Goal: Information Seeking & Learning: Learn about a topic

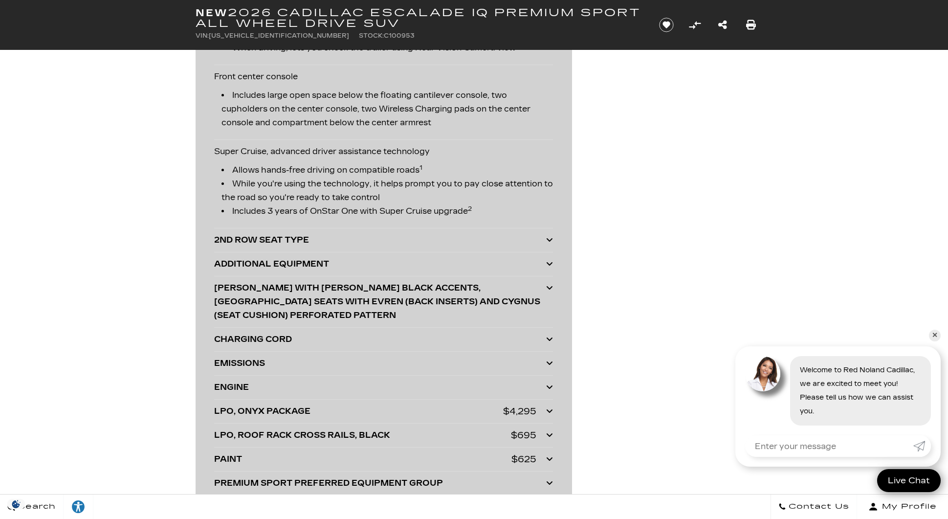
scroll to position [2609, 0]
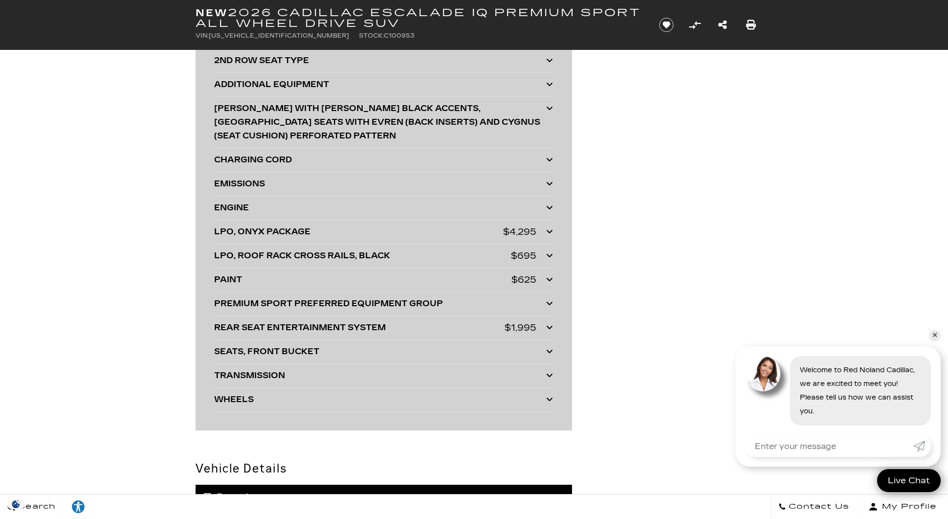
click at [379, 273] on div "PAINT" at bounding box center [362, 280] width 297 height 14
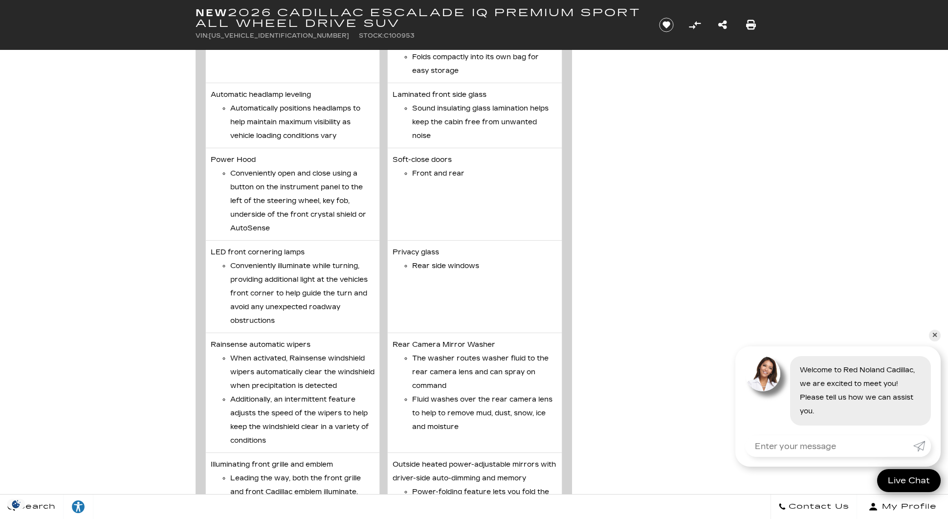
scroll to position [3424, 0]
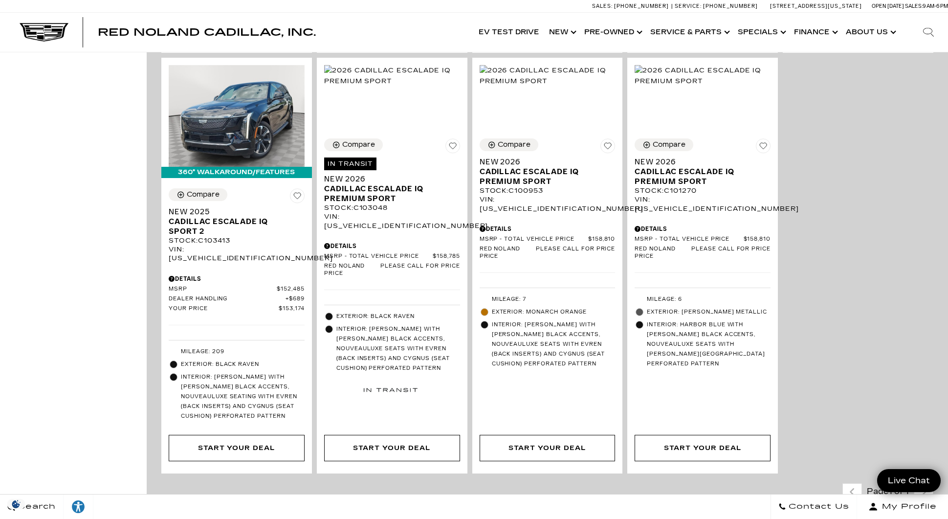
scroll to position [652, 0]
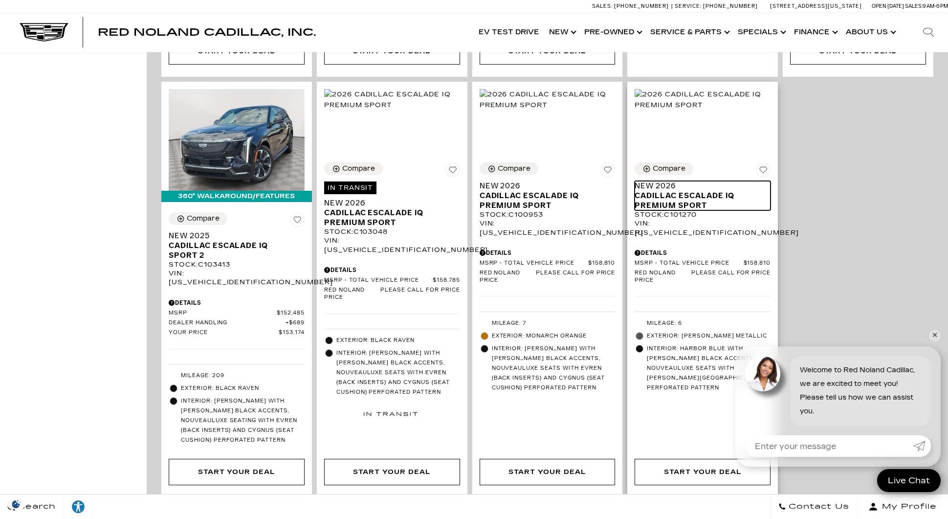
click at [691, 191] on span "Cadillac ESCALADE IQ Premium Sport" at bounding box center [699, 201] width 129 height 20
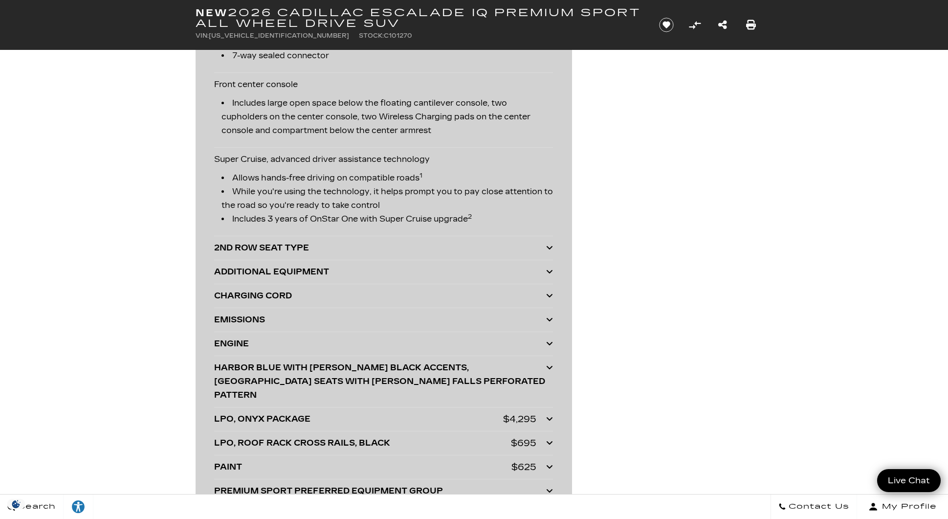
scroll to position [2364, 0]
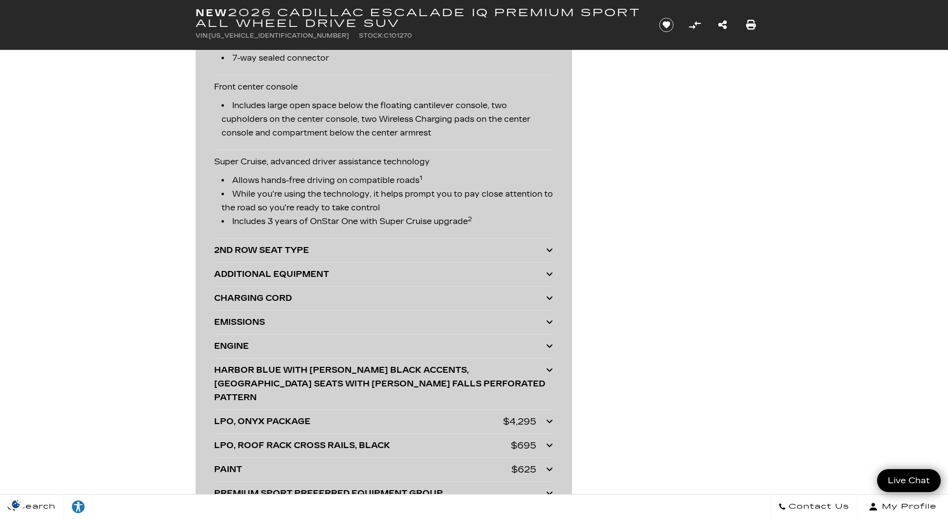
click at [250, 287] on div "CHARGING CORD DUAL LEVEL CHARGE CORD" at bounding box center [383, 299] width 339 height 24
click at [248, 292] on div "CHARGING CORD" at bounding box center [380, 299] width 332 height 14
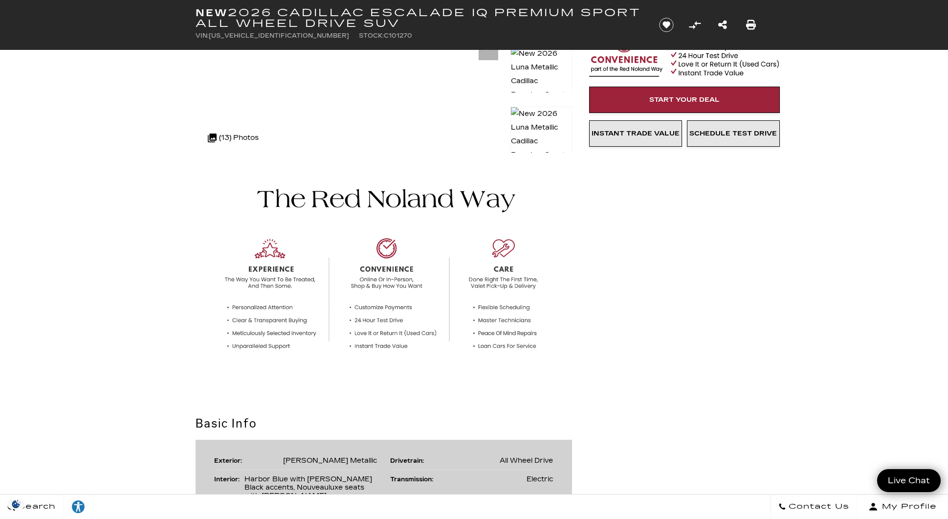
scroll to position [0, 0]
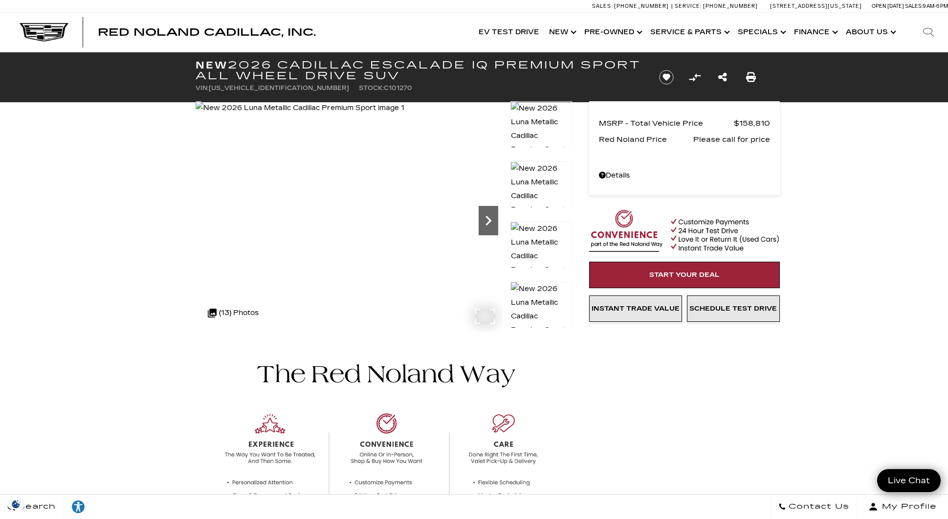
click at [487, 215] on icon "Next" at bounding box center [489, 221] width 20 height 20
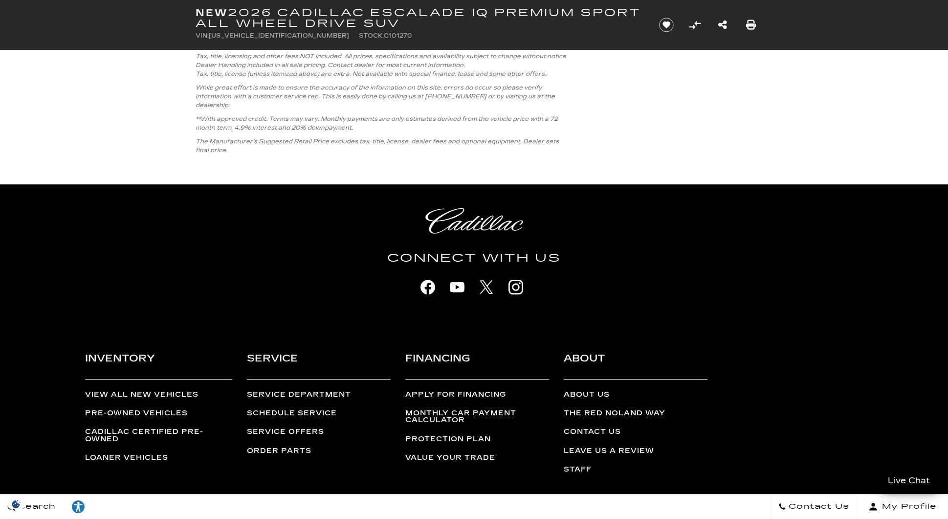
scroll to position [5625, 0]
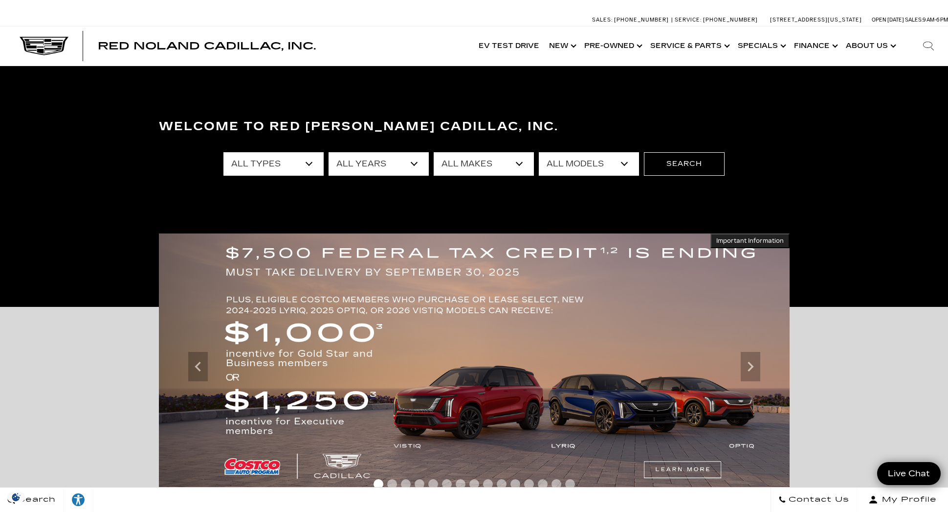
click at [508, 165] on select "All Makes Audi BMW Cadillac Chevrolet Ford GMC Jeep Lexus Subaru Tesla Toyota" at bounding box center [484, 163] width 100 height 23
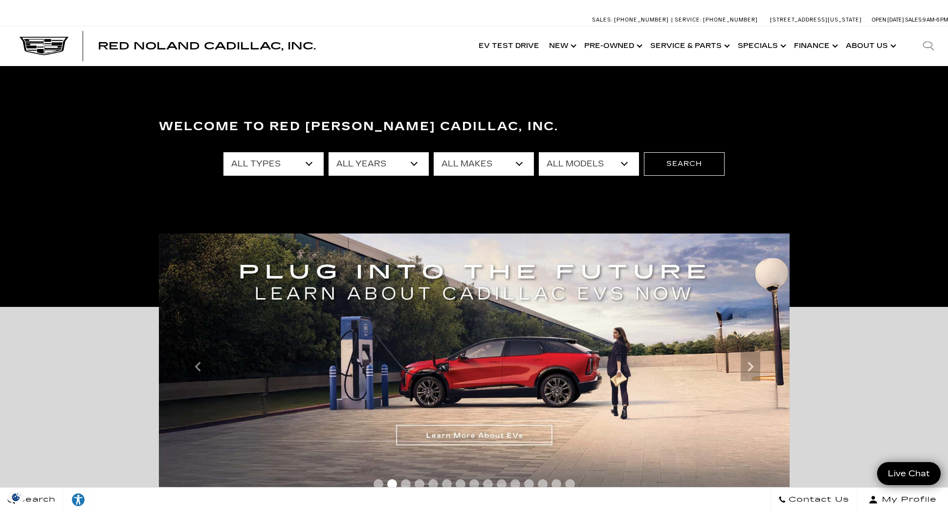
select select "Cadillac"
click at [434, 152] on select "All Makes Audi BMW Cadillac Chevrolet Ford GMC Jeep Lexus Subaru Tesla Toyota" at bounding box center [484, 163] width 100 height 23
click at [564, 162] on select "All Models CT4 CT5 Escalade Escalade ESV ESCALADE IQ ESCALADE IQL LYRIQ OPTIQ V…" at bounding box center [589, 163] width 100 height 23
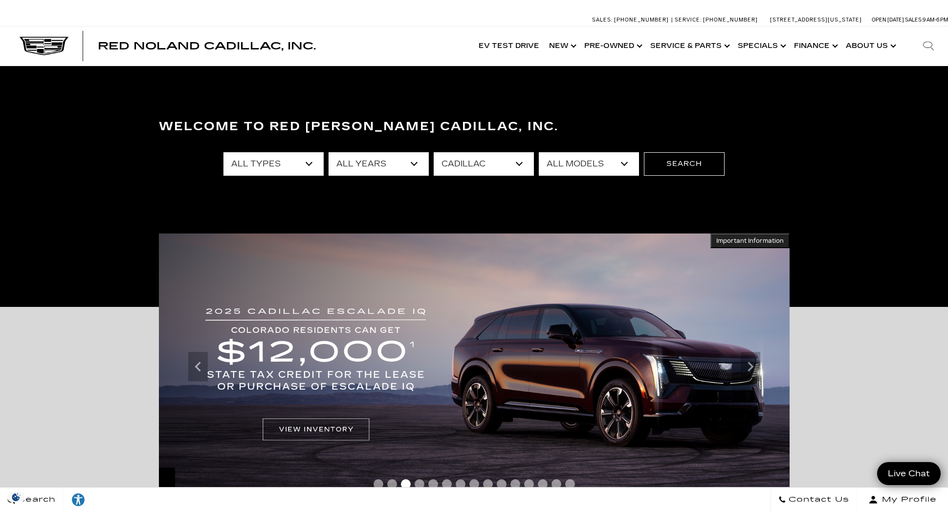
select select "LYRIQ"
click at [539, 152] on select "All Models CT4 CT5 Escalade Escalade ESV ESCALADE IQ ESCALADE IQL LYRIQ OPTIQ V…" at bounding box center [589, 163] width 100 height 23
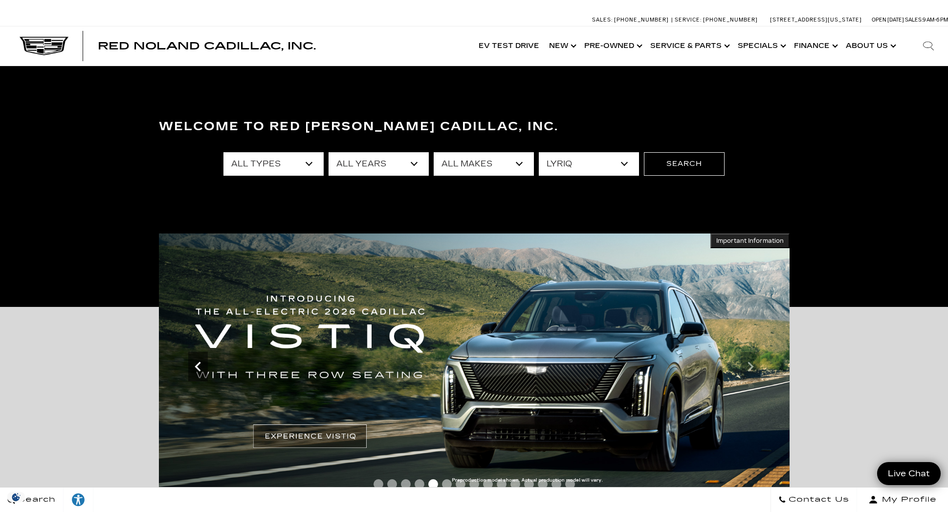
click at [202, 363] on icon "Previous" at bounding box center [198, 367] width 20 height 20
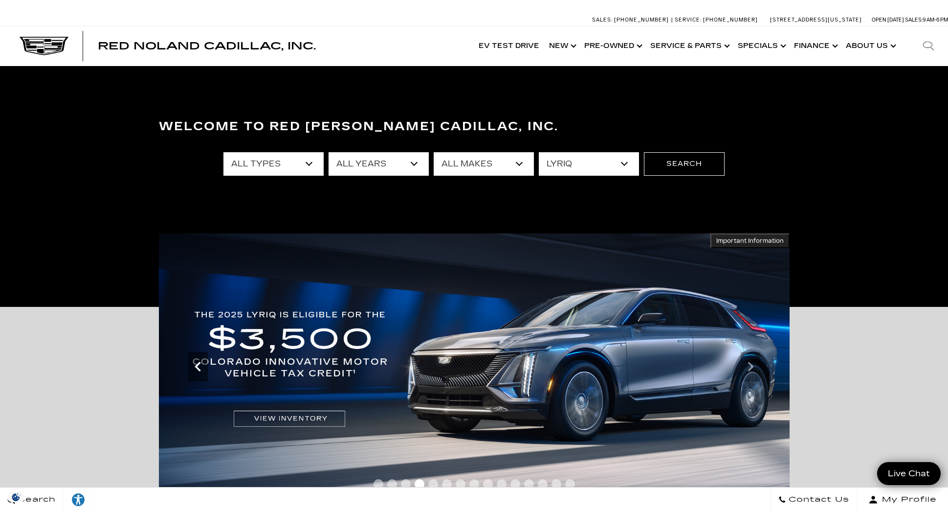
click at [201, 363] on icon "Previous" at bounding box center [198, 367] width 20 height 20
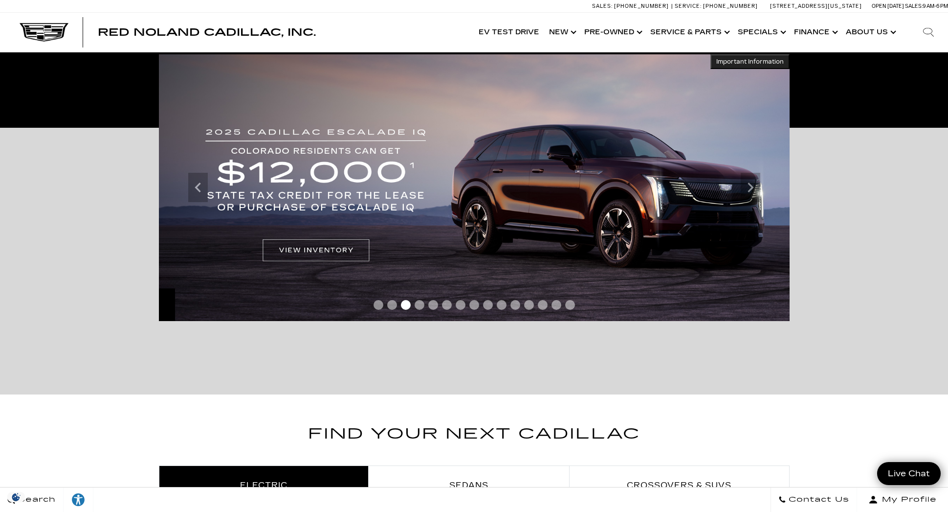
scroll to position [82, 0]
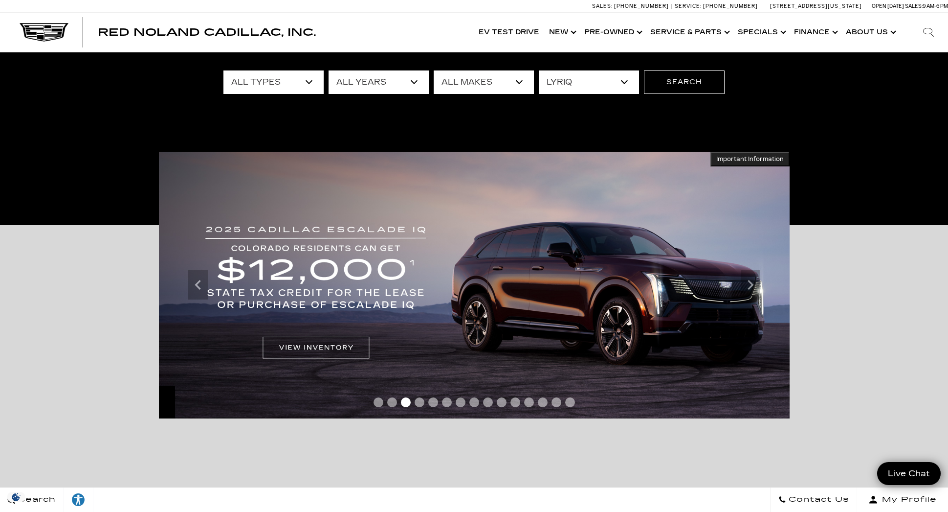
click at [298, 290] on img at bounding box center [474, 285] width 631 height 267
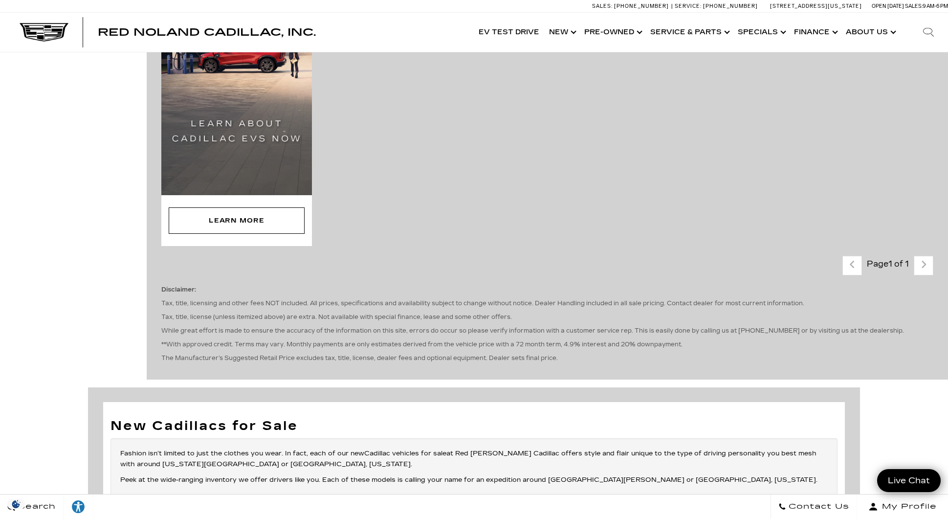
scroll to position [163, 0]
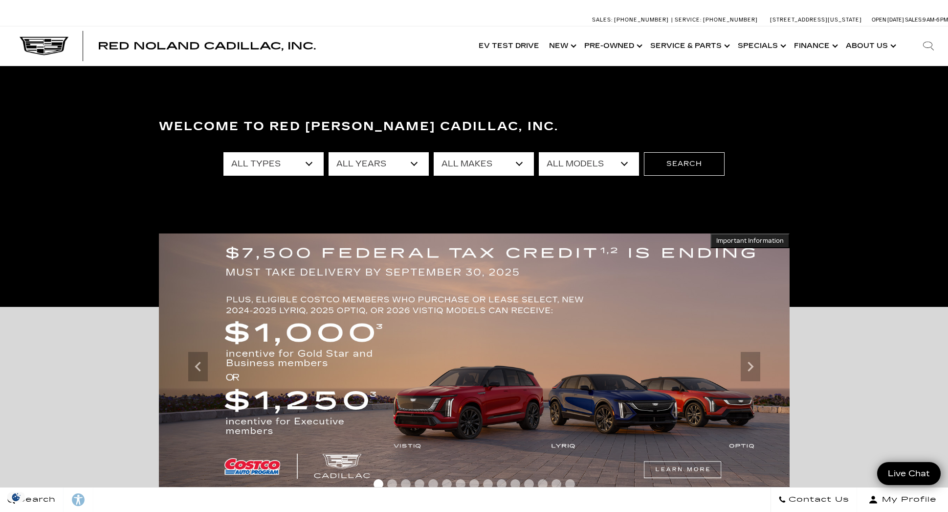
scroll to position [82, 0]
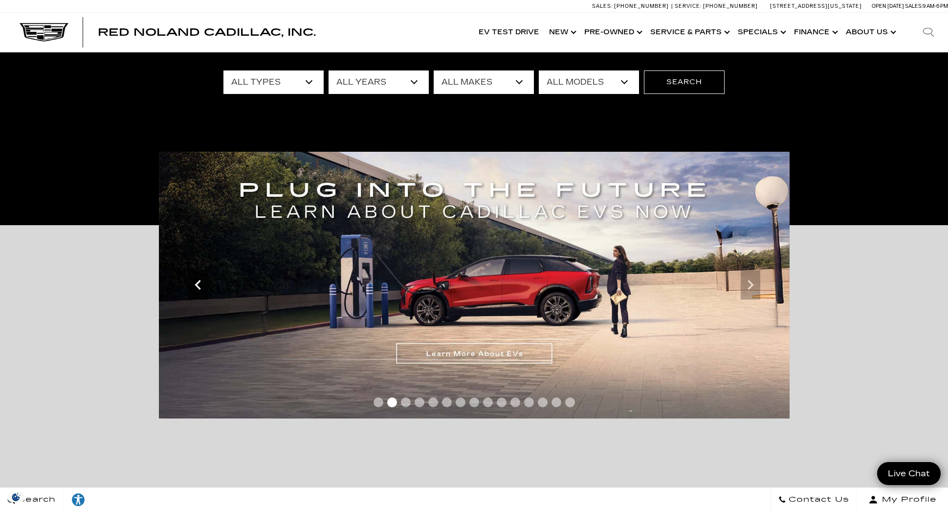
click at [193, 284] on icon "Previous" at bounding box center [198, 285] width 20 height 20
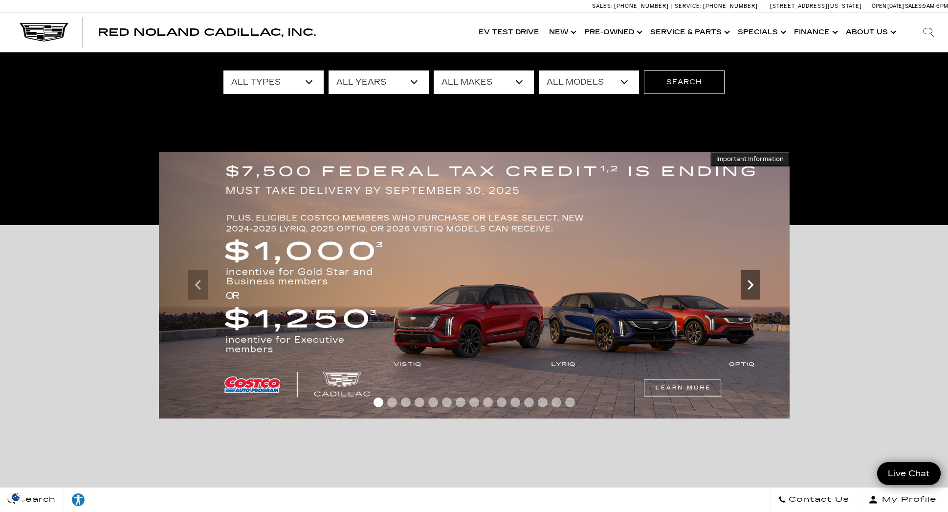
click at [756, 290] on icon "Next" at bounding box center [751, 285] width 20 height 20
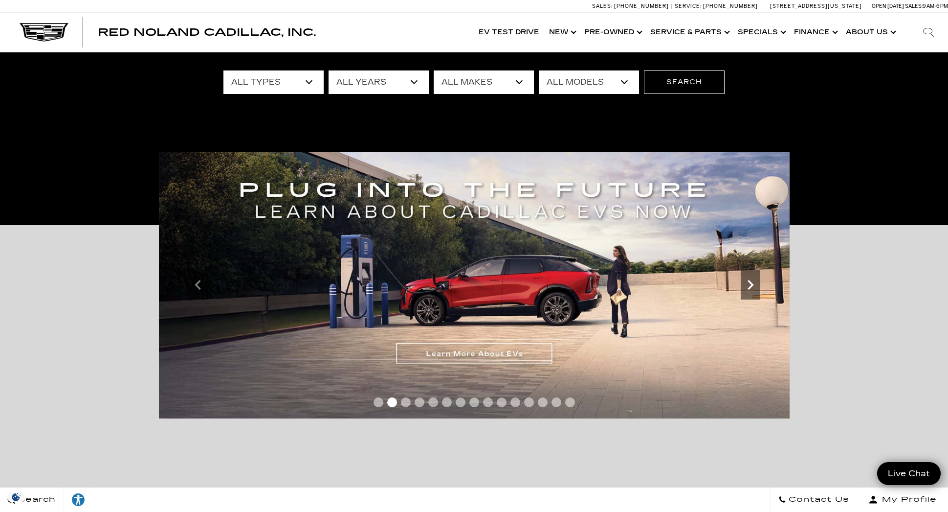
click at [756, 290] on icon "Next" at bounding box center [751, 285] width 20 height 20
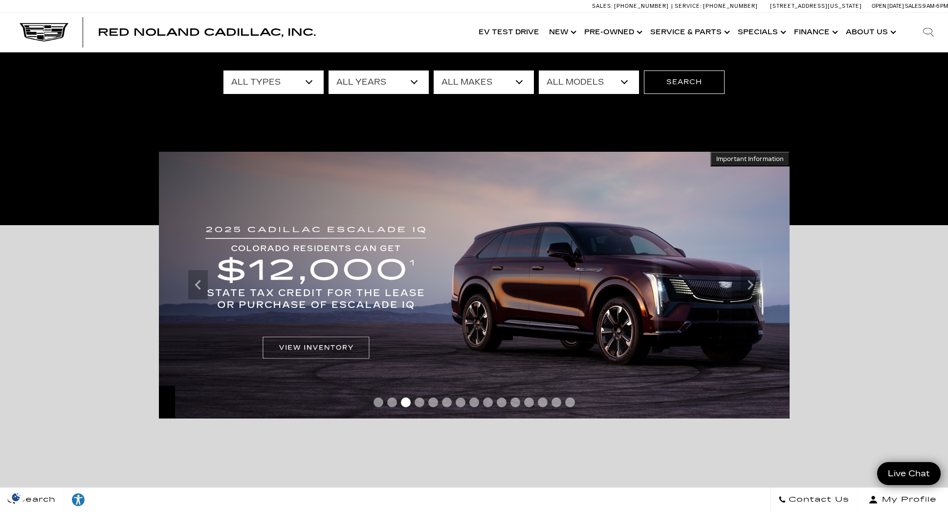
click at [352, 281] on img at bounding box center [474, 285] width 631 height 267
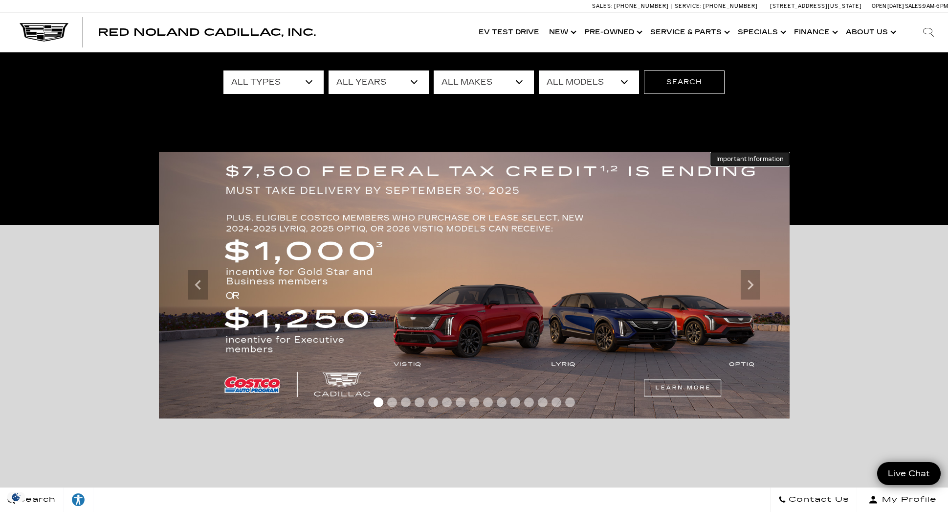
click at [742, 155] on button "Important Information Hide Information" at bounding box center [750, 159] width 79 height 15
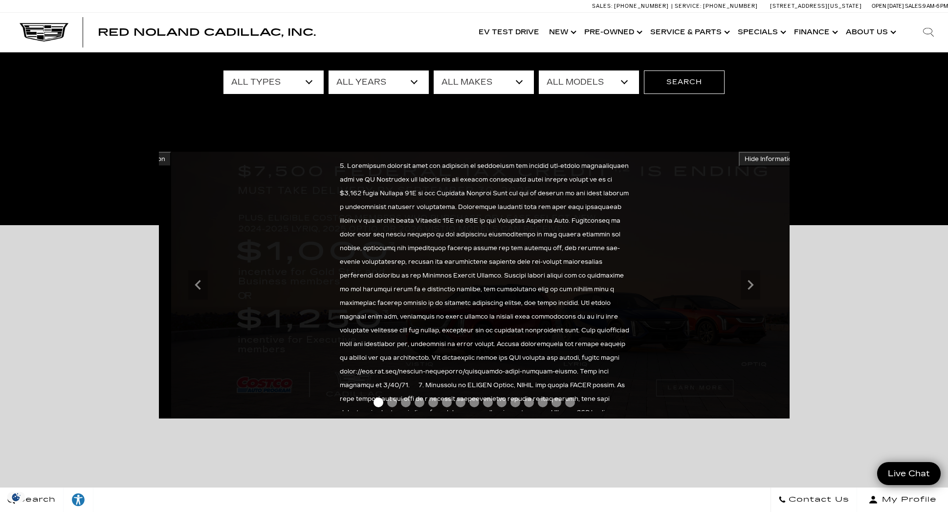
click at [342, 213] on div at bounding box center [486, 285] width 293 height 252
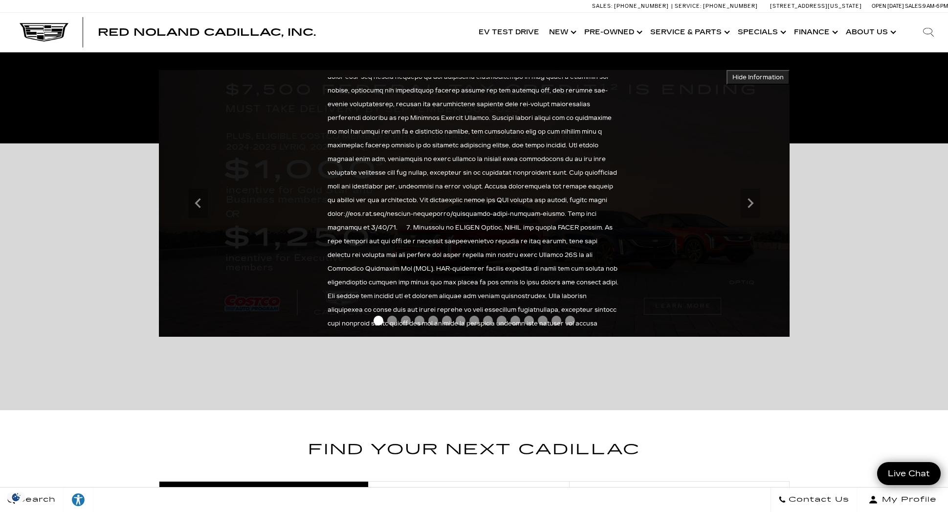
scroll to position [87, 0]
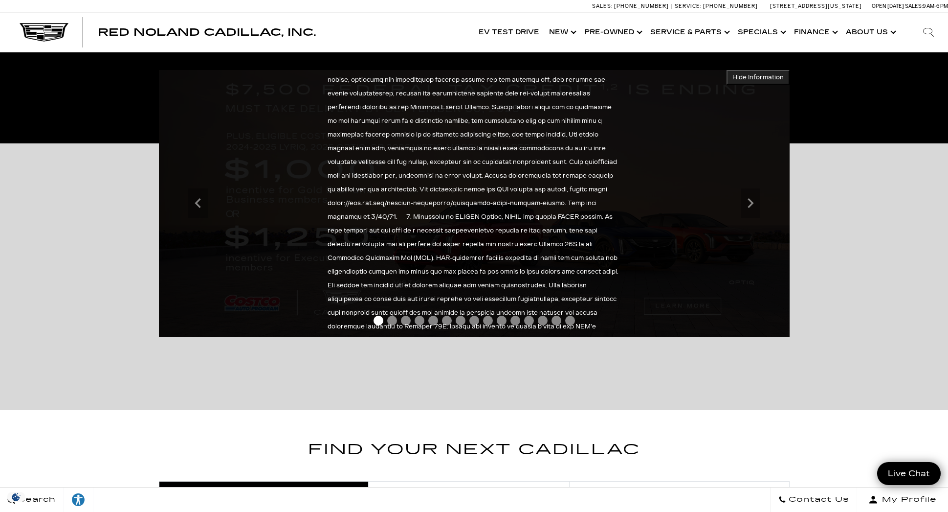
click at [368, 206] on div at bounding box center [474, 203] width 293 height 252
click at [74, 204] on div "Accessible Carousel Important Information Hide Information Important Information" at bounding box center [474, 276] width 948 height 267
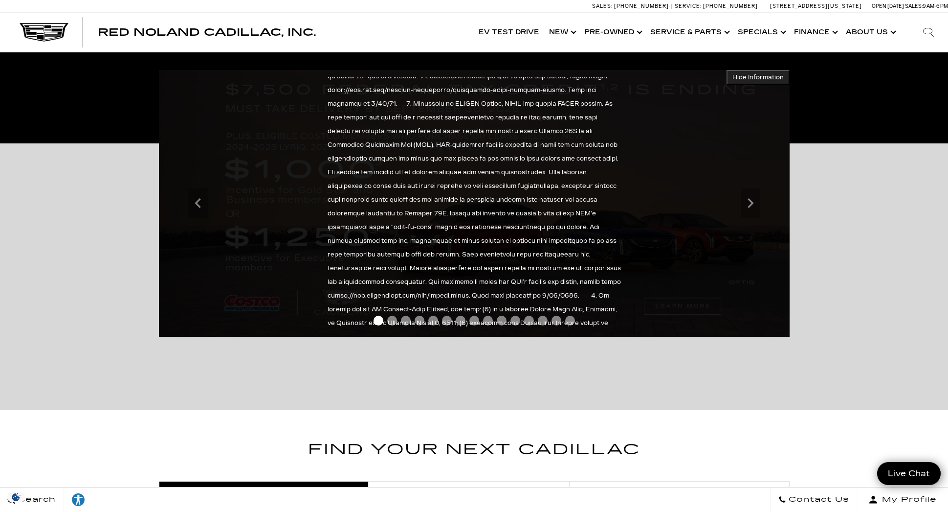
scroll to position [202, 0]
click at [612, 218] on div at bounding box center [474, 203] width 293 height 252
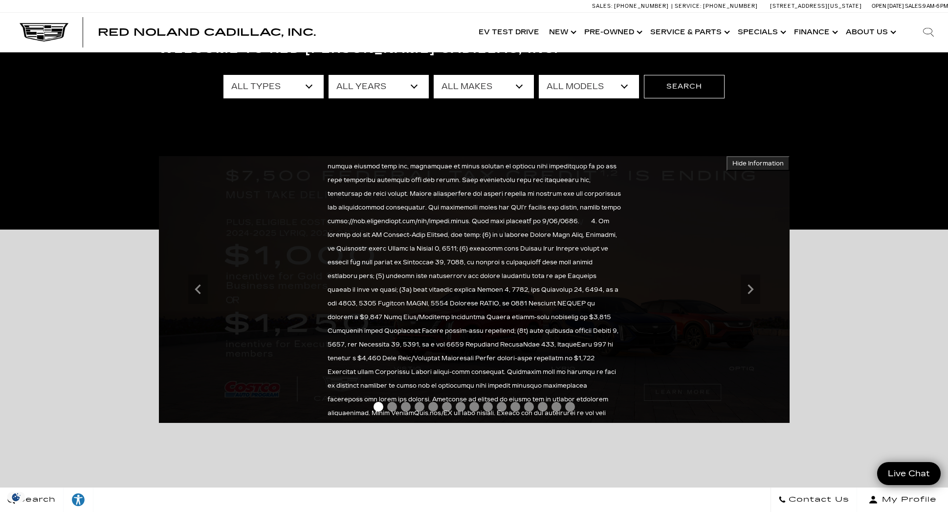
scroll to position [0, 0]
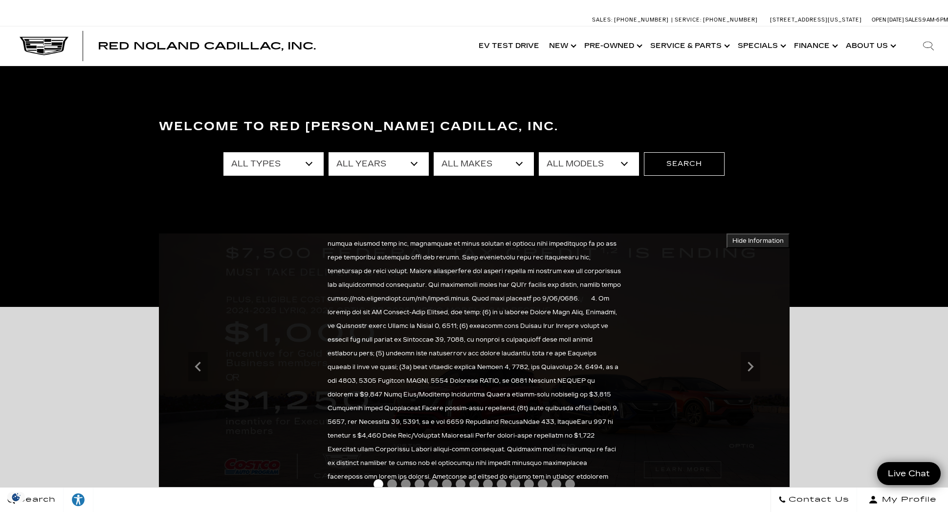
click at [750, 253] on div at bounding box center [474, 366] width 631 height 267
click at [744, 248] on button "Important Information Hide Information" at bounding box center [758, 240] width 63 height 15
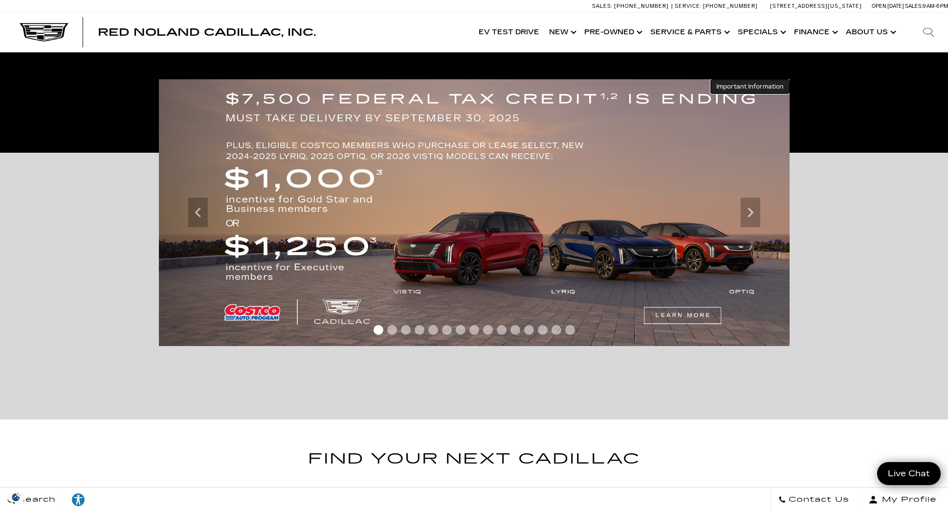
scroll to position [163, 0]
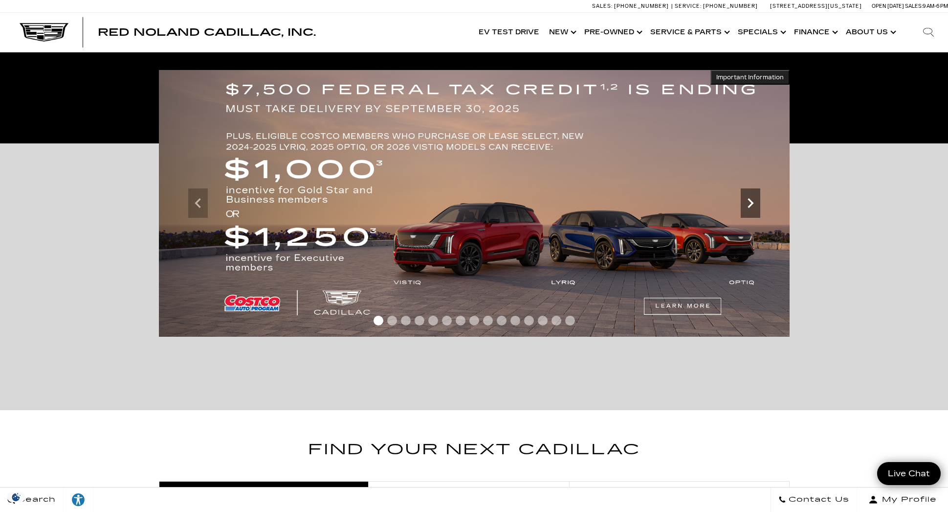
click at [755, 211] on icon "Next" at bounding box center [751, 203] width 20 height 20
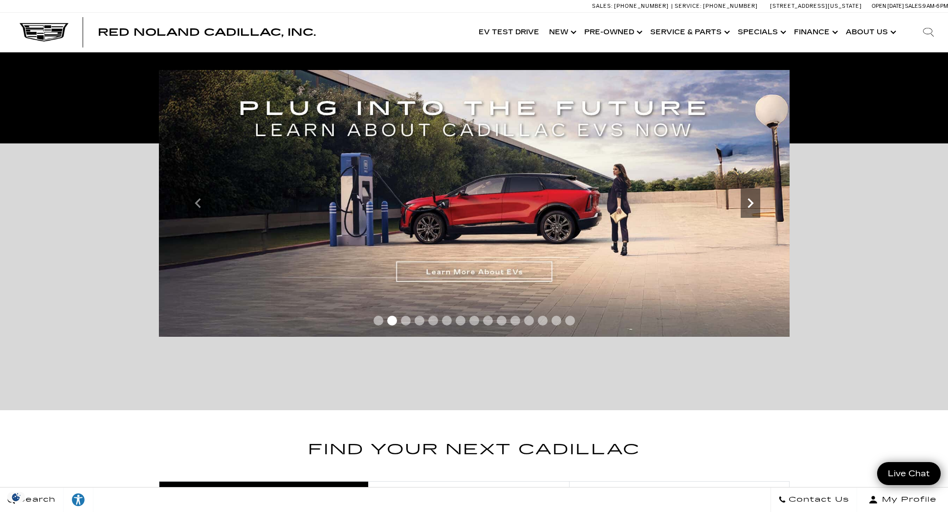
click at [755, 211] on icon "Next" at bounding box center [751, 203] width 20 height 20
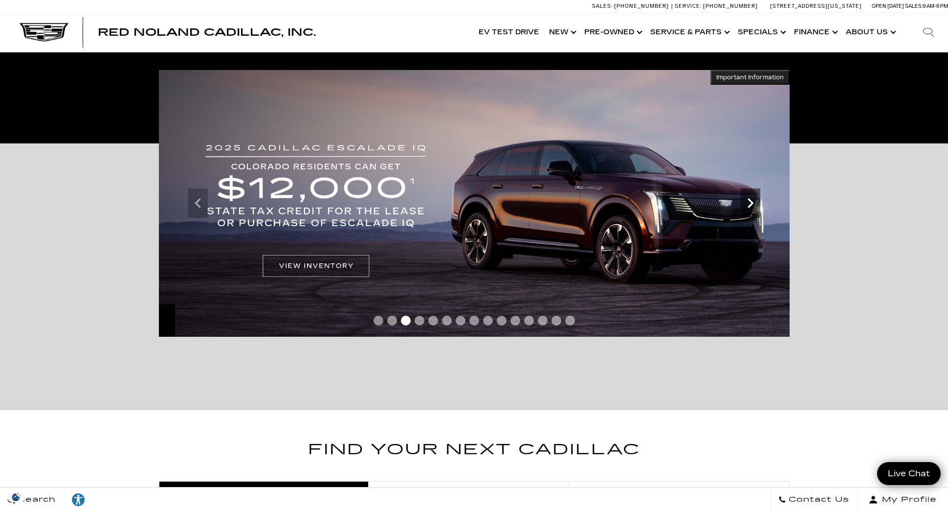
click at [754, 211] on icon "Next" at bounding box center [751, 203] width 20 height 20
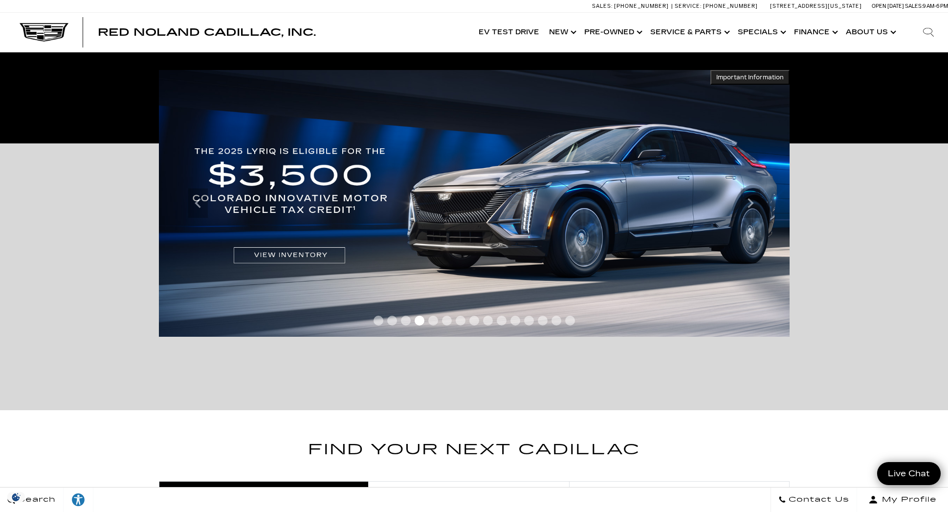
click at [731, 79] on span "Important Information" at bounding box center [751, 77] width 68 height 8
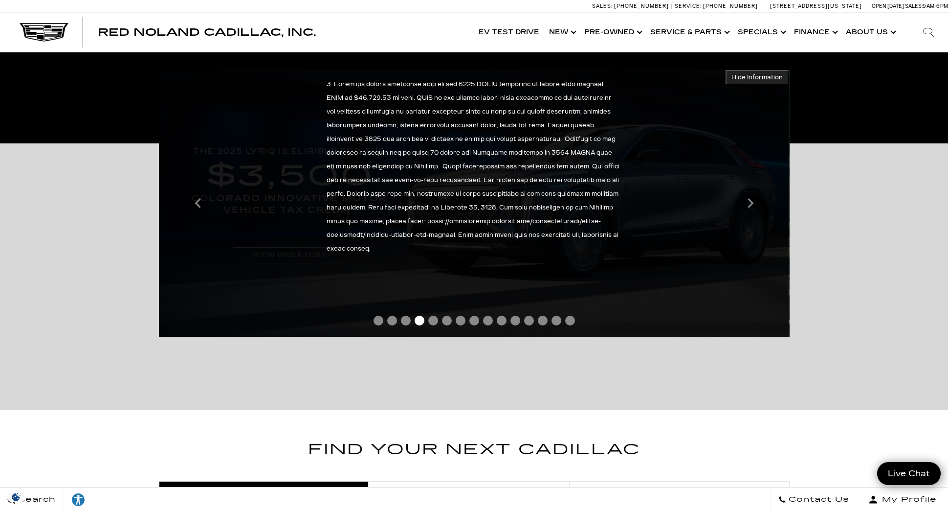
click at [345, 103] on div at bounding box center [473, 203] width 631 height 267
click at [740, 88] on div at bounding box center [473, 203] width 631 height 267
click at [747, 215] on div "Next" at bounding box center [751, 202] width 20 height 29
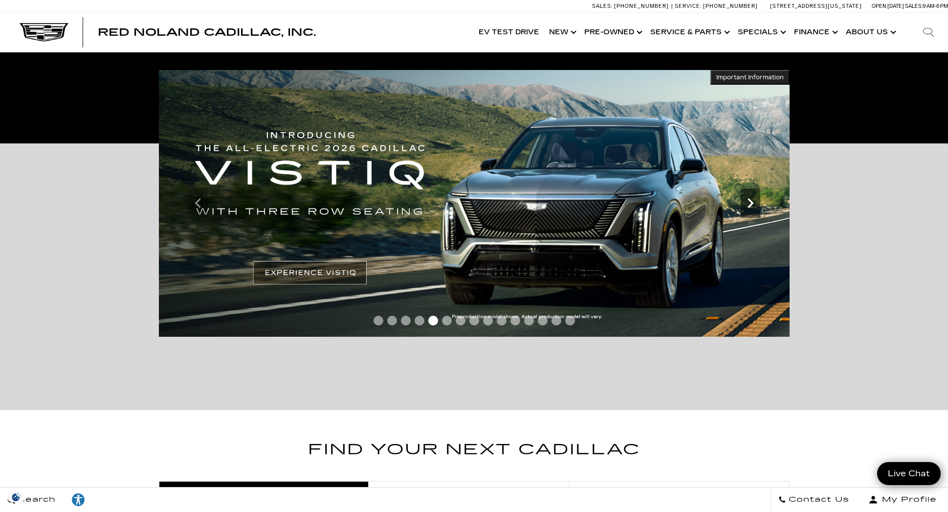
click at [747, 215] on div "Next" at bounding box center [751, 202] width 20 height 29
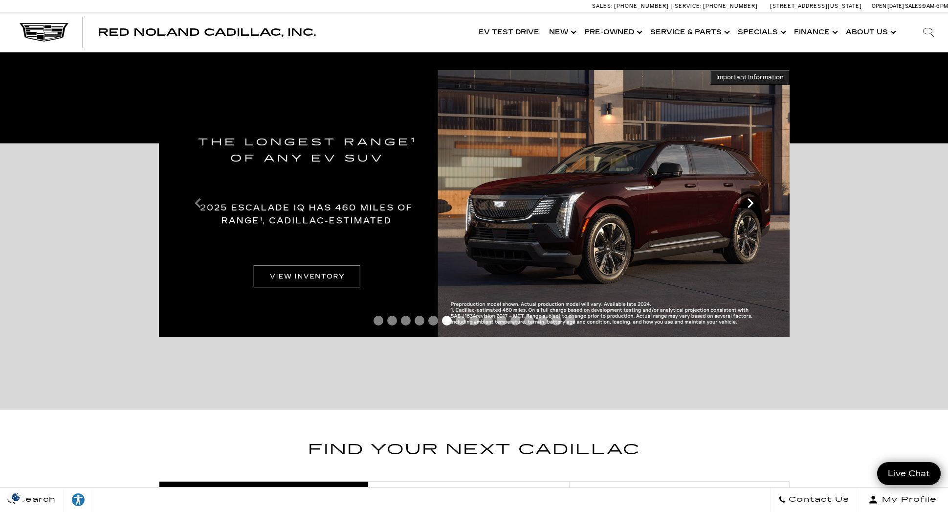
click at [745, 214] on div "Next" at bounding box center [751, 202] width 20 height 29
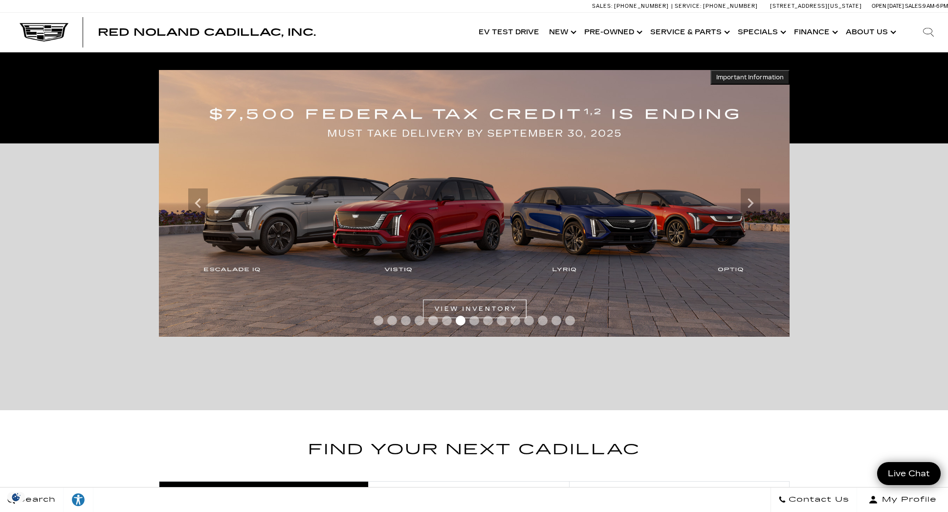
click at [725, 75] on span "Important Information" at bounding box center [751, 77] width 68 height 8
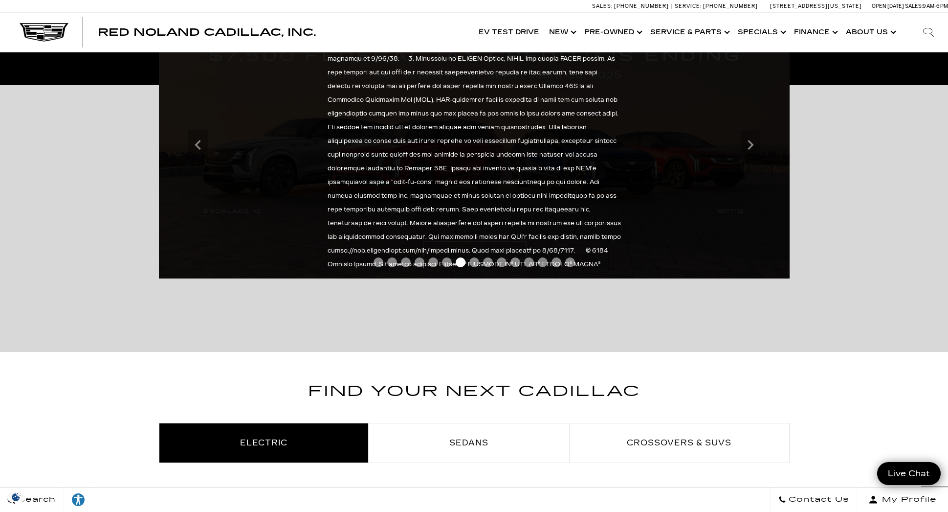
scroll to position [326, 0]
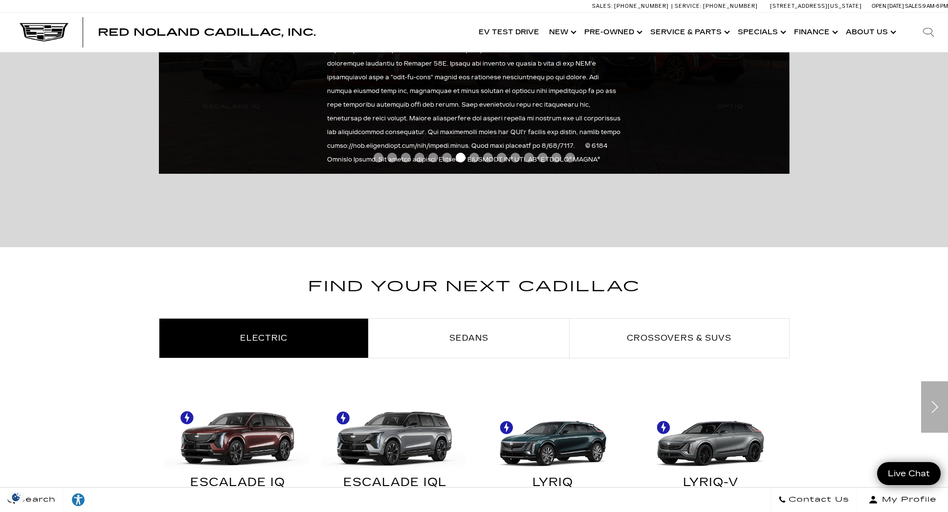
click at [620, 153] on div "Important Information Hide Information" at bounding box center [474, 40] width 631 height 267
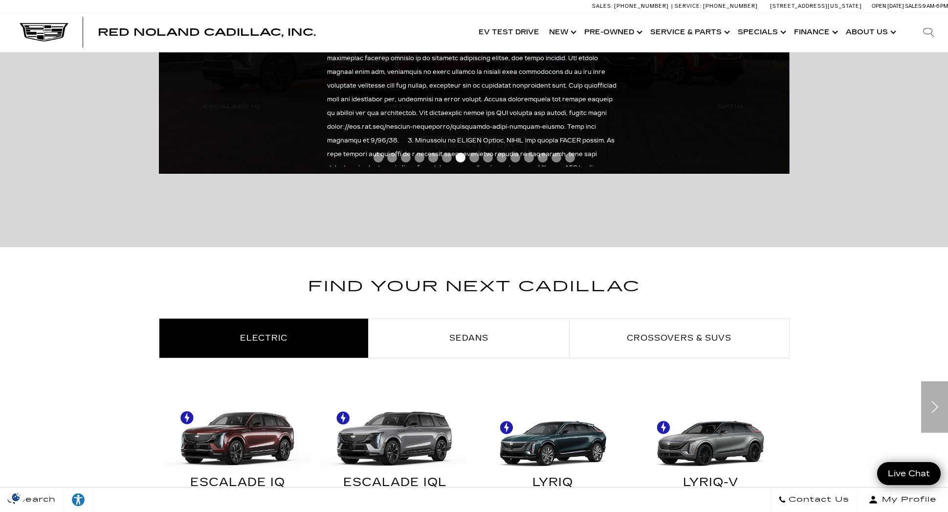
click at [708, 157] on div at bounding box center [474, 160] width 631 height 18
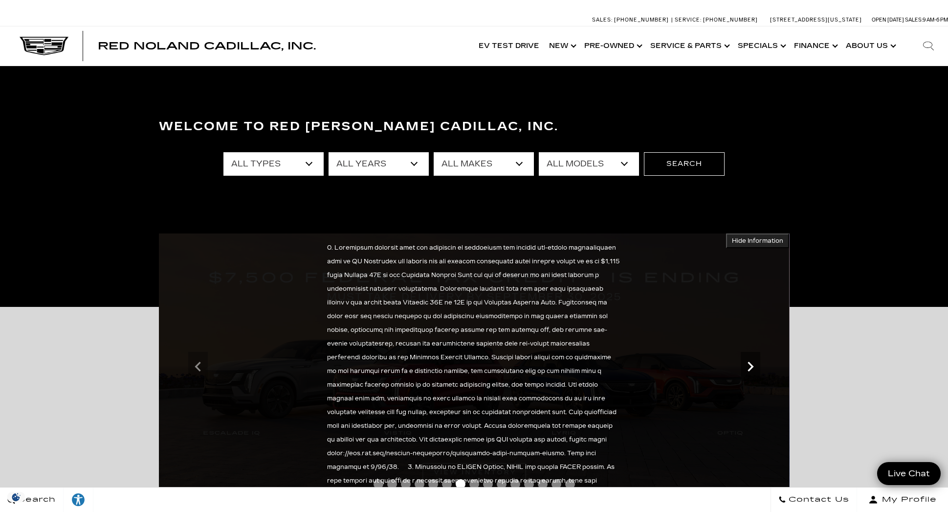
click at [752, 376] on icon "Next" at bounding box center [751, 367] width 20 height 20
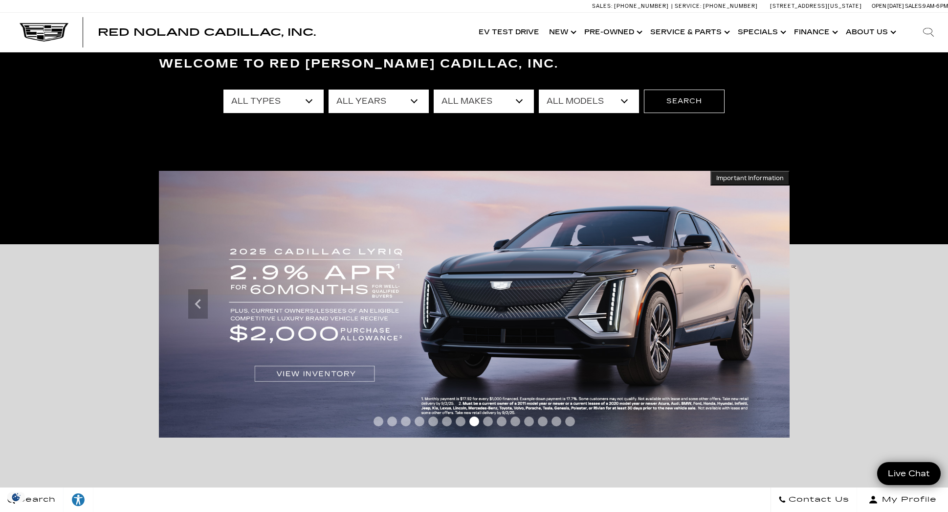
scroll to position [82, 0]
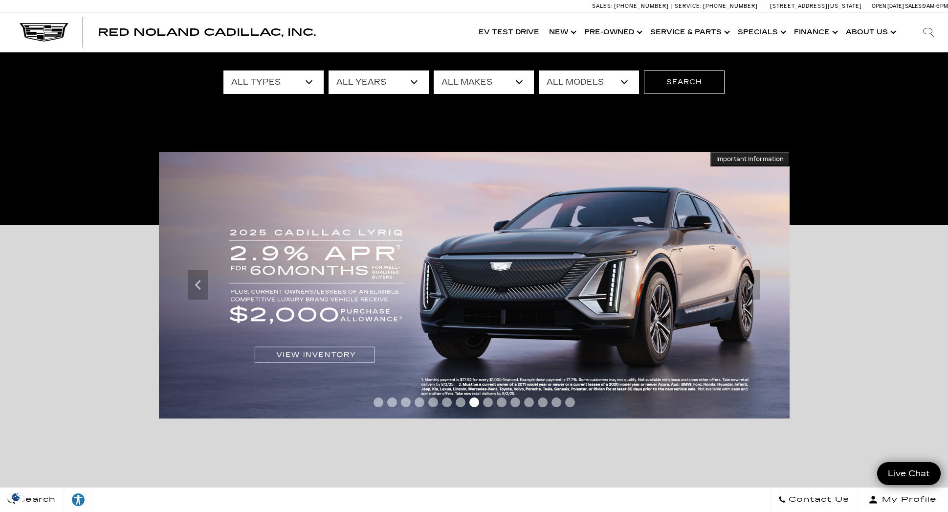
click at [745, 159] on span "Important Information" at bounding box center [751, 159] width 68 height 8
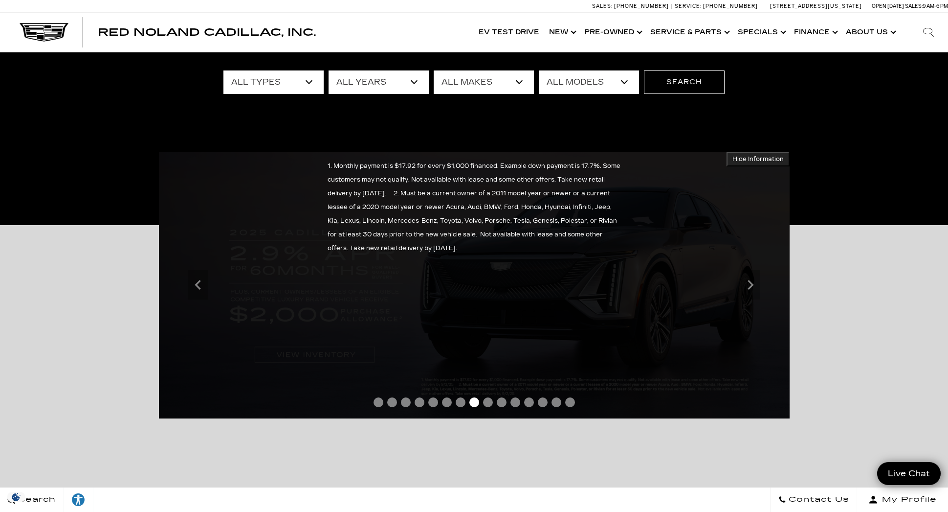
click at [742, 161] on span "Hide Information" at bounding box center [758, 159] width 51 height 8
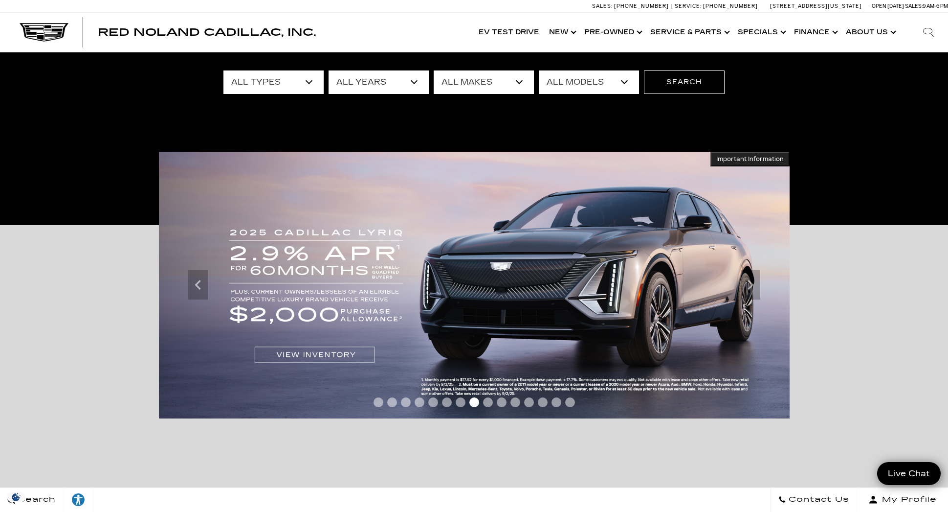
click at [840, 267] on div "Accessible Carousel Important Information Hide Information Important Information" at bounding box center [474, 358] width 948 height 267
click at [773, 269] on img at bounding box center [474, 285] width 631 height 267
click at [748, 284] on icon "Next" at bounding box center [751, 285] width 20 height 20
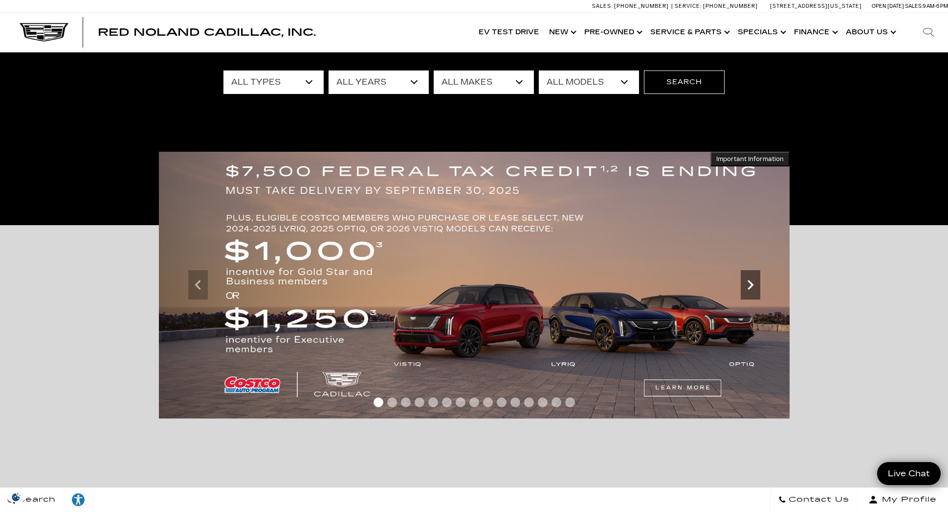
click at [746, 278] on icon "Next" at bounding box center [751, 285] width 20 height 20
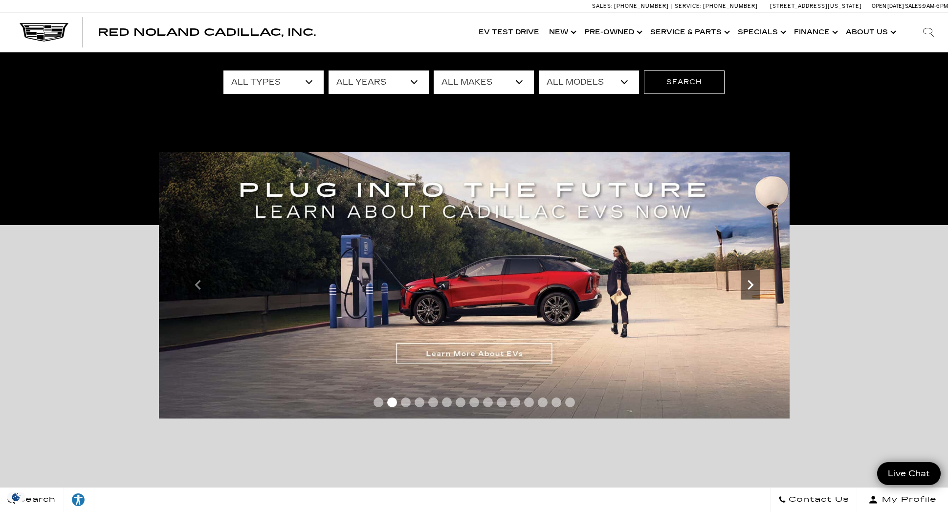
click at [746, 278] on icon "Next" at bounding box center [751, 285] width 20 height 20
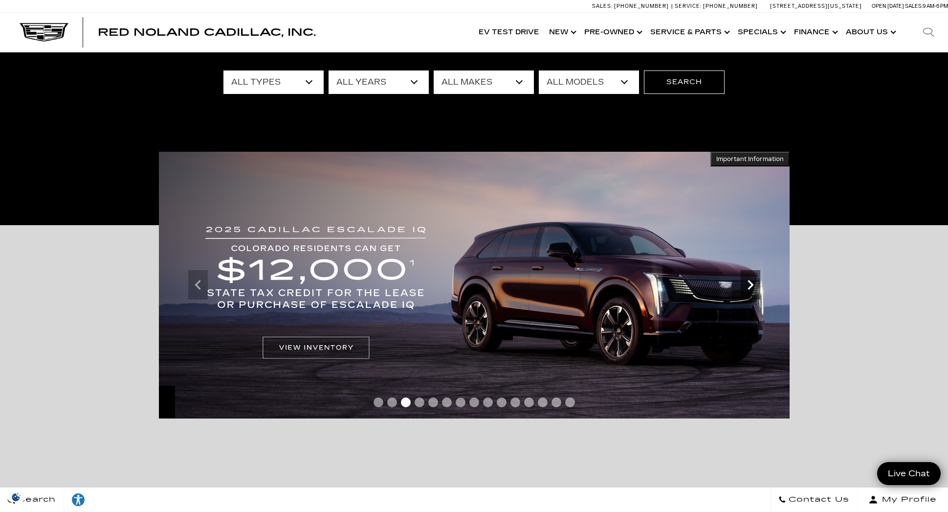
click at [746, 278] on icon "Next" at bounding box center [751, 285] width 20 height 20
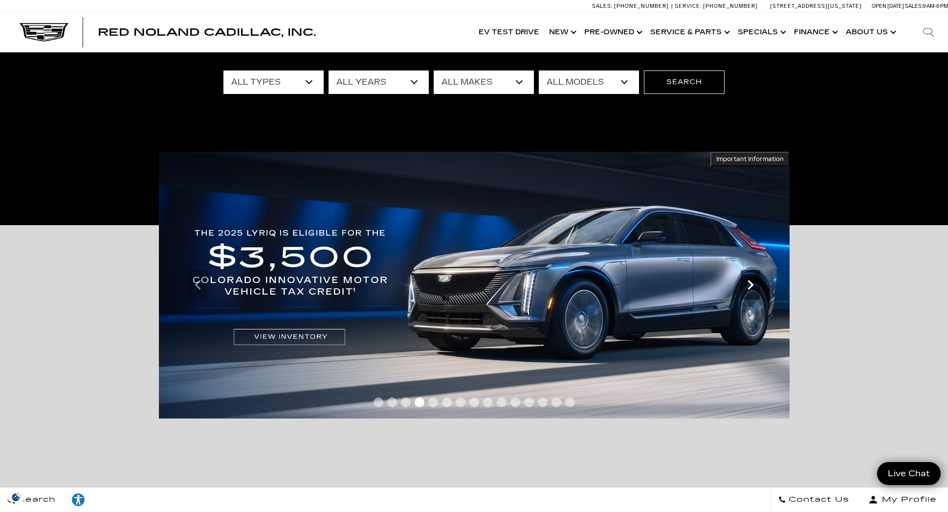
click at [746, 278] on icon "Next" at bounding box center [751, 285] width 20 height 20
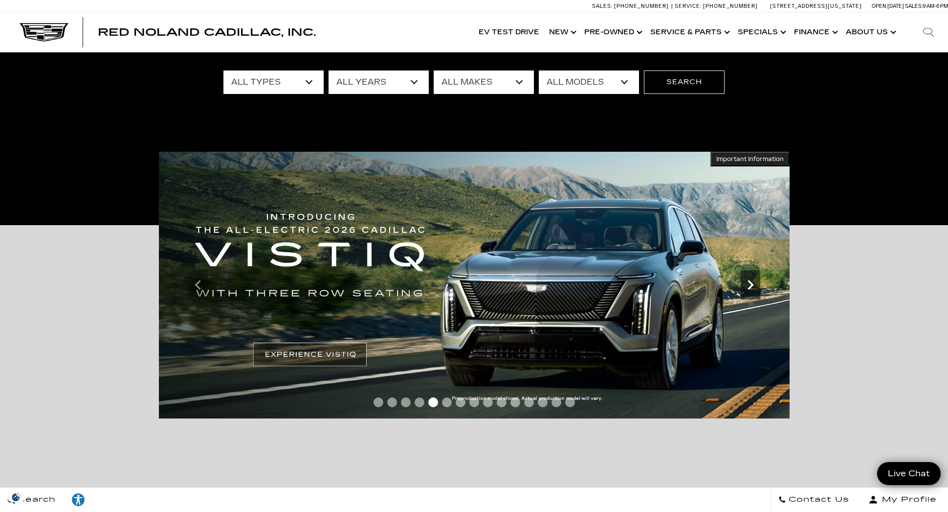
click at [746, 278] on icon "Next" at bounding box center [751, 285] width 20 height 20
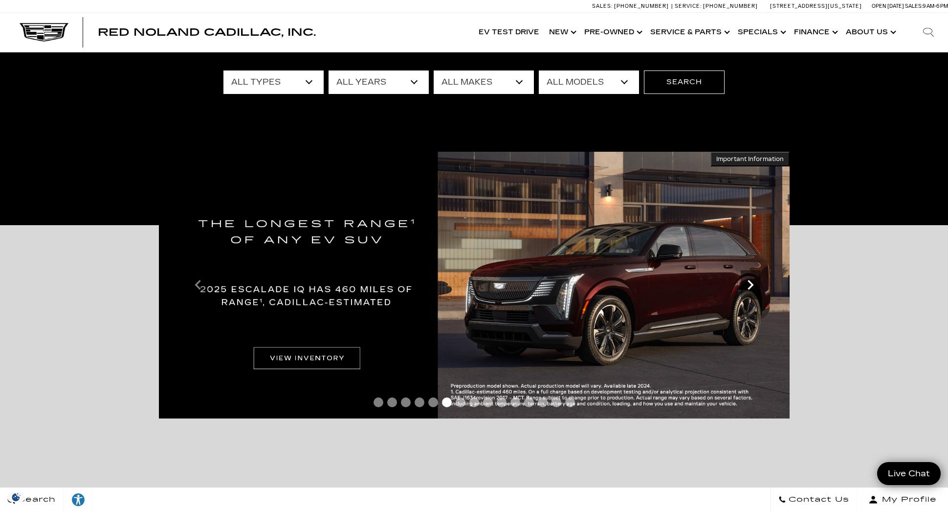
click at [746, 278] on icon "Next" at bounding box center [751, 285] width 20 height 20
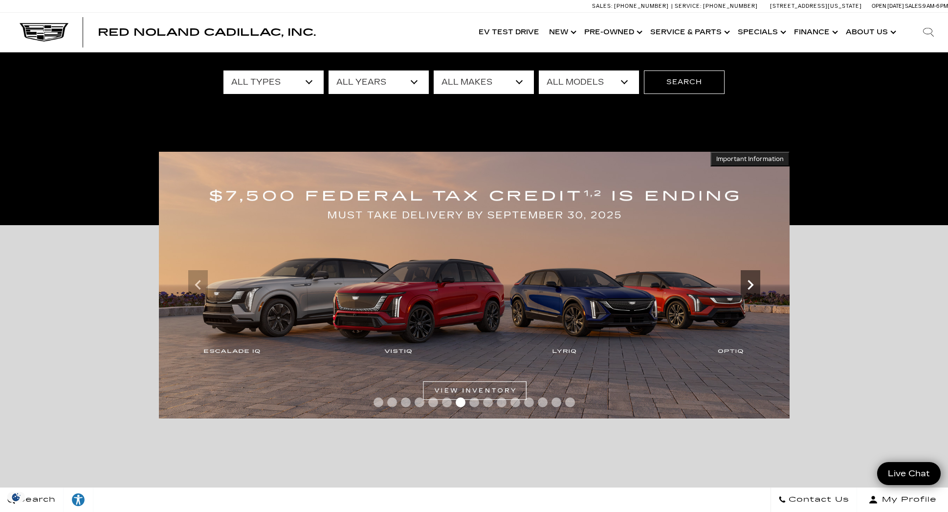
click at [746, 278] on icon "Next" at bounding box center [751, 285] width 20 height 20
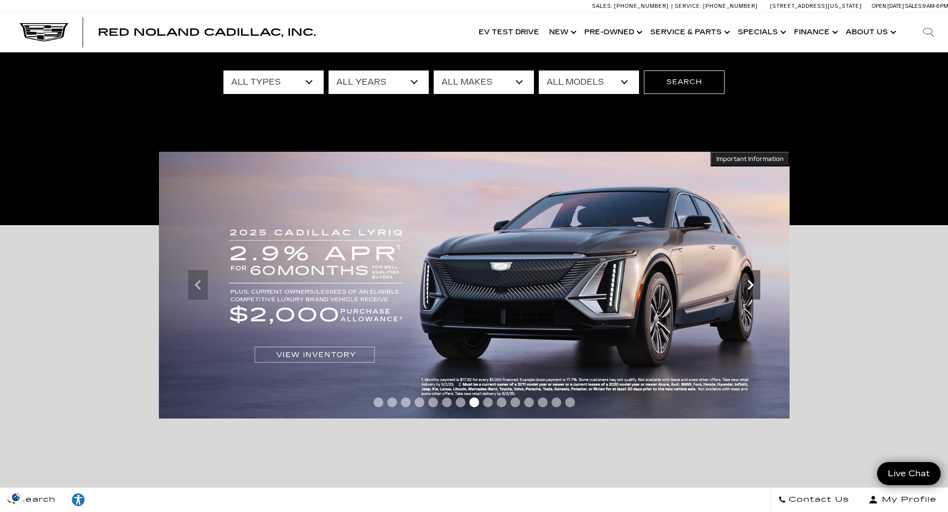
click at [746, 278] on icon "Next" at bounding box center [751, 285] width 20 height 20
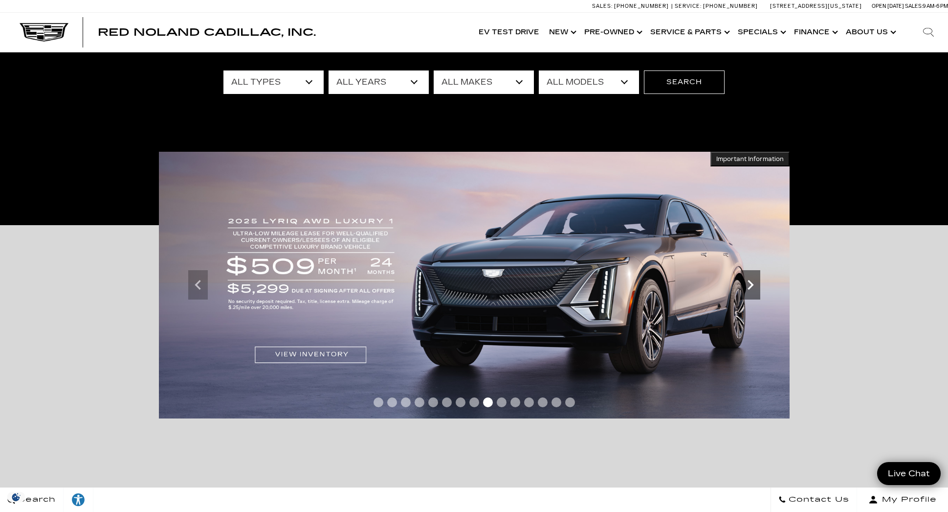
click at [749, 291] on icon "Next" at bounding box center [751, 285] width 20 height 20
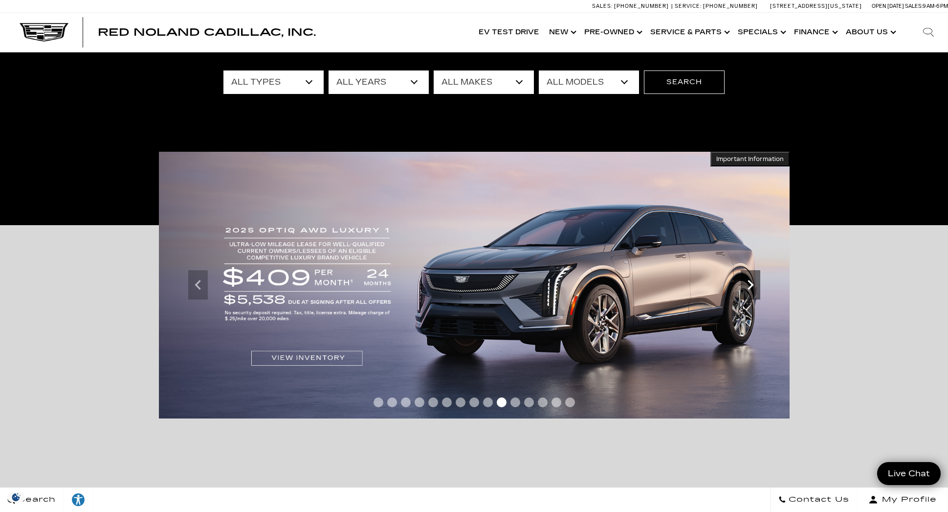
click at [749, 291] on icon "Next" at bounding box center [751, 285] width 20 height 20
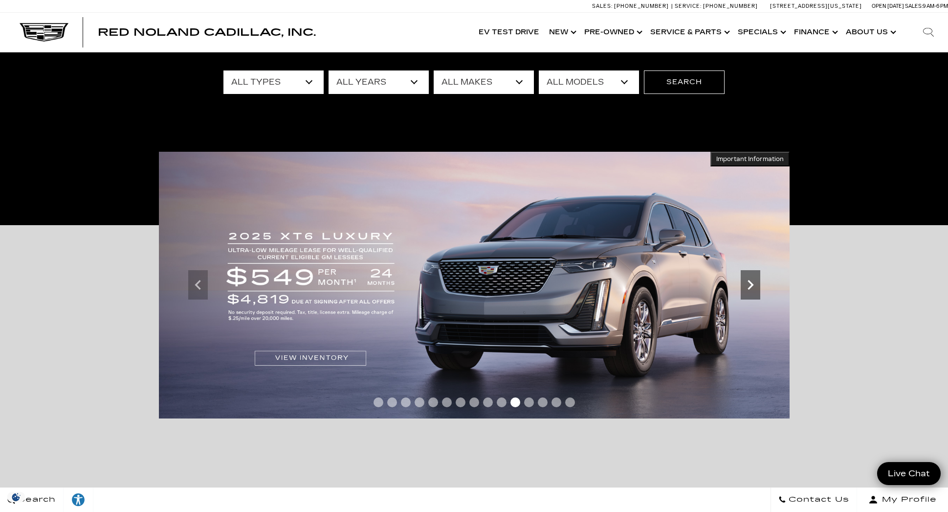
click at [749, 291] on icon "Next" at bounding box center [751, 285] width 20 height 20
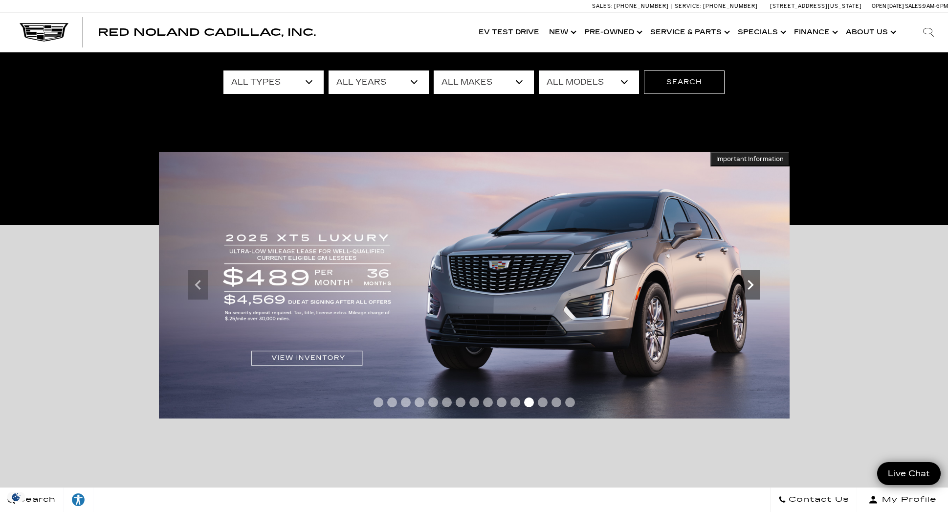
click at [749, 291] on icon "Next" at bounding box center [751, 285] width 20 height 20
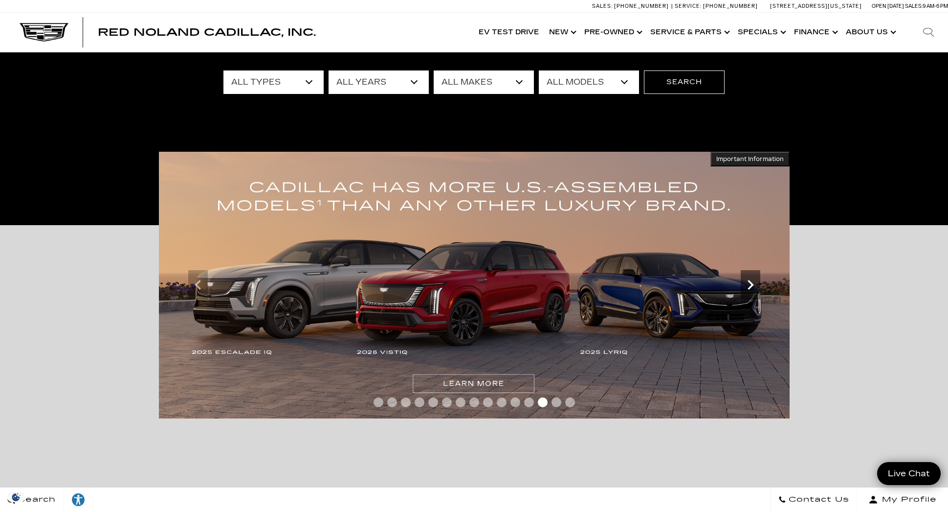
click at [749, 291] on icon "Next" at bounding box center [751, 285] width 20 height 20
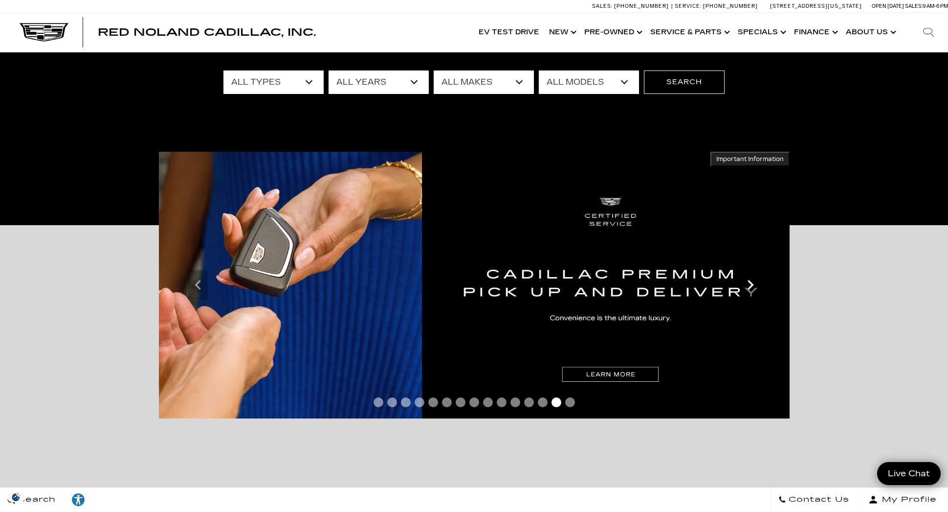
click at [749, 291] on icon "Next" at bounding box center [751, 285] width 20 height 20
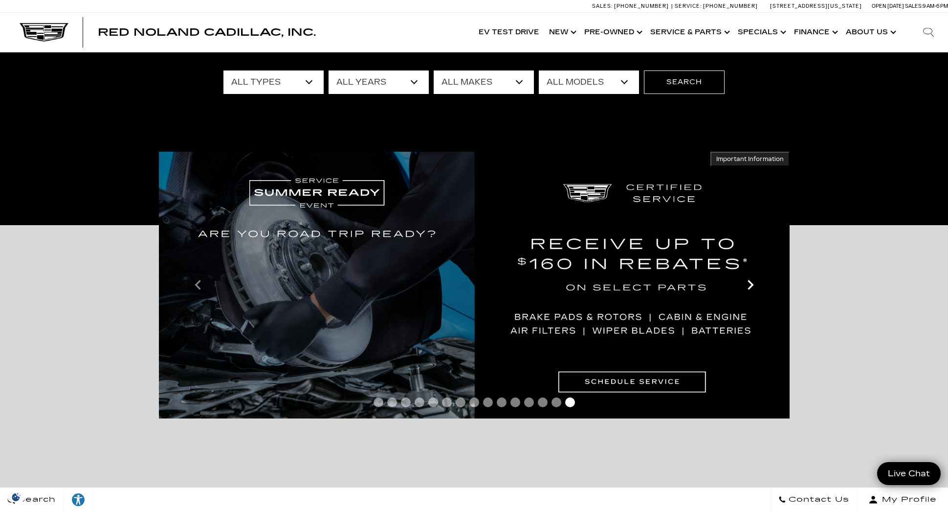
click at [749, 291] on icon "Next" at bounding box center [751, 285] width 20 height 20
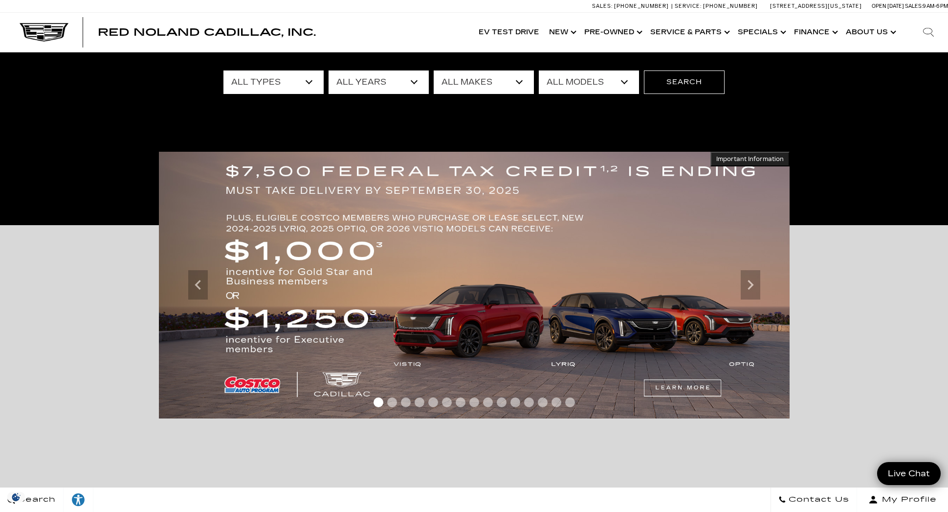
click at [722, 159] on span "Important Information" at bounding box center [751, 159] width 68 height 8
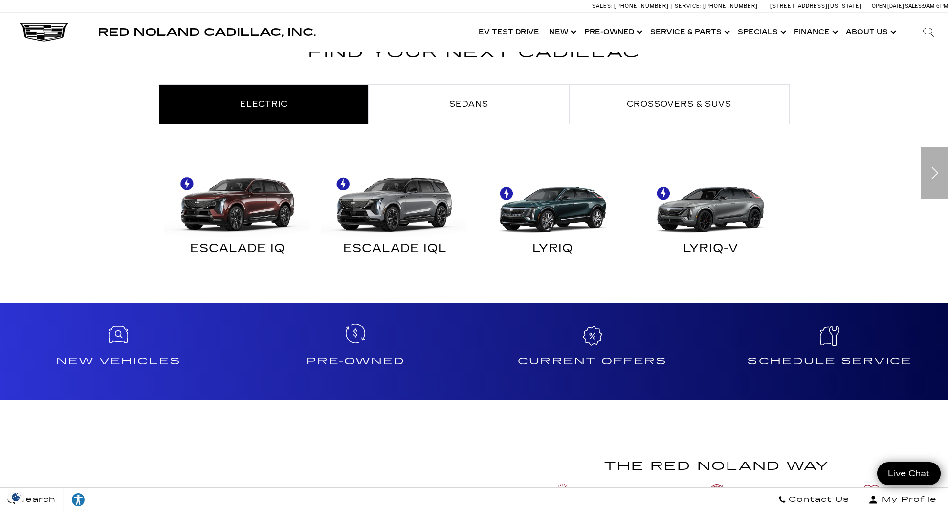
scroll to position [571, 0]
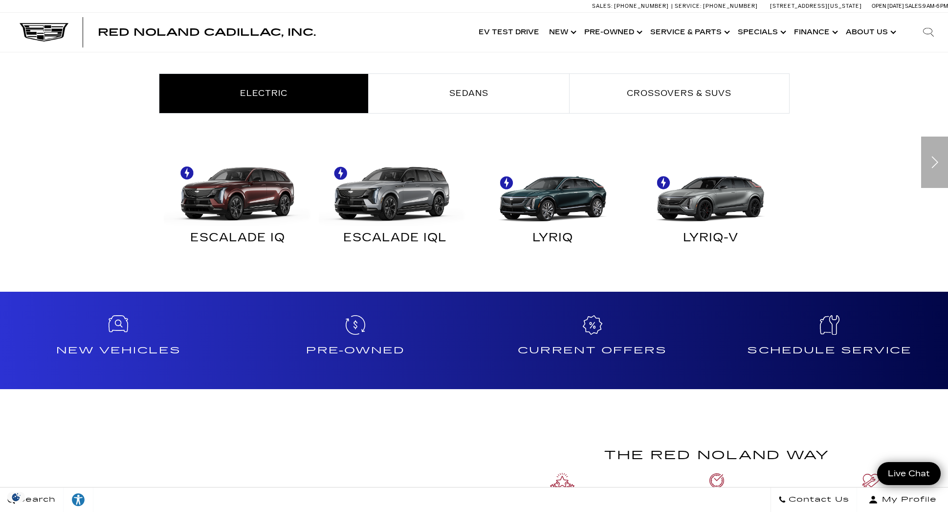
click at [394, 188] on img "Electric" at bounding box center [393, 189] width 148 height 74
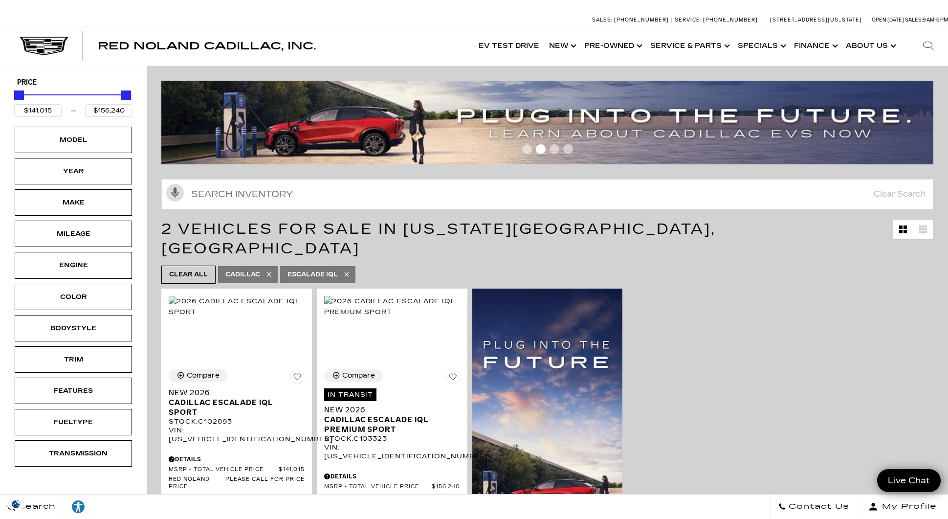
scroll to position [82, 0]
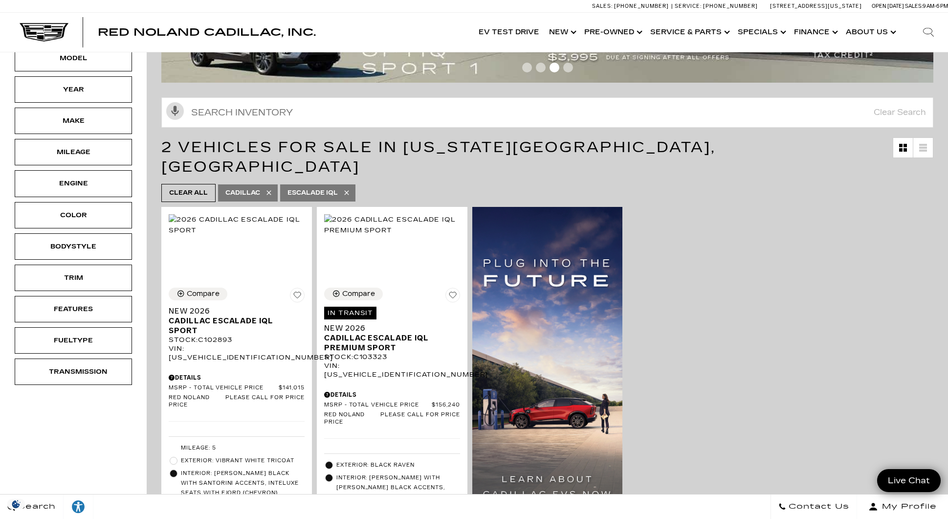
click at [346, 191] on icon at bounding box center [346, 193] width 4 height 4
type input "$46,674"
type input "$179,434"
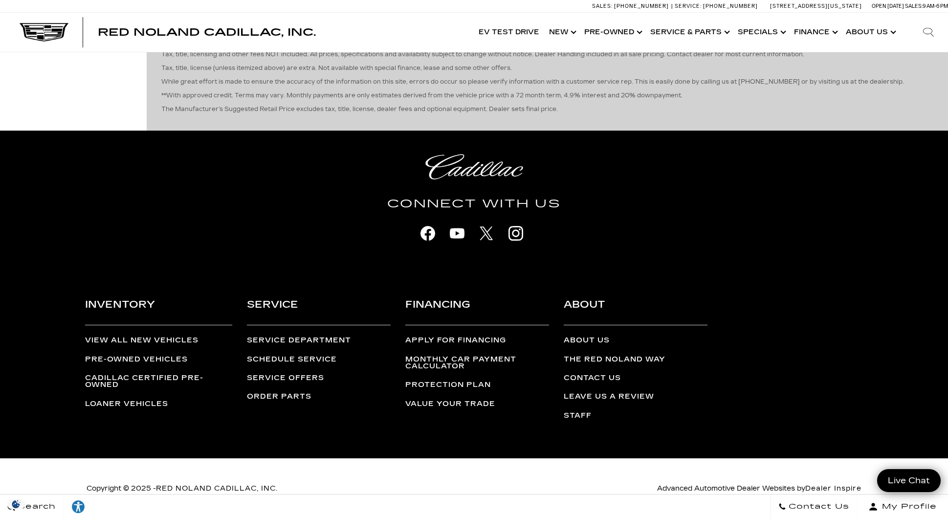
scroll to position [2446, 0]
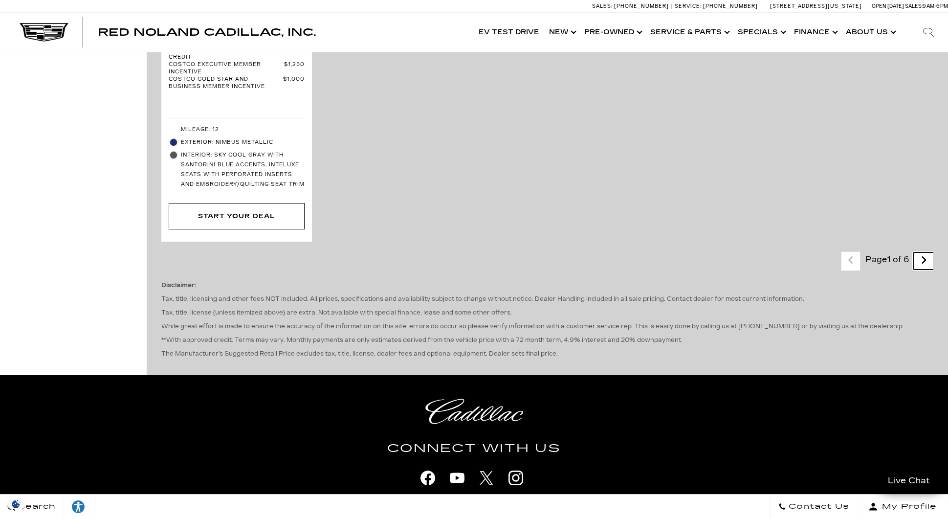
click at [926, 252] on link "Next - Page" at bounding box center [924, 260] width 21 height 17
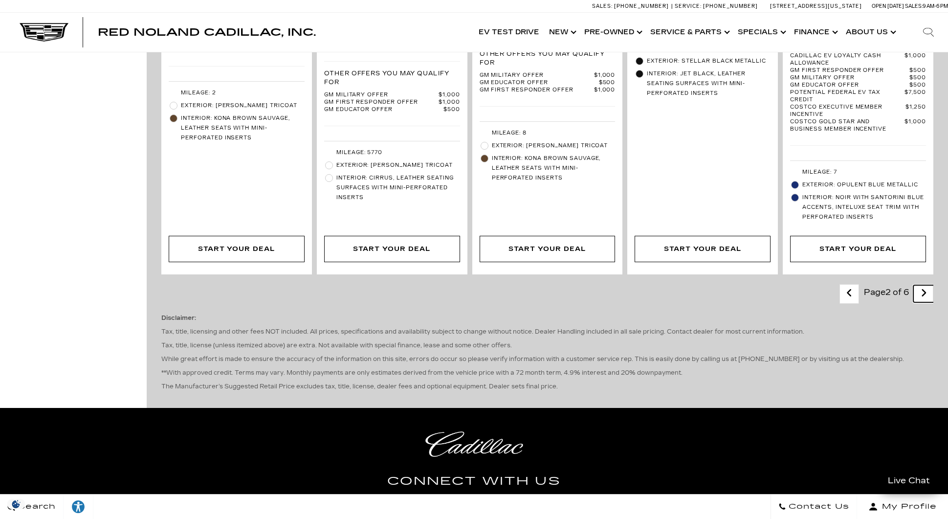
scroll to position [2120, 0]
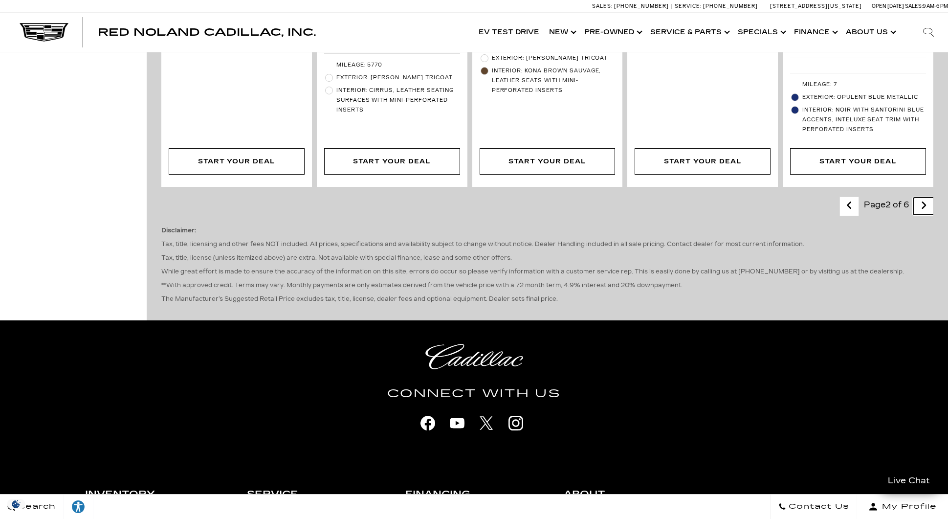
click at [927, 198] on icon "next page" at bounding box center [924, 206] width 6 height 16
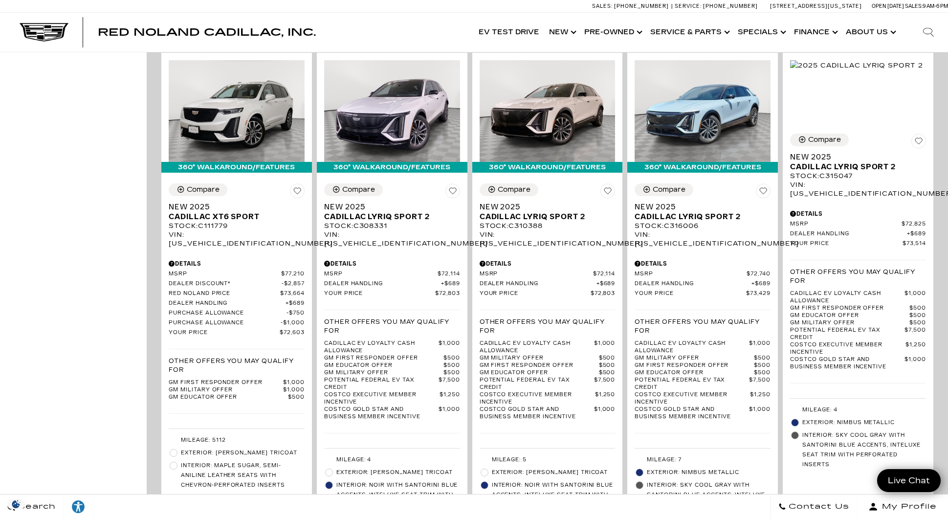
scroll to position [2120, 0]
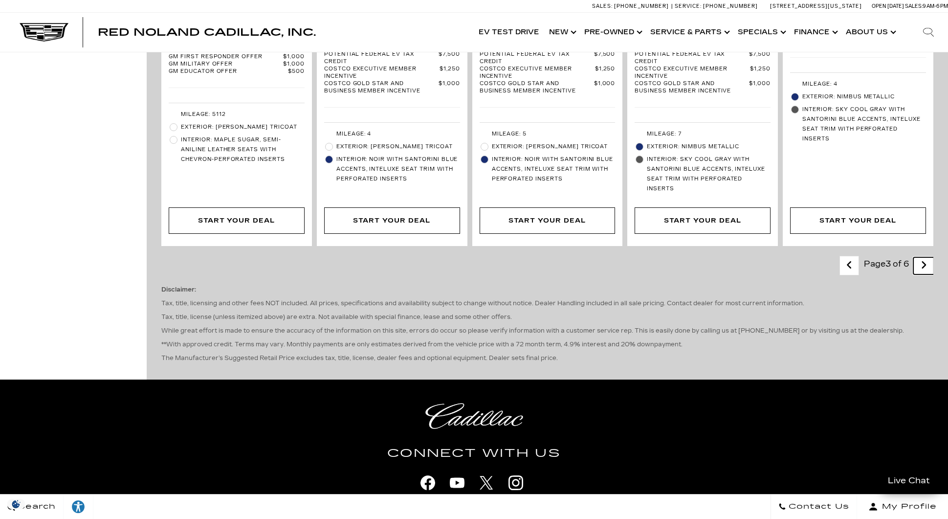
click at [927, 257] on icon "next page" at bounding box center [924, 265] width 6 height 16
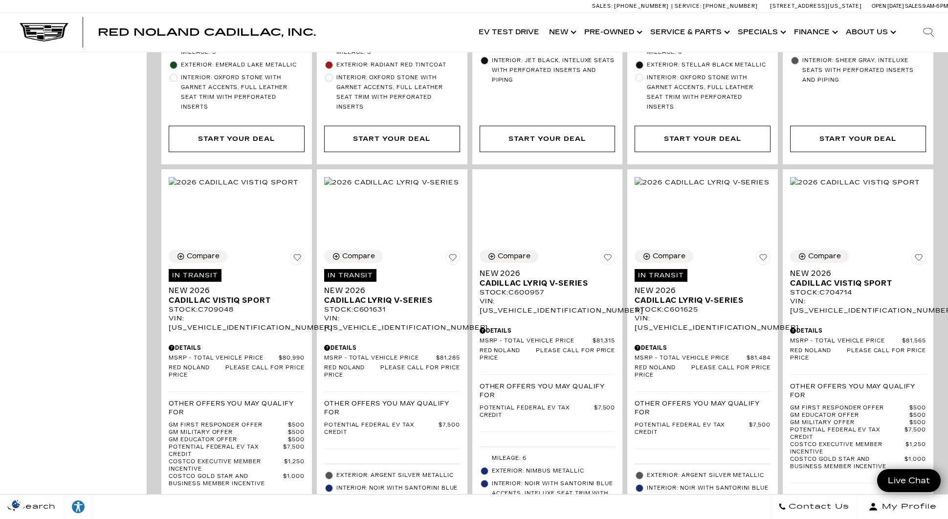
scroll to position [1141, 0]
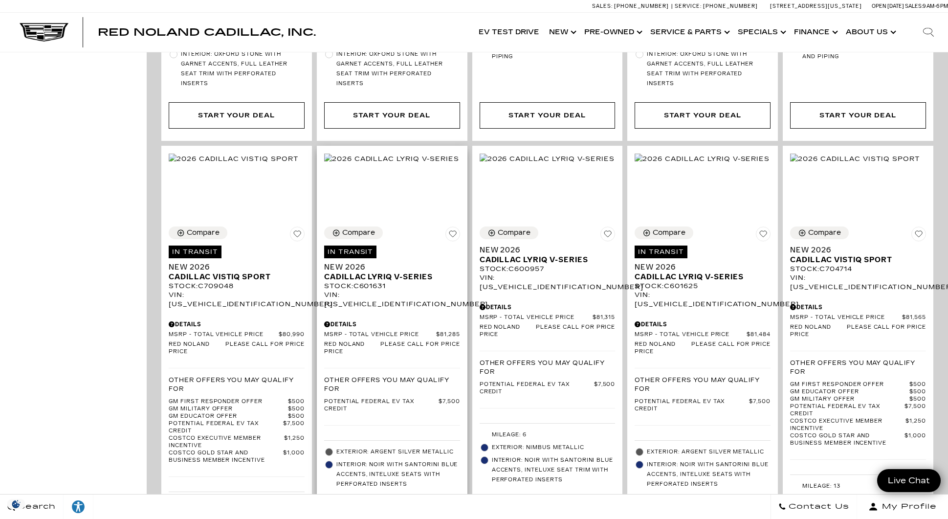
click at [360, 282] on div "Stock : C601631" at bounding box center [392, 286] width 136 height 9
click at [541, 265] on div "Stock : C600957" at bounding box center [548, 269] width 136 height 9
click at [531, 154] on img at bounding box center [547, 159] width 135 height 11
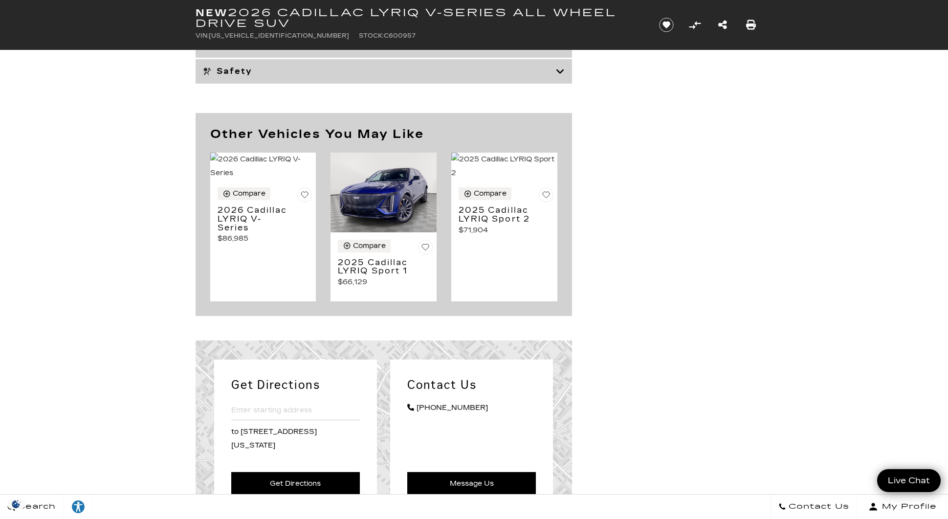
scroll to position [3832, 0]
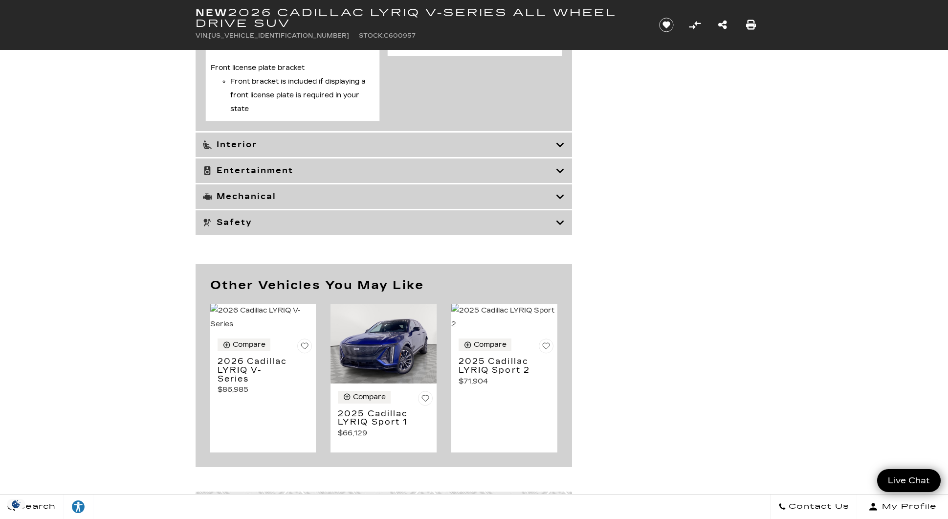
click at [559, 235] on div "Safety" at bounding box center [384, 222] width 377 height 24
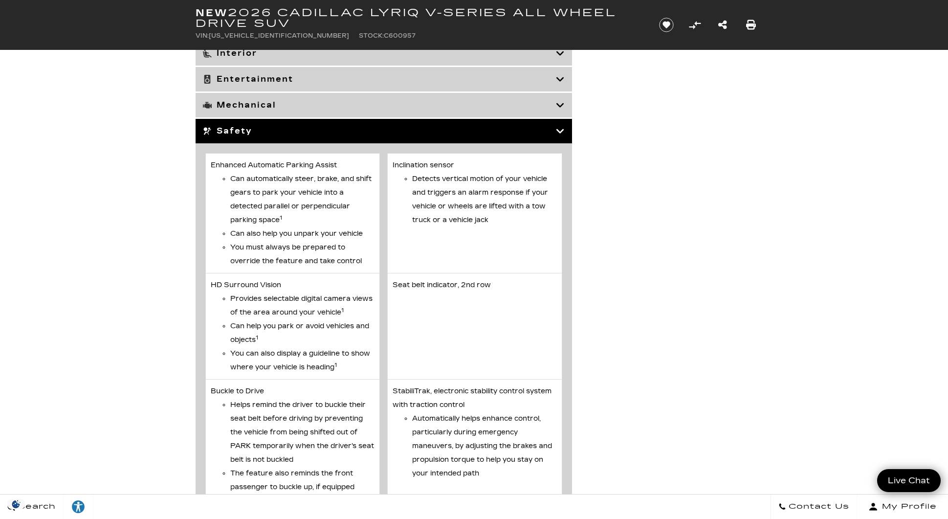
scroll to position [2527, 0]
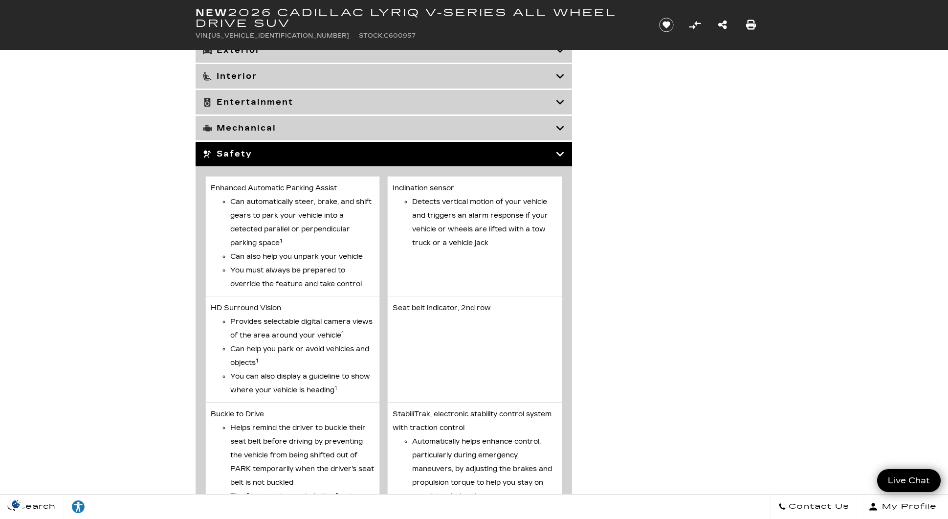
click at [292, 116] on div "Mechanical" at bounding box center [384, 128] width 377 height 24
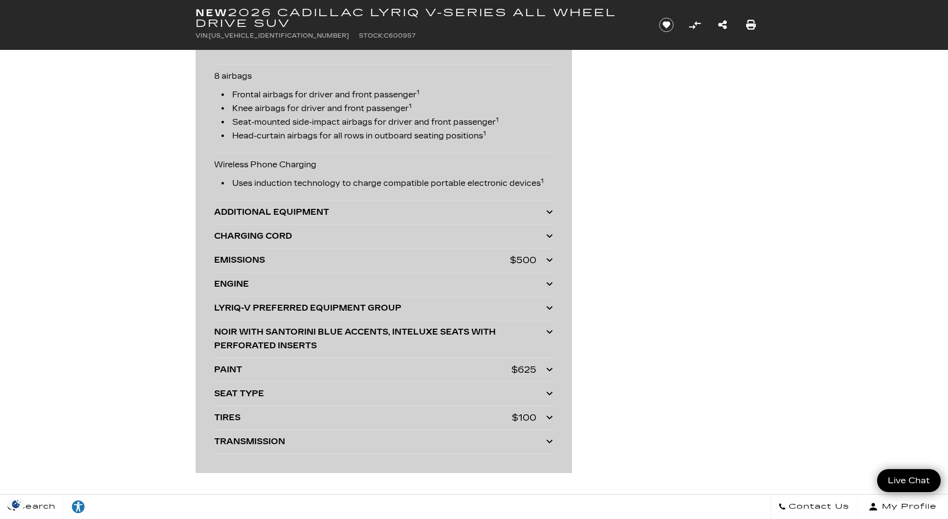
scroll to position [2364, 0]
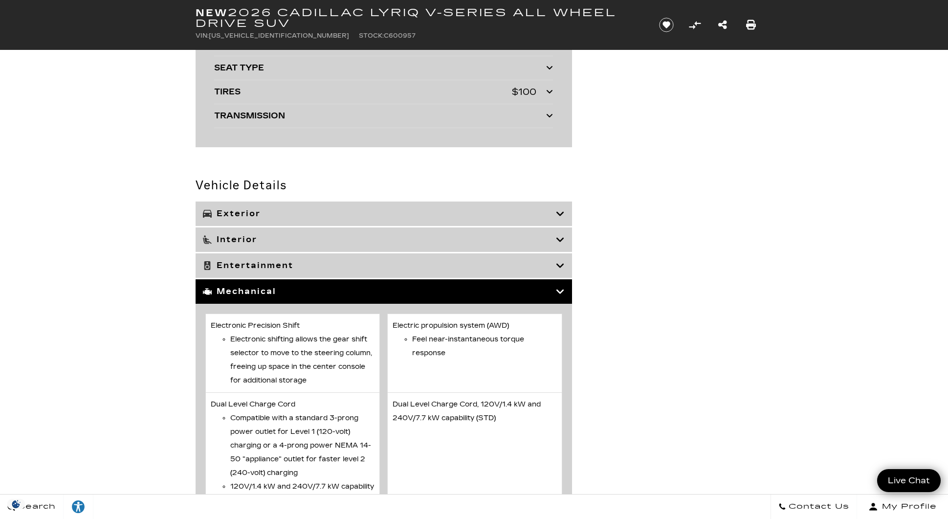
click at [326, 214] on h3 "Exterior" at bounding box center [379, 214] width 353 height 10
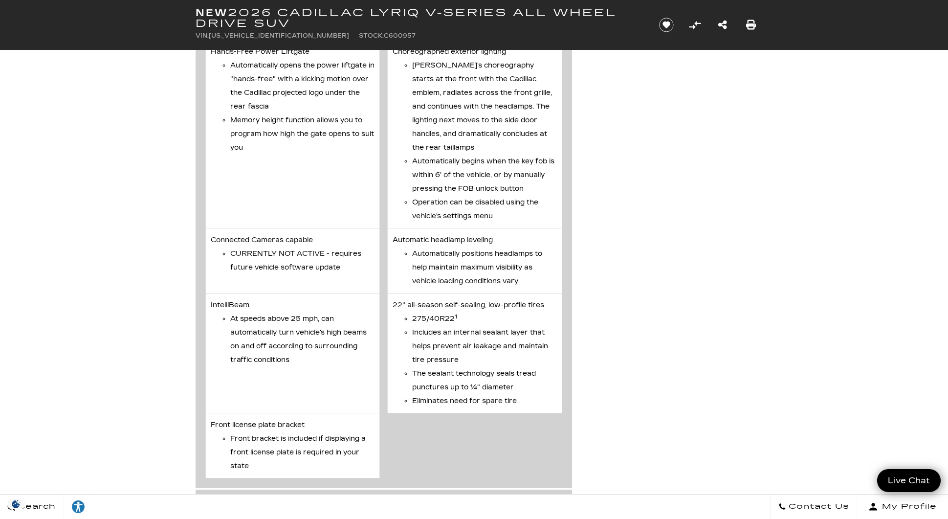
scroll to position [3506, 0]
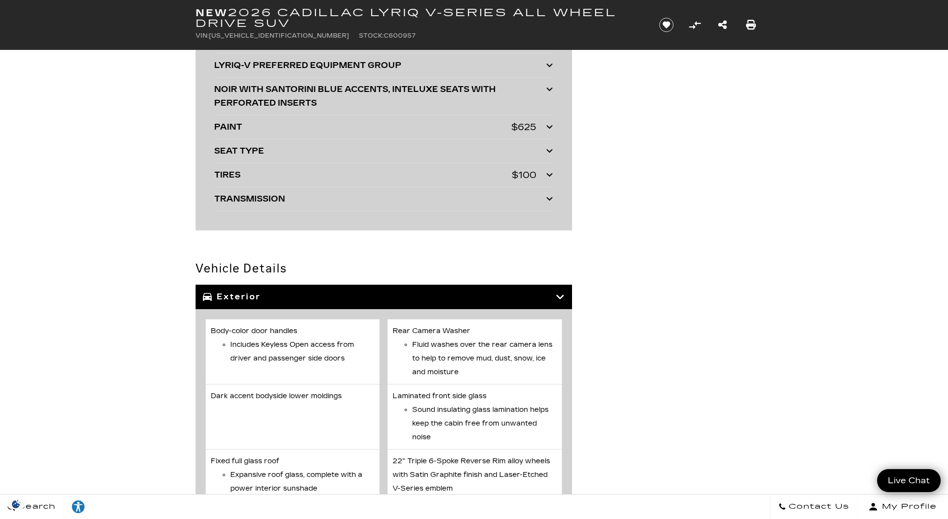
scroll to position [2283, 0]
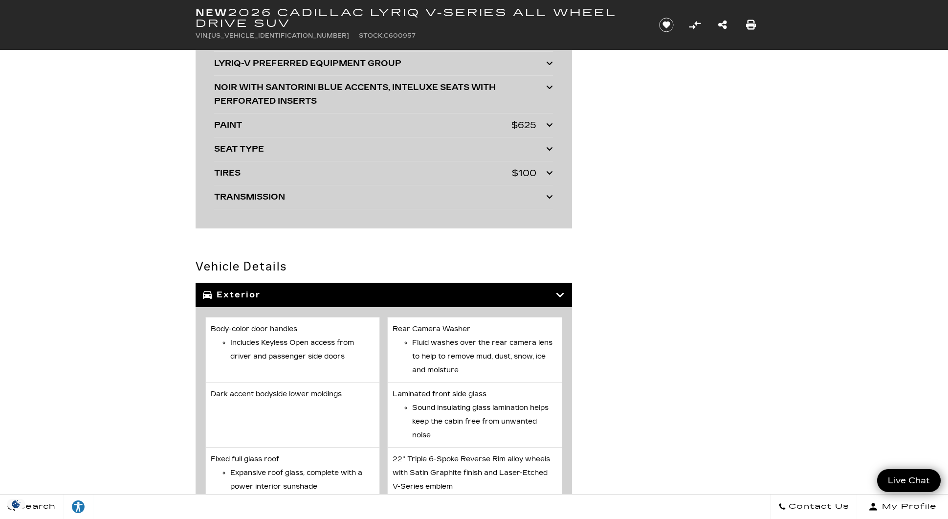
click at [234, 305] on div "Exterior" at bounding box center [384, 295] width 377 height 24
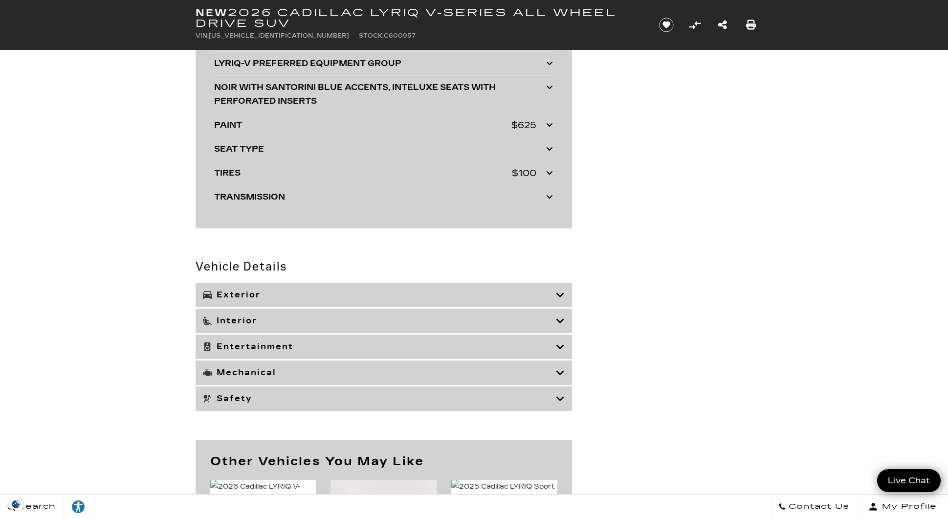
click at [233, 322] on h3 "Interior" at bounding box center [379, 321] width 353 height 10
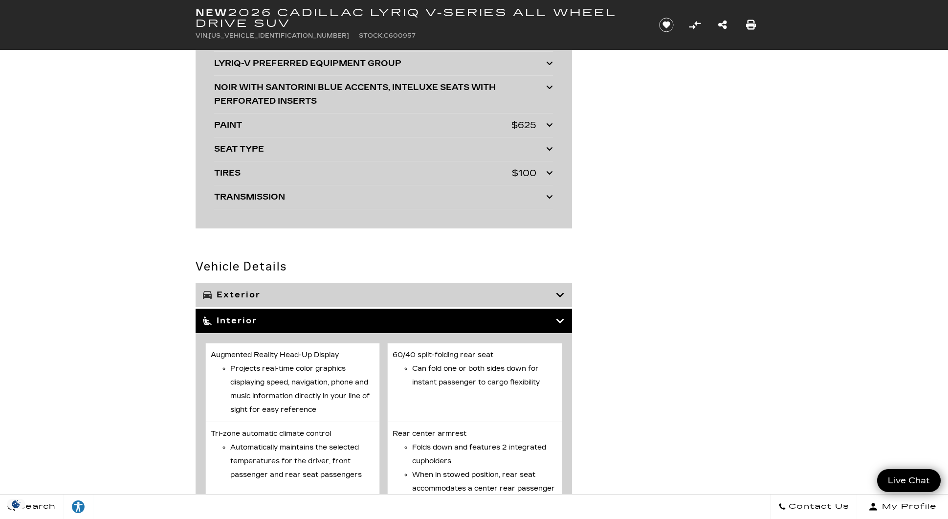
scroll to position [2364, 0]
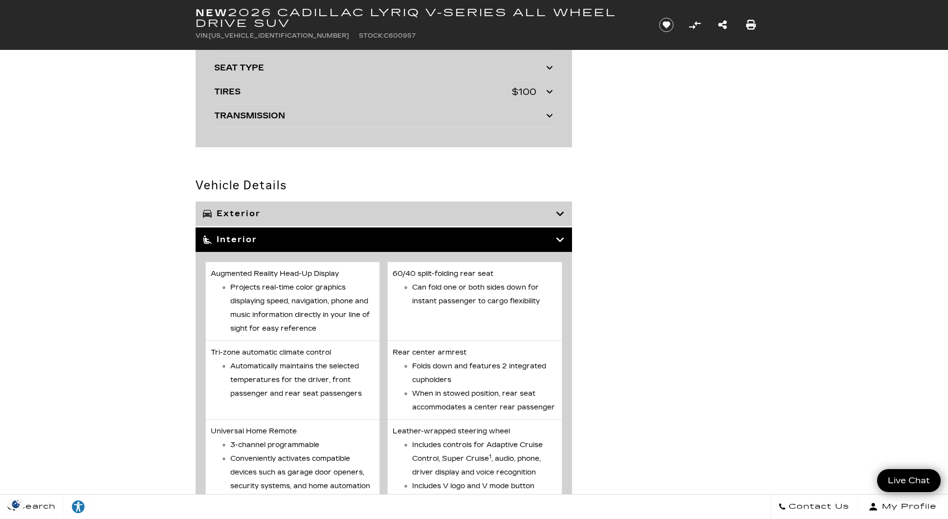
click at [286, 305] on li "Projects real-time color graphics displaying speed, navigation, phone and music…" at bounding box center [302, 308] width 145 height 55
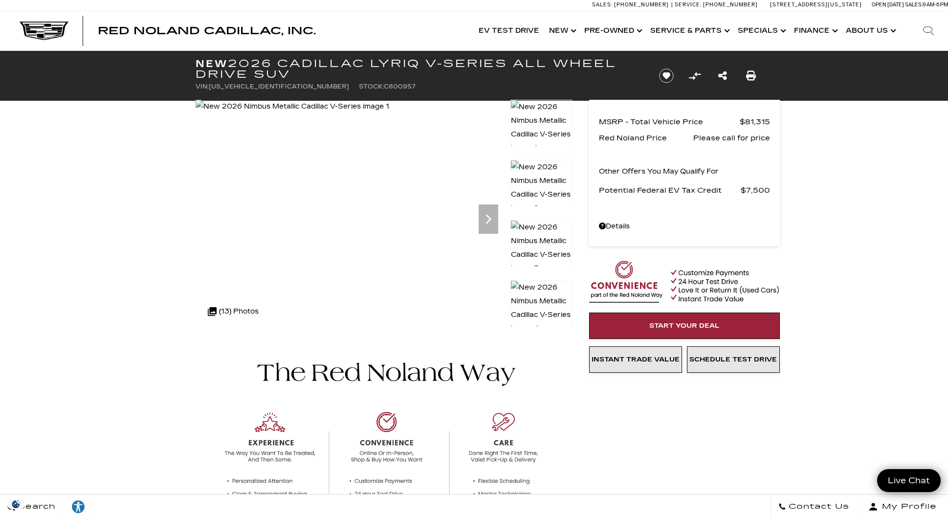
scroll to position [0, 0]
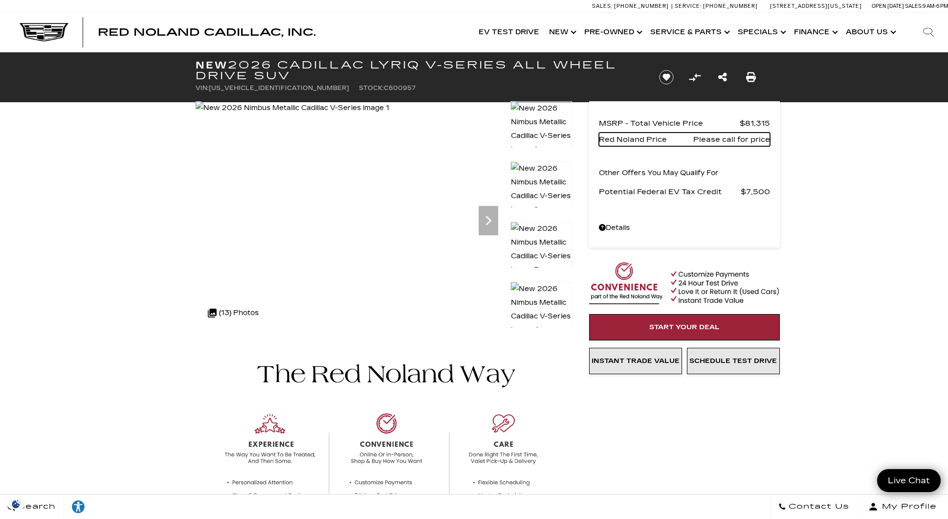
click at [670, 137] on span "Red Noland Price" at bounding box center [646, 140] width 94 height 14
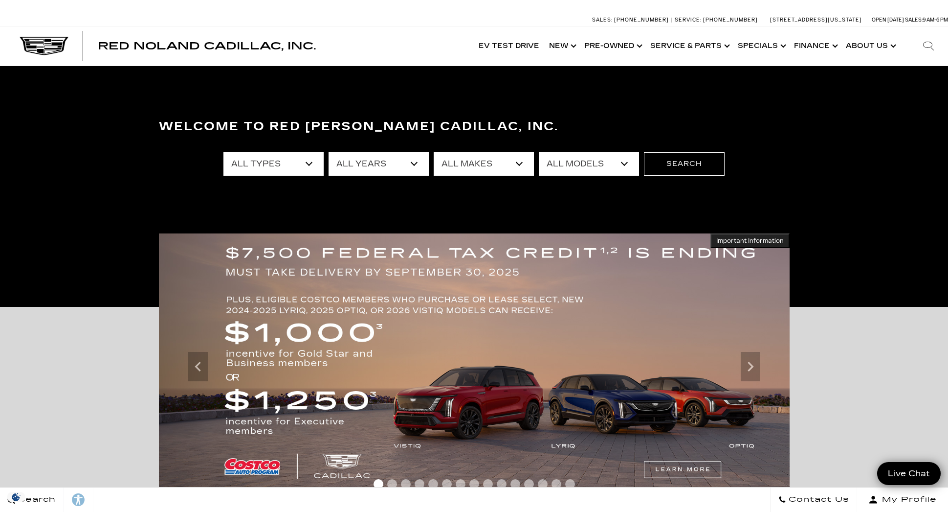
click at [577, 174] on select "All Models [US_STATE] Corvette Grand Sport Crosstrek Crown Signia CT4 CT5 Equin…" at bounding box center [589, 163] width 100 height 23
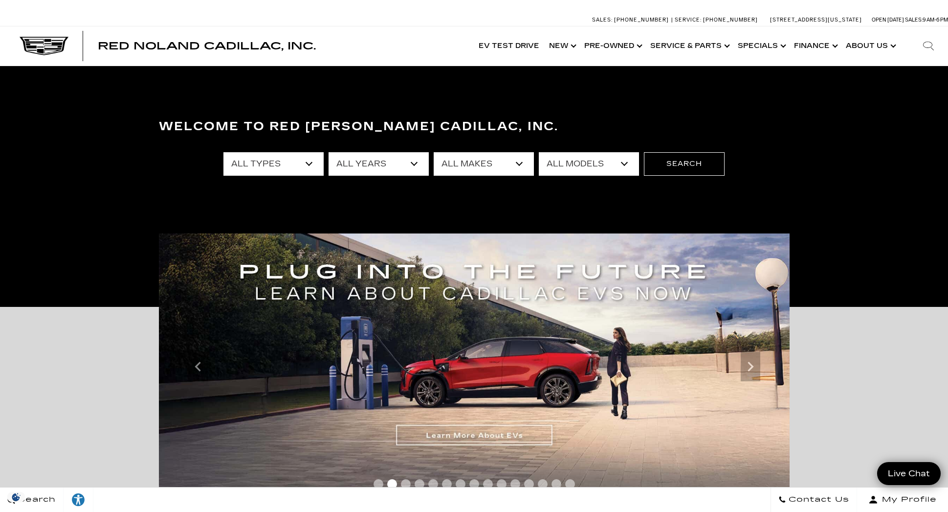
click at [479, 161] on select "All Makes Audi BMW Cadillac Chevrolet Ford GMC Jeep Lexus Subaru Tesla Toyota" at bounding box center [484, 163] width 100 height 23
select select "Cadillac"
click at [434, 152] on select "All Makes Audi BMW Cadillac Chevrolet Ford GMC Jeep Lexus Subaru Tesla Toyota" at bounding box center [484, 163] width 100 height 23
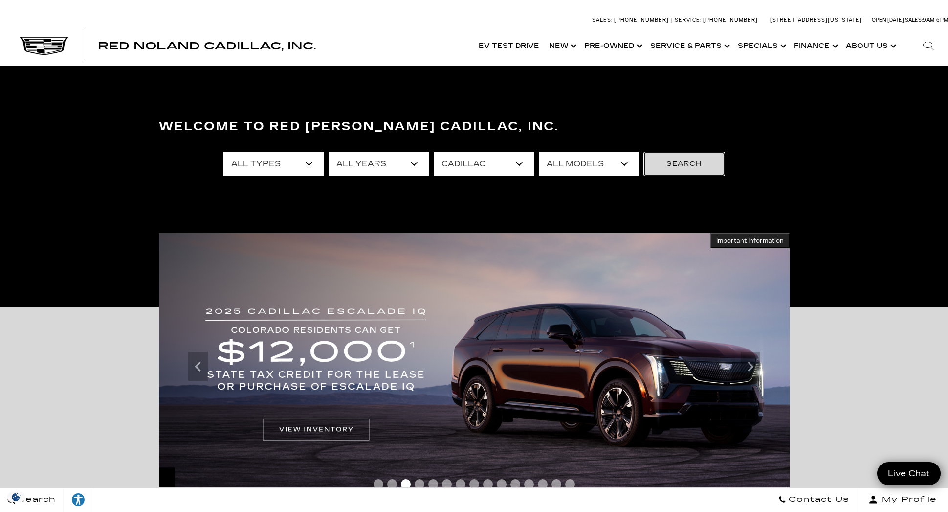
click at [659, 174] on button "Search" at bounding box center [684, 163] width 81 height 23
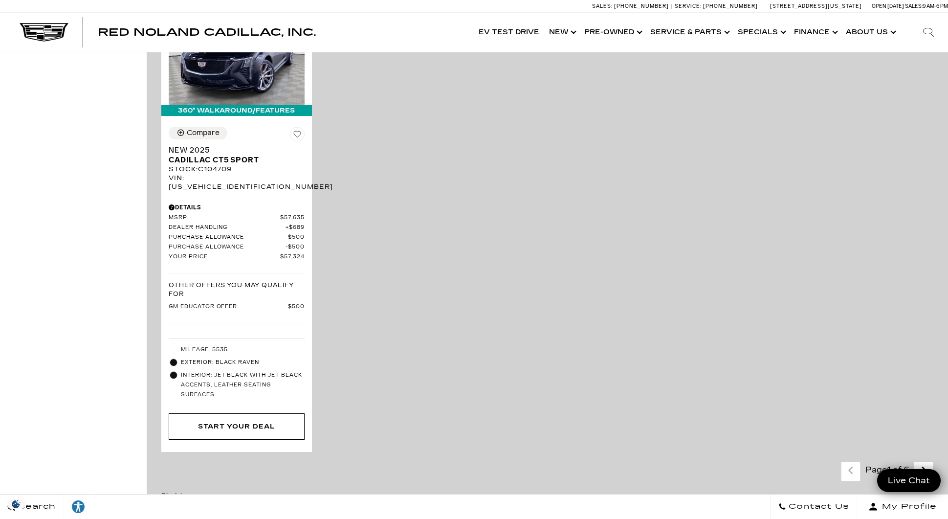
scroll to position [2364, 0]
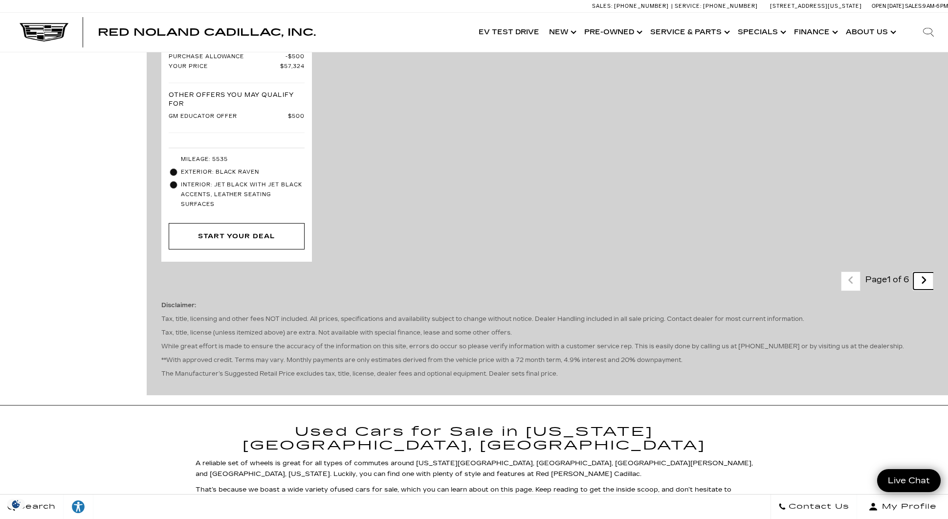
click at [923, 272] on link "Next - Page" at bounding box center [924, 280] width 21 height 17
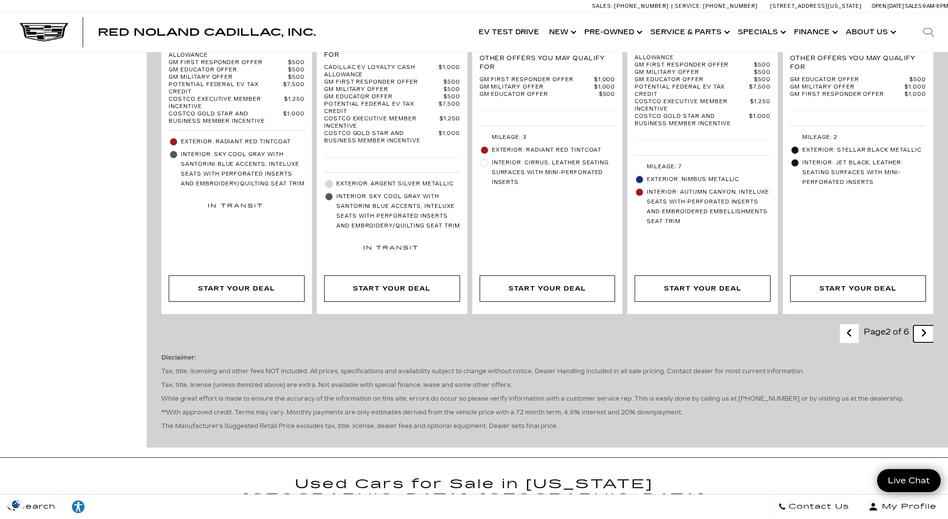
scroll to position [2201, 0]
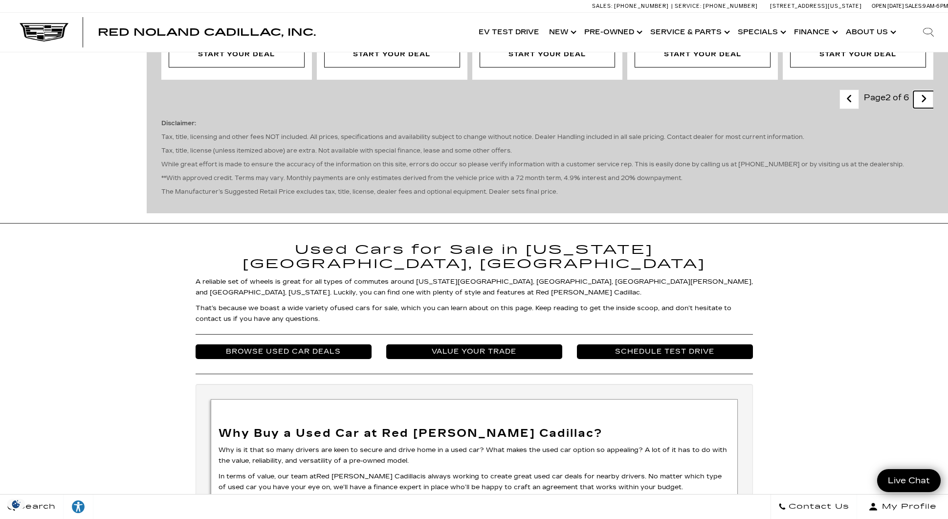
click at [927, 91] on icon "next page" at bounding box center [924, 99] width 6 height 16
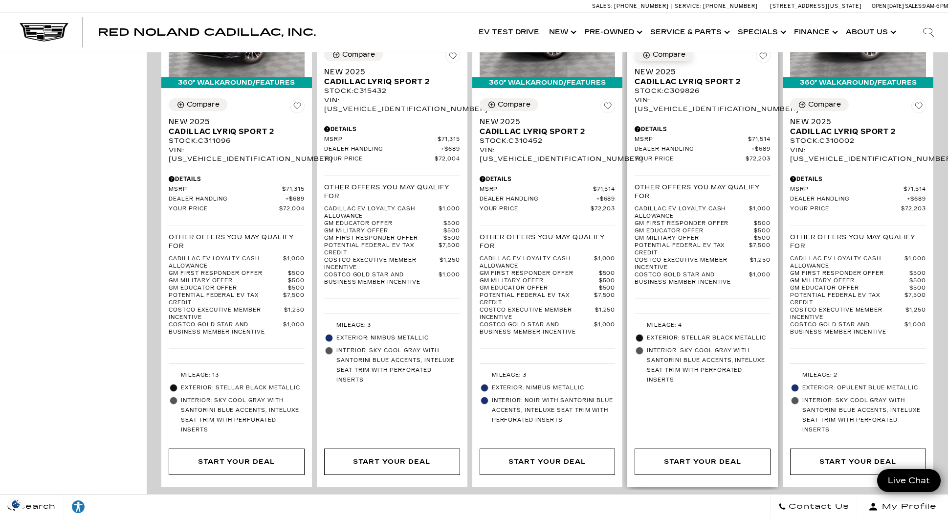
scroll to position [1957, 0]
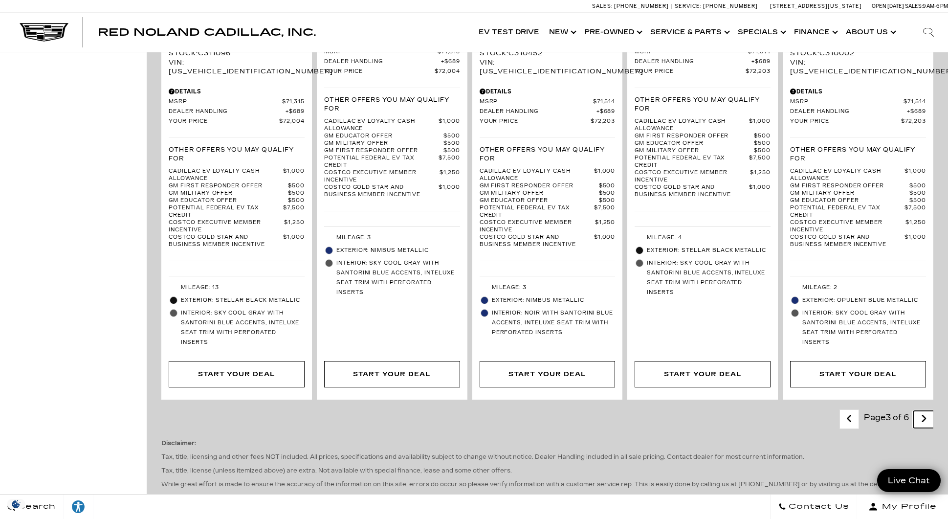
click at [927, 411] on icon "next page" at bounding box center [924, 419] width 6 height 16
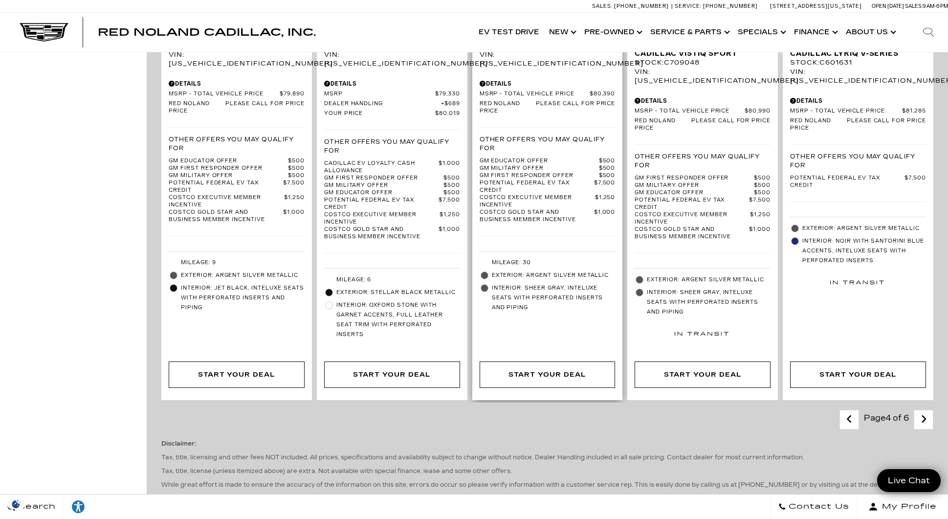
scroll to position [2038, 0]
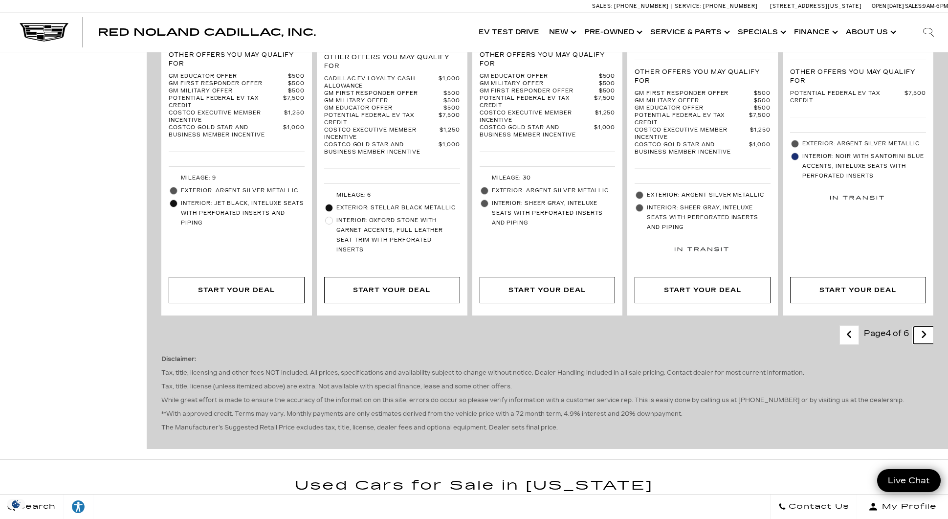
click at [927, 327] on icon "next page" at bounding box center [924, 335] width 6 height 16
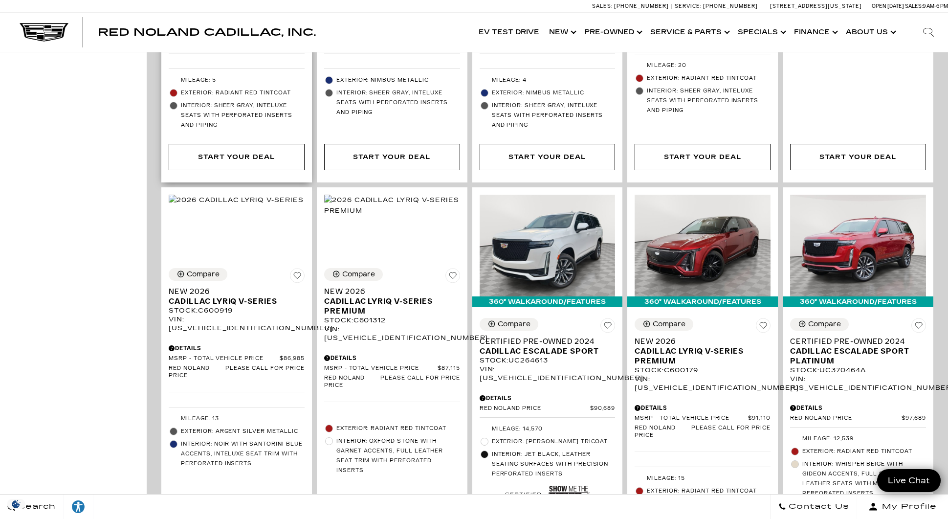
scroll to position [1060, 0]
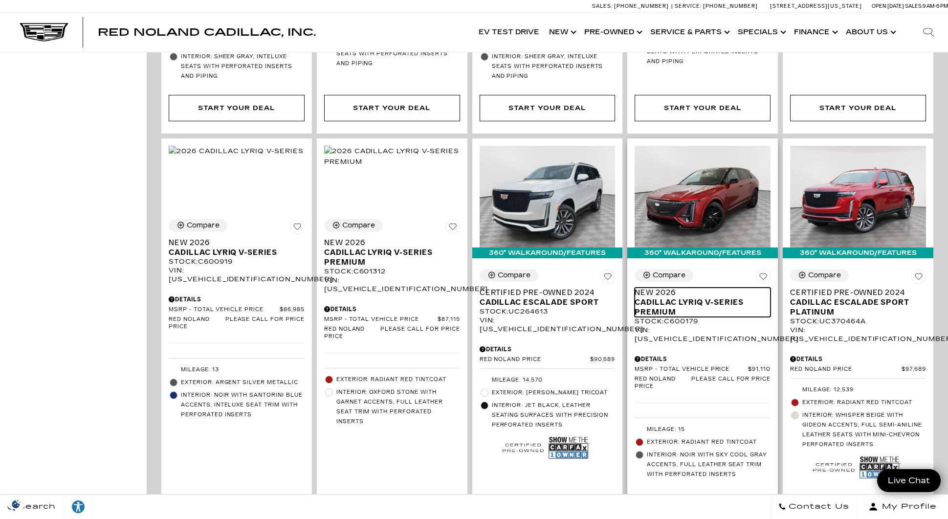
click at [722, 297] on span "Cadillac LYRIQ V-Series Premium" at bounding box center [699, 307] width 129 height 20
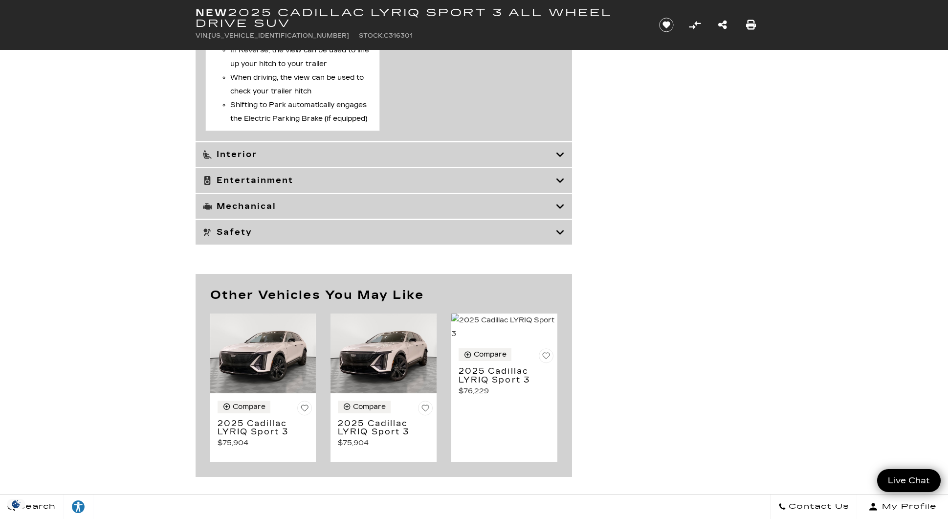
scroll to position [4647, 0]
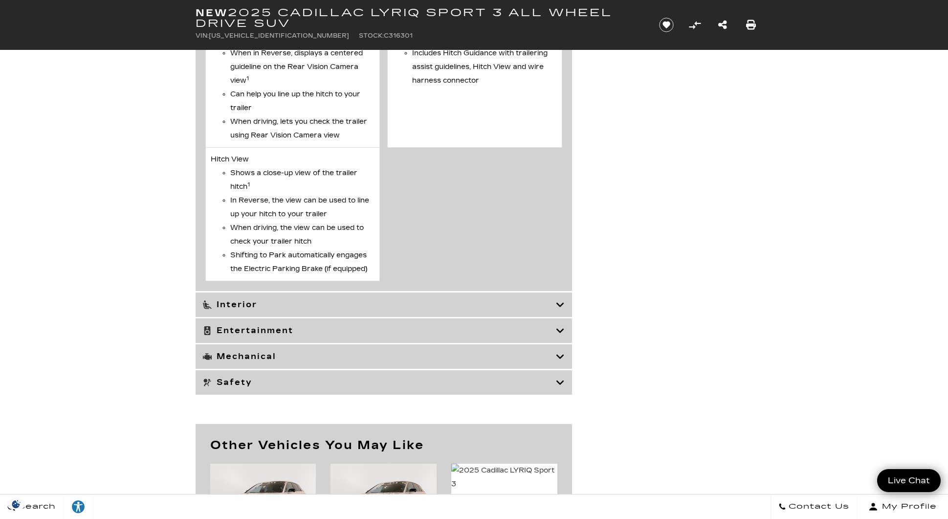
click at [299, 305] on h3 "Interior" at bounding box center [379, 305] width 353 height 10
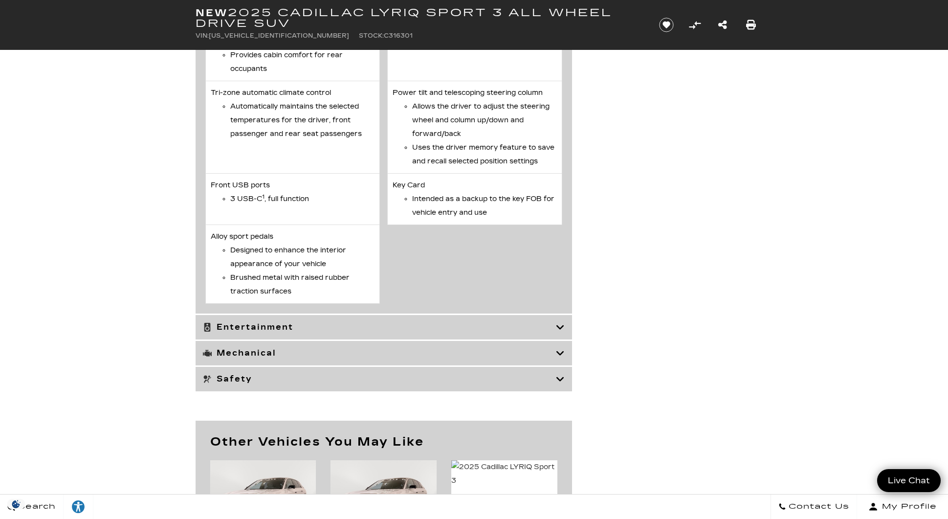
scroll to position [4973, 0]
click at [436, 331] on h3 "Entertainment" at bounding box center [379, 326] width 353 height 10
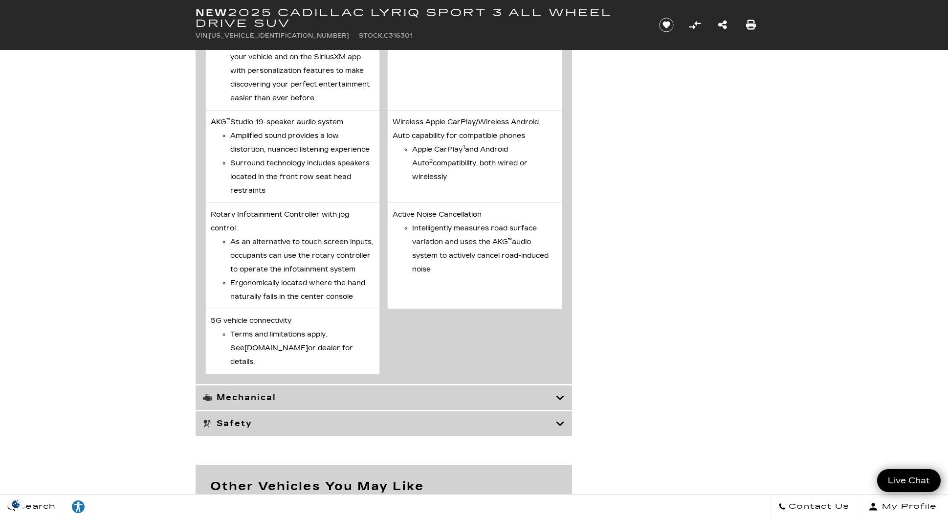
scroll to position [3564, 0]
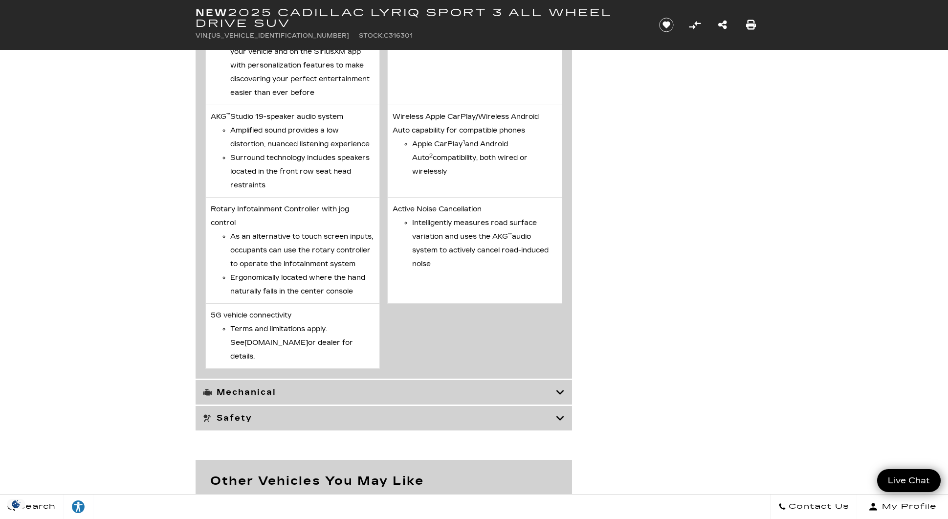
click at [356, 405] on div "Mechanical" at bounding box center [384, 392] width 377 height 24
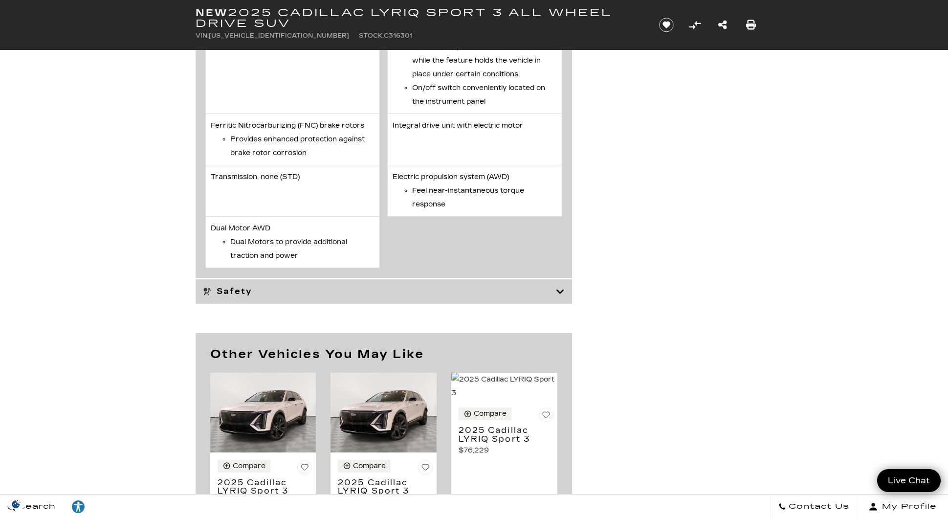
scroll to position [4053, 0]
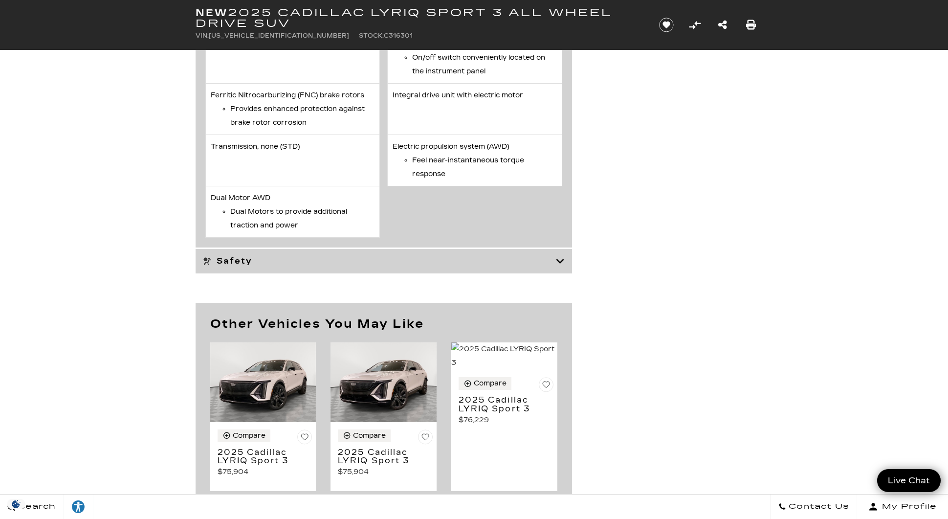
click at [297, 271] on div "Safety" at bounding box center [384, 261] width 377 height 24
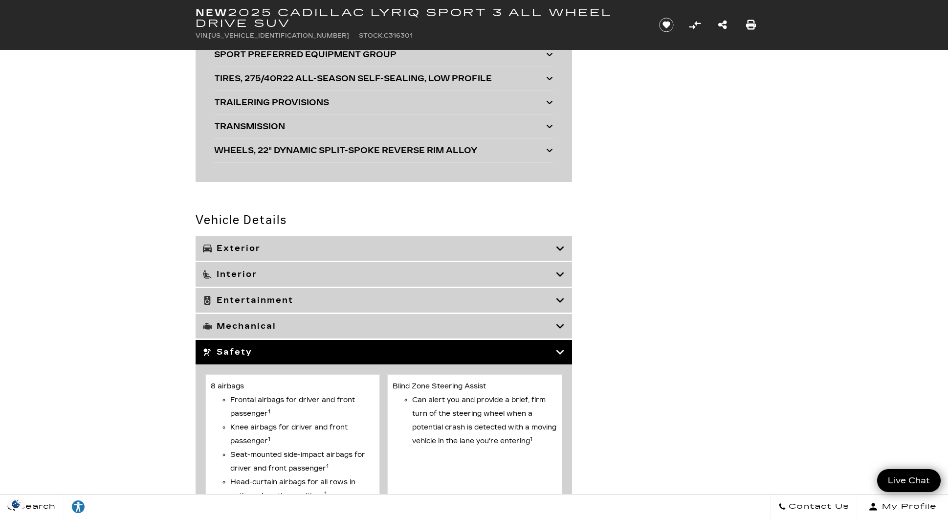
scroll to position [3074, 0]
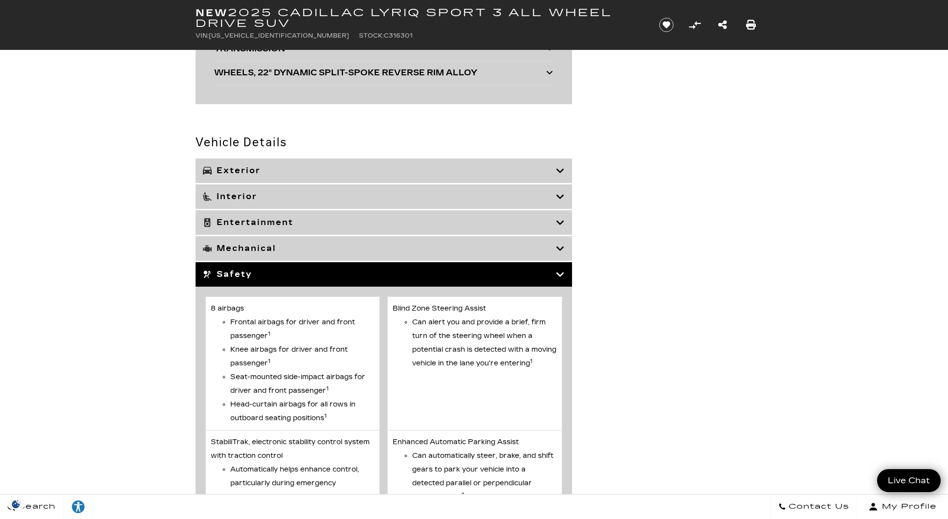
click at [255, 190] on div "Interior" at bounding box center [384, 196] width 377 height 24
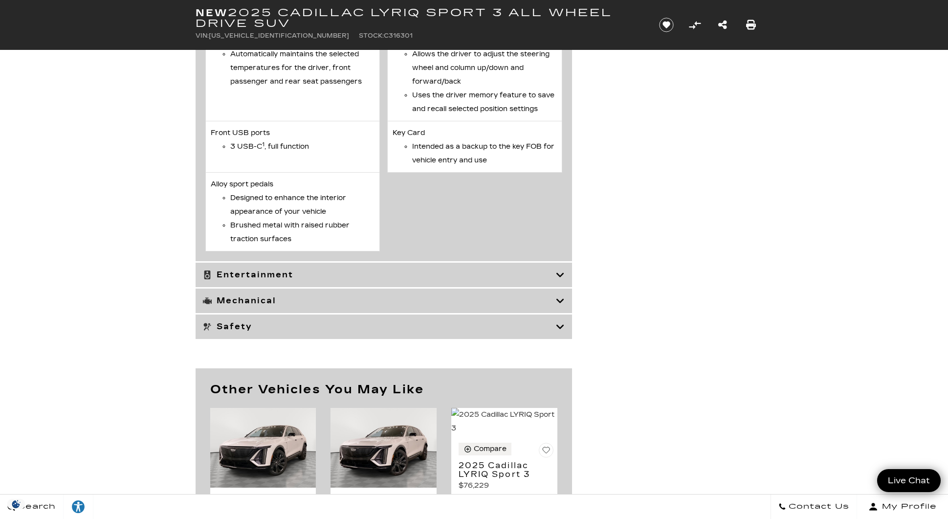
scroll to position [5031, 0]
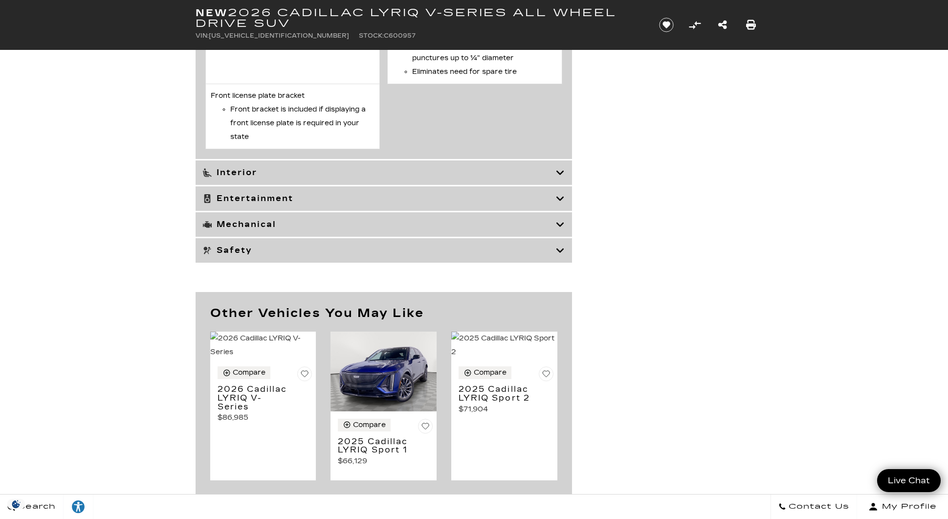
scroll to position [3832, 0]
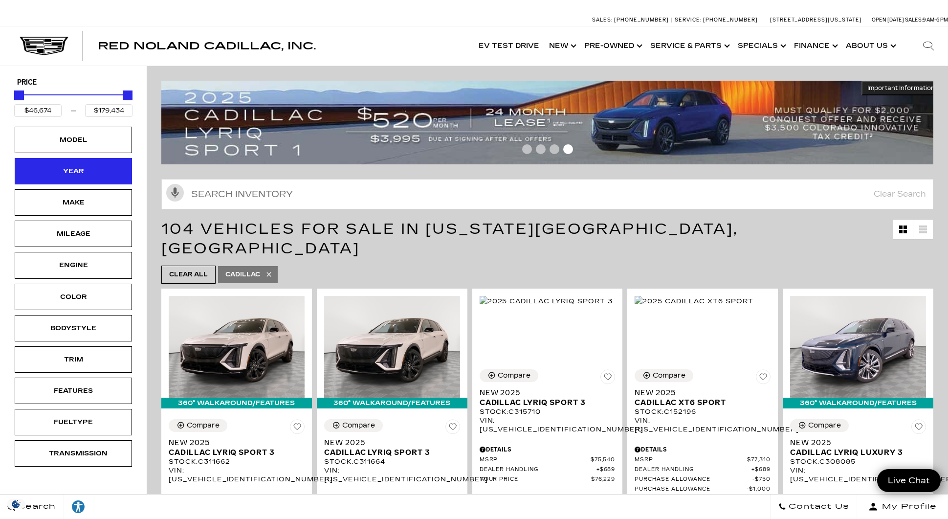
click at [80, 175] on div "Year" at bounding box center [73, 171] width 49 height 11
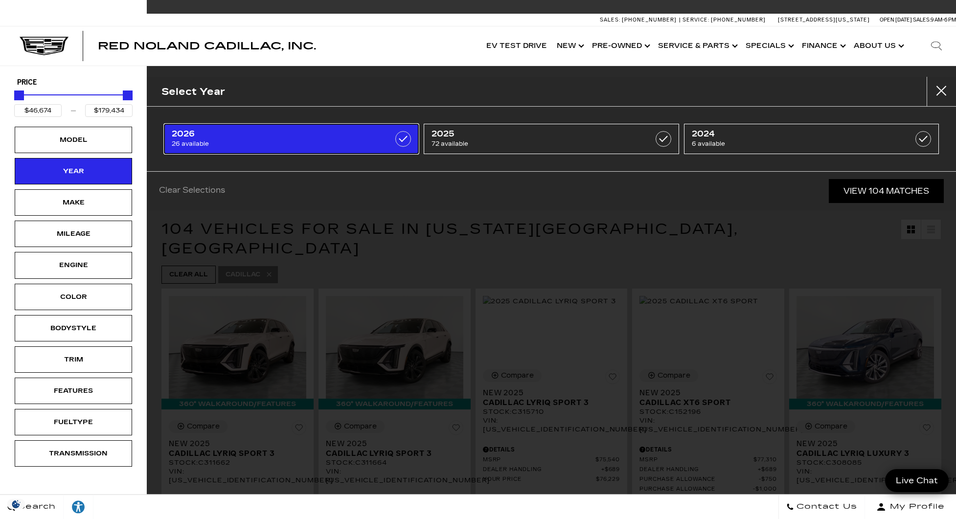
click at [212, 146] on span "26 available" at bounding box center [273, 144] width 203 height 10
type input "$79,890"
type input "$158,810"
checkbox input "true"
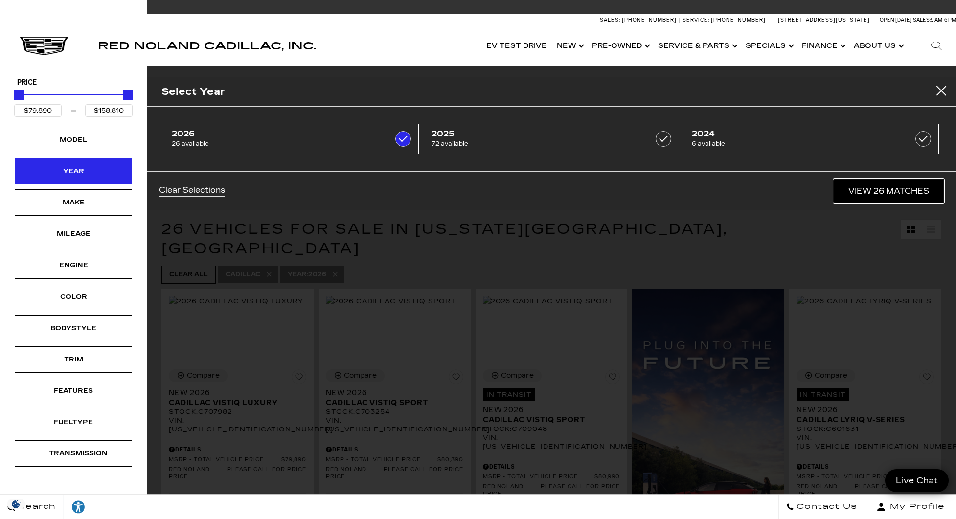
click at [851, 188] on link "View 26 Matches" at bounding box center [889, 191] width 110 height 24
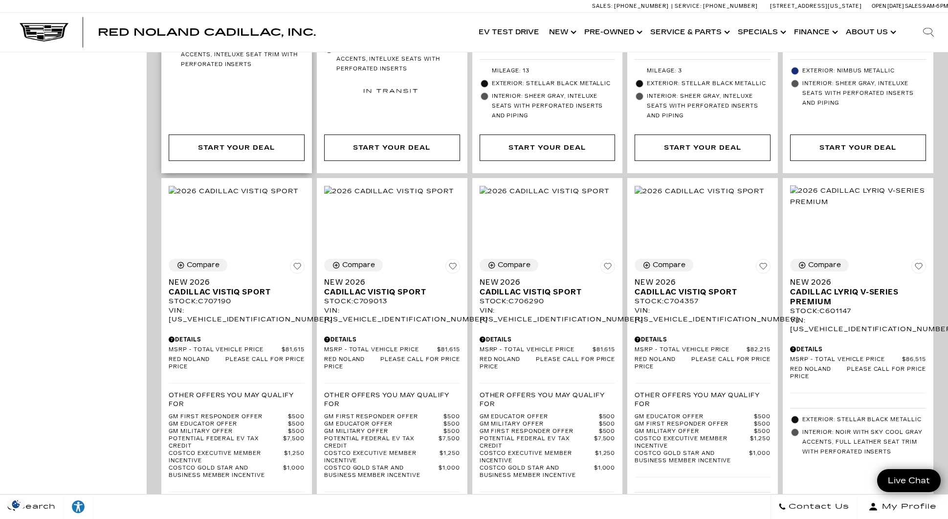
scroll to position [1060, 0]
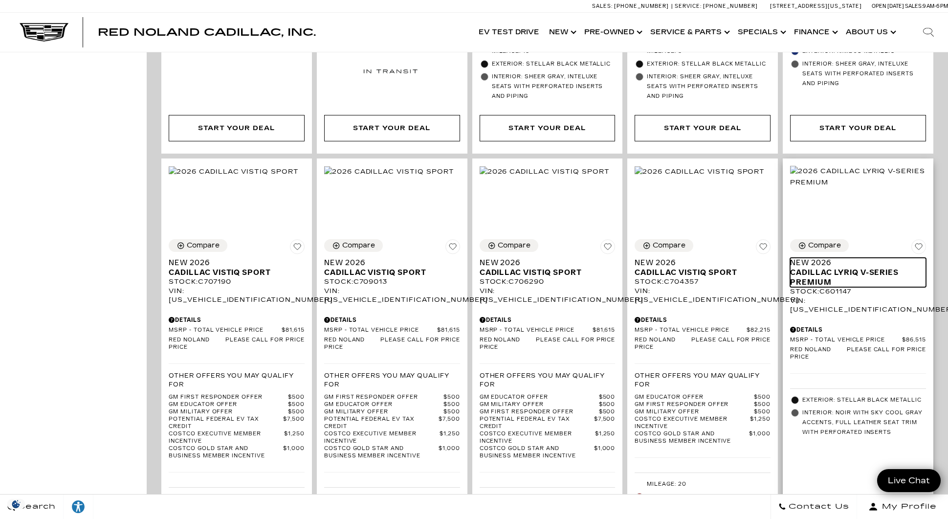
click at [853, 276] on span "Cadillac LYRIQ V-Series Premium" at bounding box center [854, 278] width 129 height 20
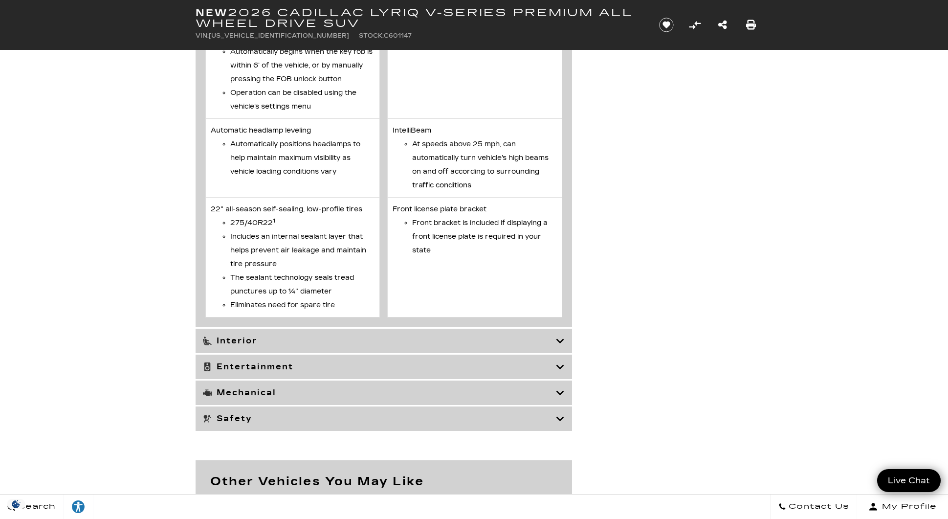
scroll to position [3832, 0]
click at [235, 346] on div "Interior" at bounding box center [384, 339] width 377 height 24
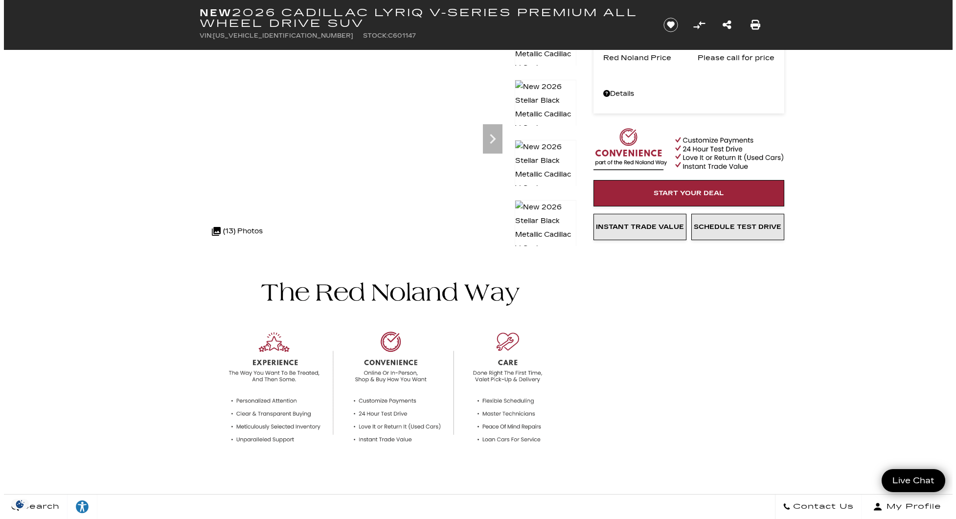
scroll to position [0, 0]
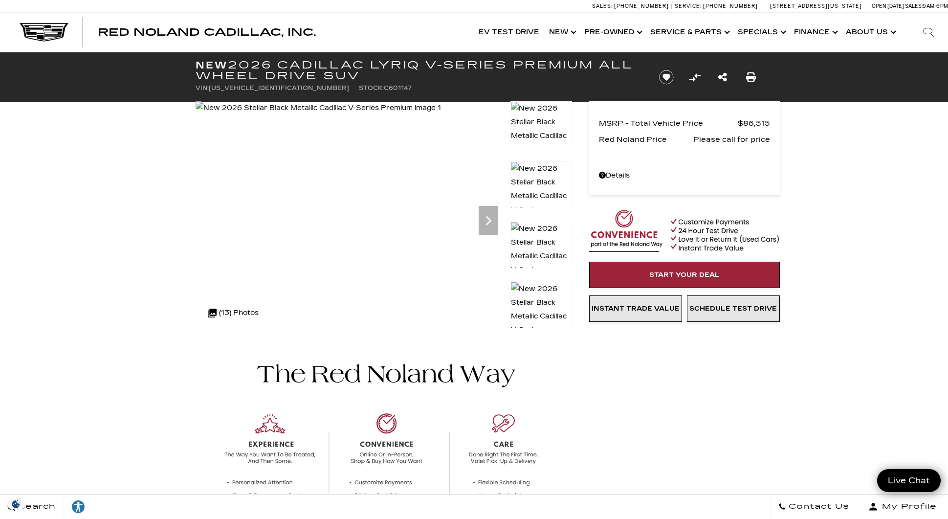
click at [690, 131] on div "MSRP - Total Vehicle Price $86,515 Red Noland Price Please call for price" at bounding box center [684, 142] width 171 height 52
click at [605, 174] on icon at bounding box center [602, 175] width 7 height 7
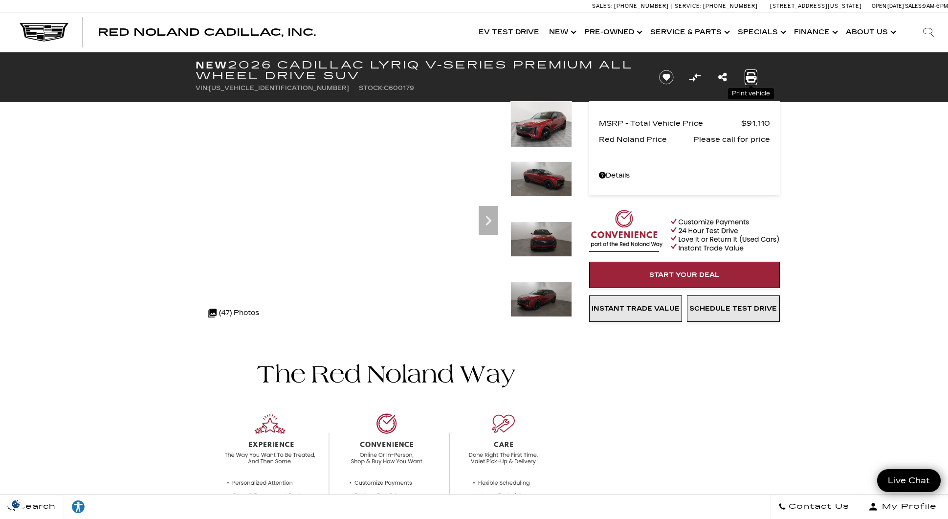
click at [747, 77] on icon "Print this New 2026 Cadillac LYRIQ V-Series Premium All Wheel Drive SUV" at bounding box center [751, 77] width 11 height 11
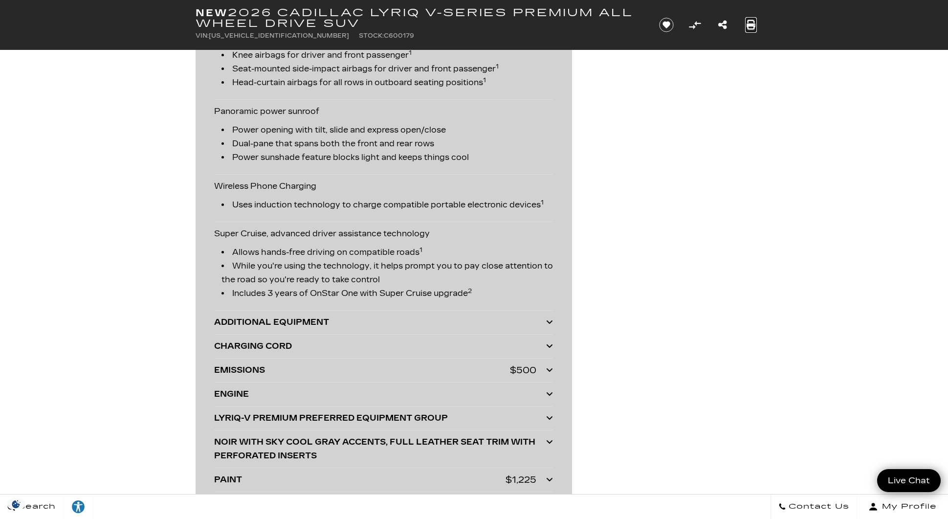
scroll to position [2446, 0]
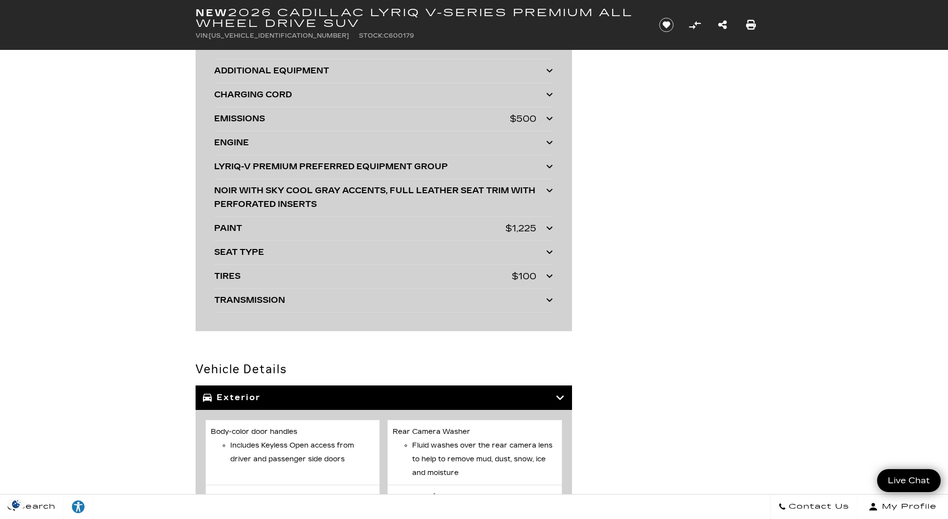
click at [307, 166] on div "LYRIQ-V PREMIUM PREFERRED EQUIPMENT GROUP" at bounding box center [380, 167] width 332 height 14
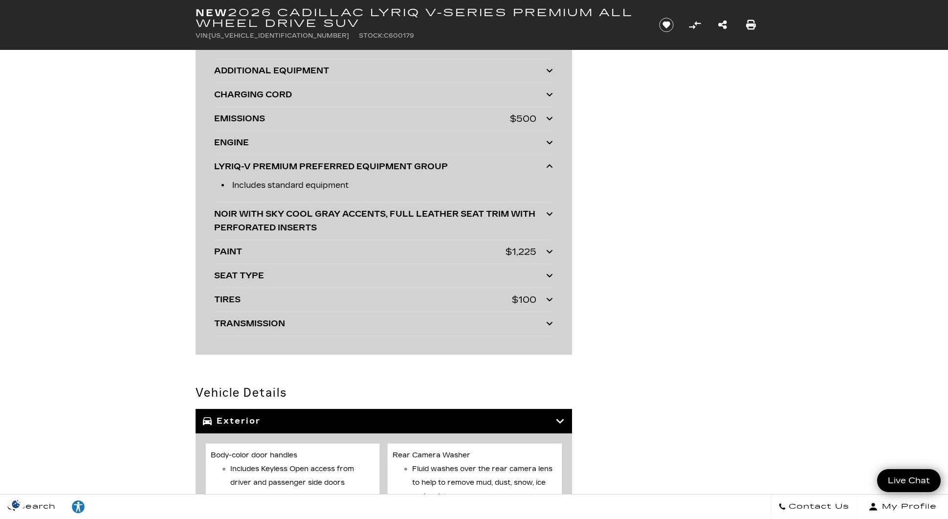
click at [343, 217] on div "NOIR WITH SKY COOL GRAY ACCENTS, FULL LEATHER SEAT TRIM WITH PERFORATED INSERTS" at bounding box center [380, 220] width 332 height 27
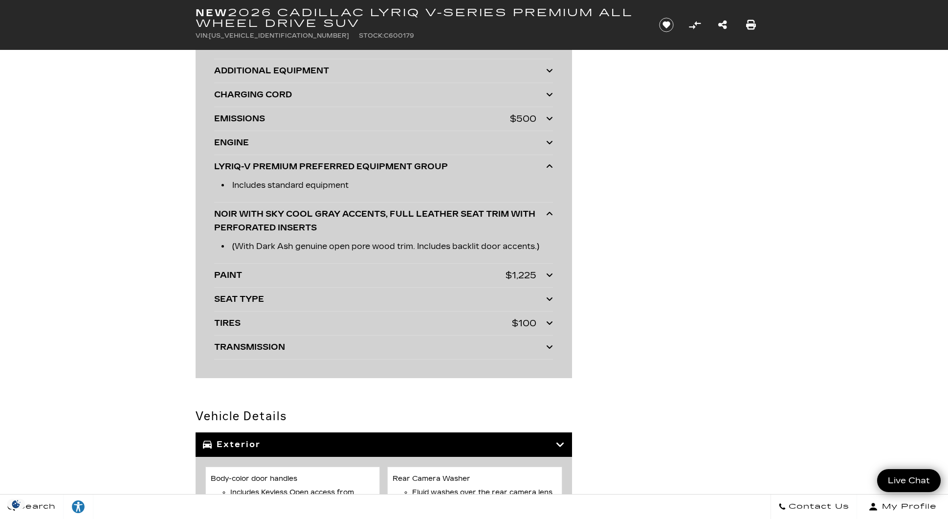
click at [316, 278] on div "PAINT" at bounding box center [360, 276] width 292 height 14
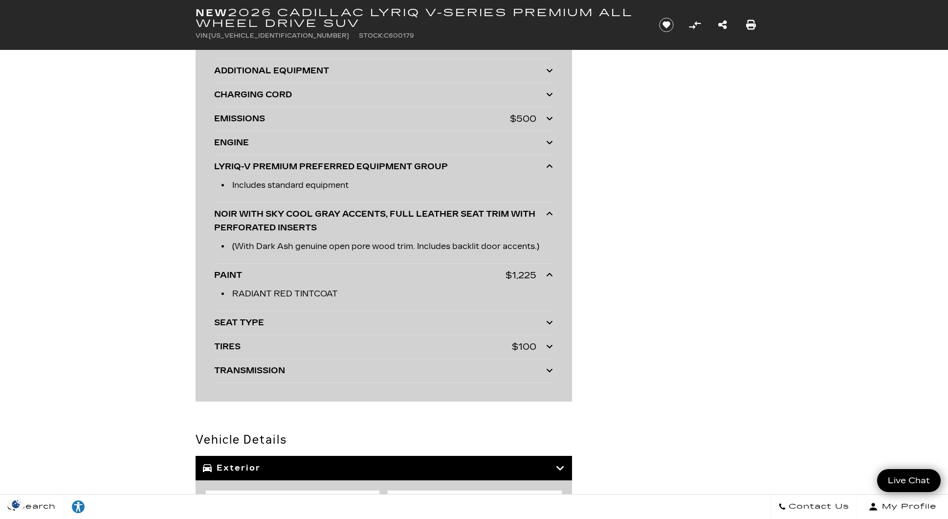
click at [274, 348] on div "TIRES" at bounding box center [363, 347] width 298 height 14
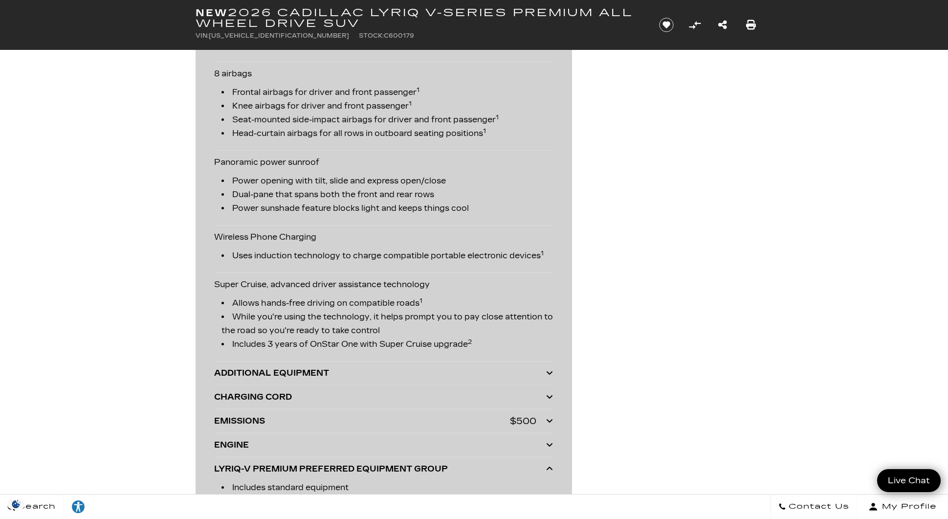
scroll to position [2120, 0]
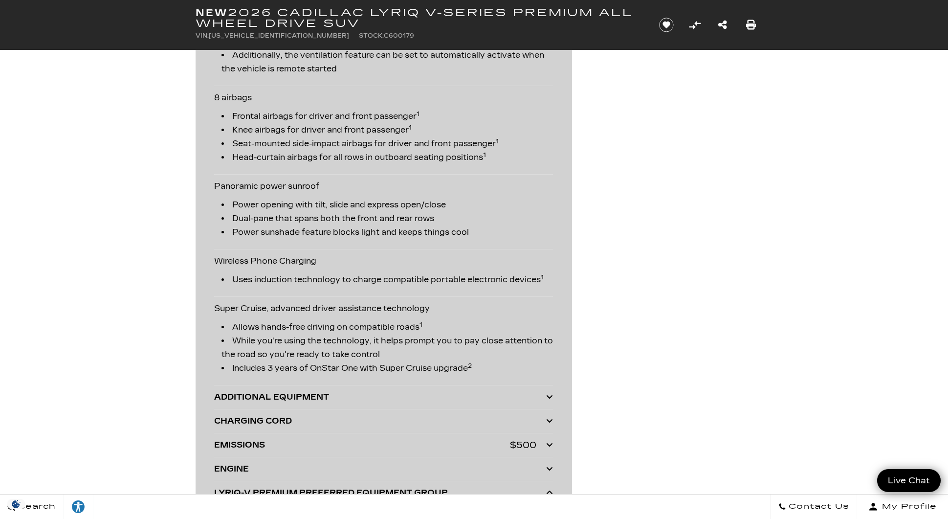
click at [326, 395] on div "ADDITIONAL EQUIPMENT" at bounding box center [380, 397] width 332 height 14
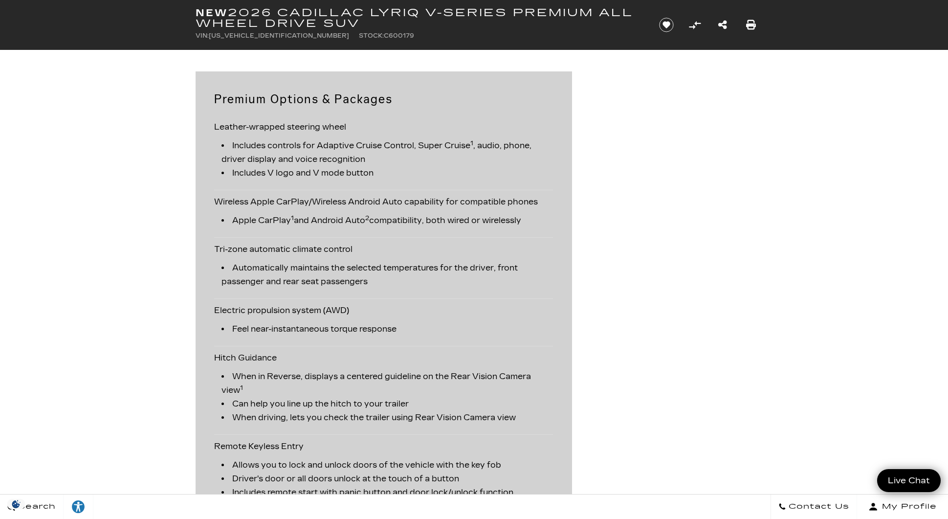
scroll to position [1141, 0]
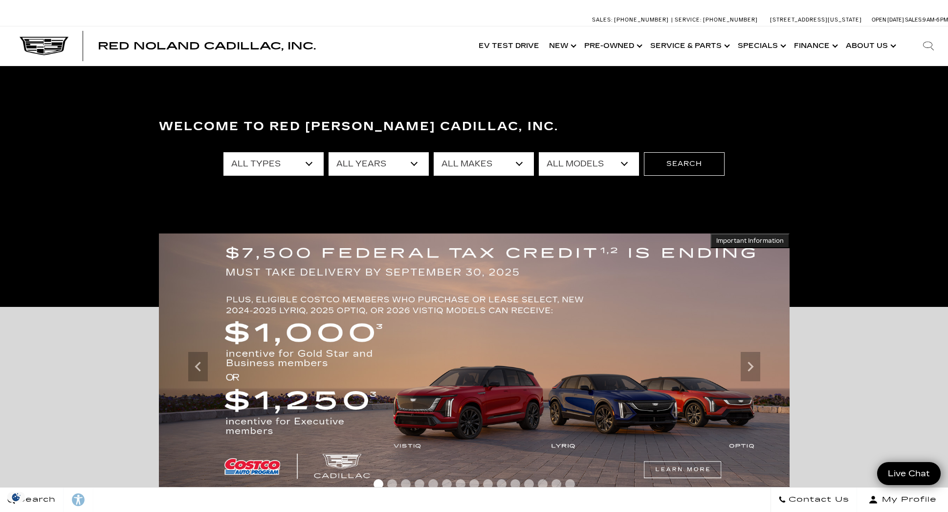
click at [577, 165] on select "All Models Colorado Corvette Grand Sport Crosstrek Crown Signia CT4 CT5 Equinox…" at bounding box center [589, 163] width 100 height 23
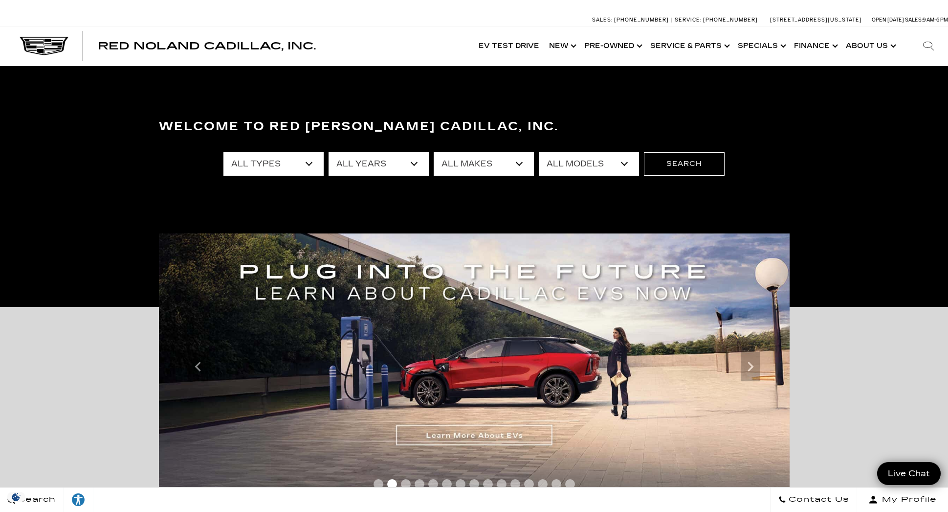
select select "LYRIQ"
click at [539, 152] on select "All Models Colorado Corvette Grand Sport Crosstrek Crown Signia CT4 CT5 Equinox…" at bounding box center [589, 163] width 100 height 23
click at [658, 159] on button "Search" at bounding box center [684, 163] width 81 height 23
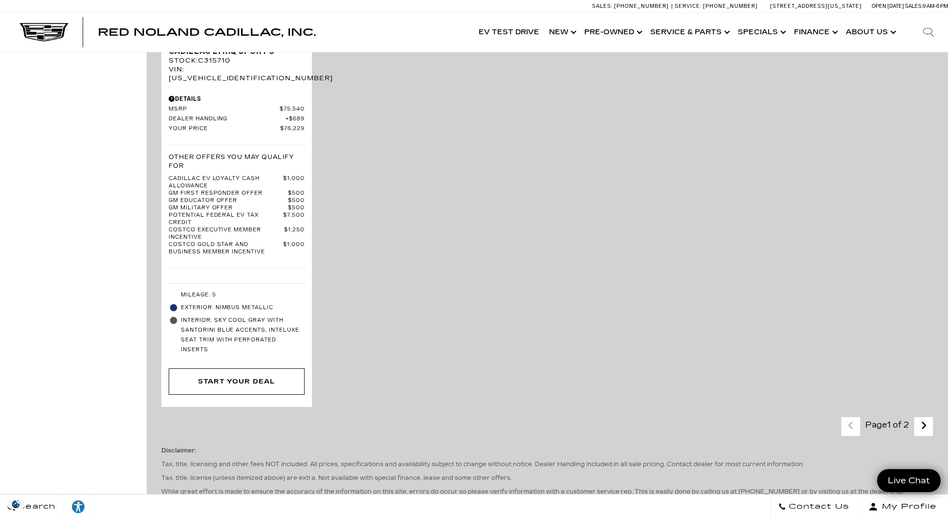
scroll to position [2527, 0]
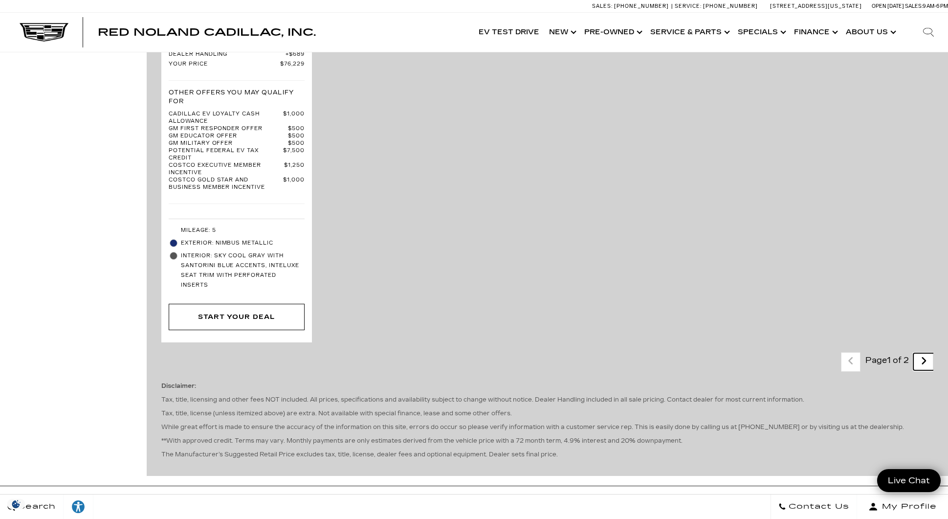
click at [927, 353] on icon "next page" at bounding box center [924, 361] width 6 height 16
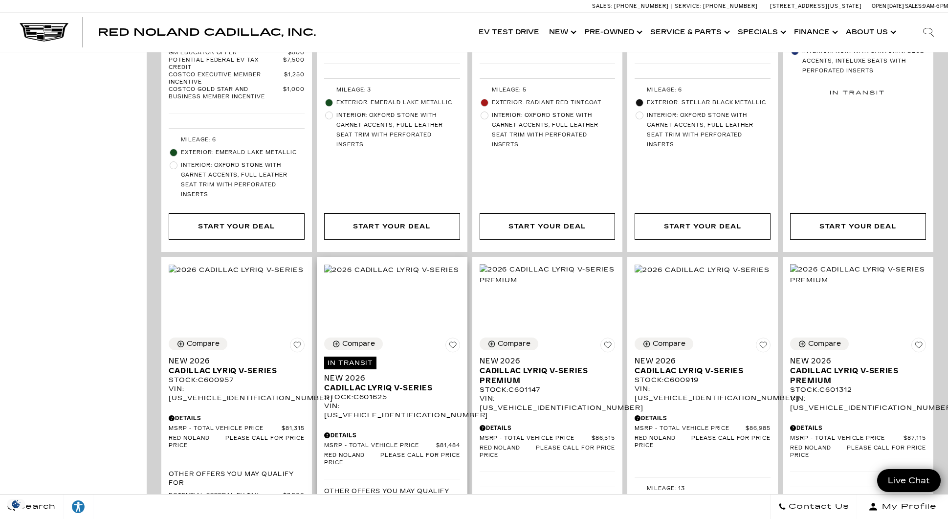
scroll to position [652, 0]
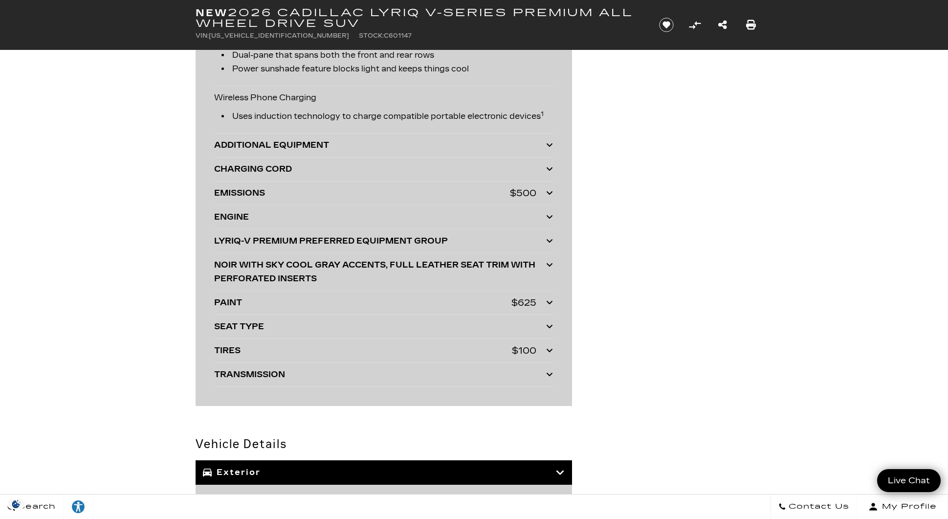
scroll to position [2283, 0]
click at [291, 144] on div "ADDITIONAL EQUIPMENT" at bounding box center [380, 145] width 332 height 14
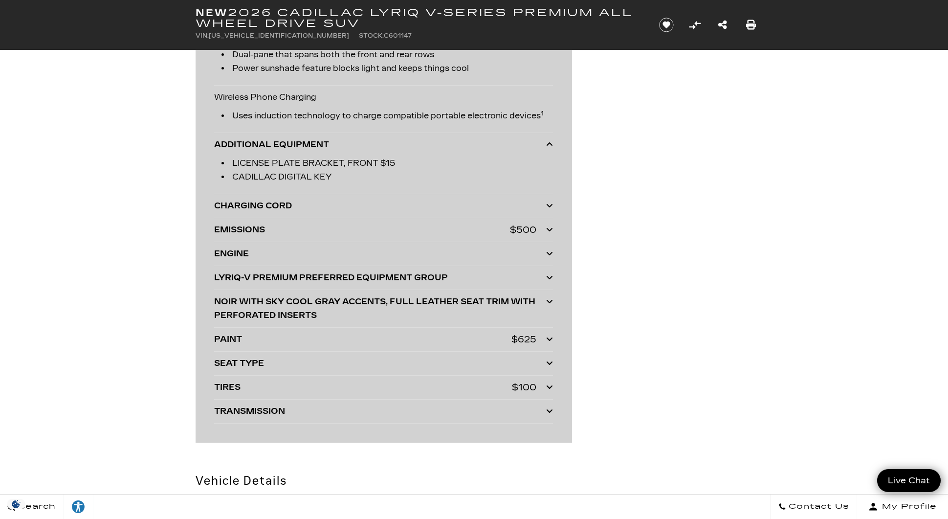
click at [257, 209] on div "CHARGING CORD" at bounding box center [380, 206] width 332 height 14
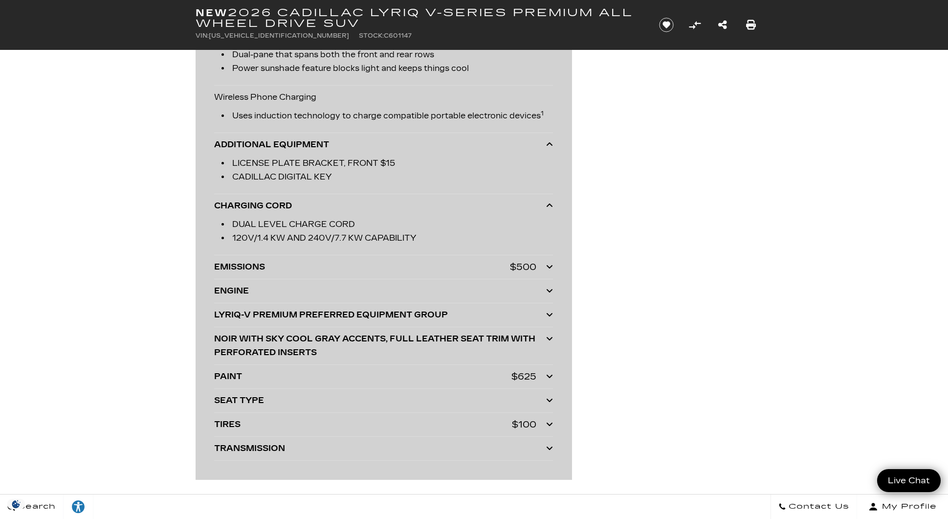
click at [265, 309] on div "LYRIQ-V PREMIUM PREFERRED EQUIPMENT GROUP" at bounding box center [380, 315] width 332 height 14
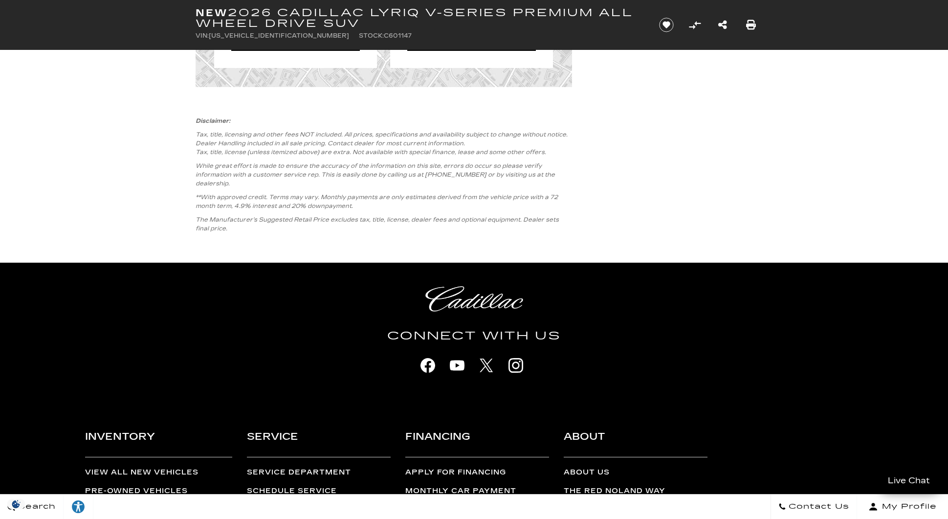
scroll to position [3995, 0]
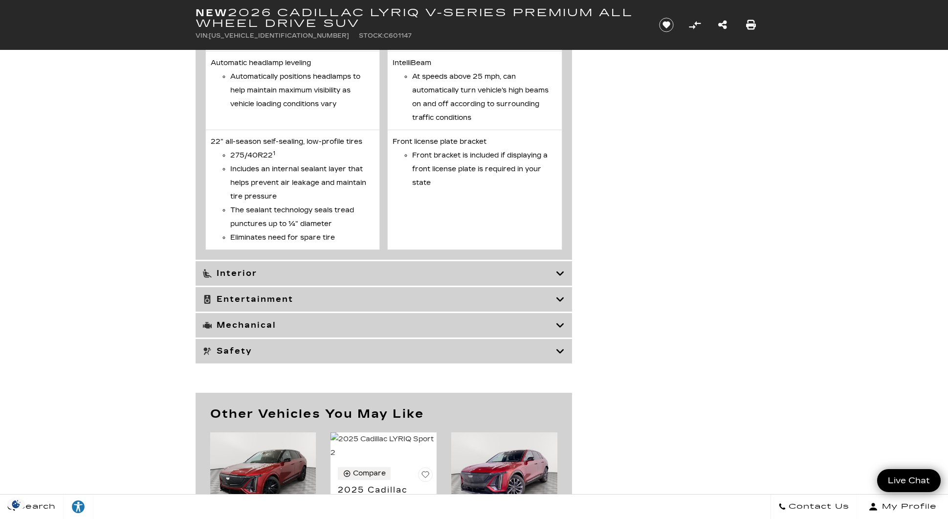
click at [258, 331] on div "Mechanical" at bounding box center [384, 325] width 377 height 24
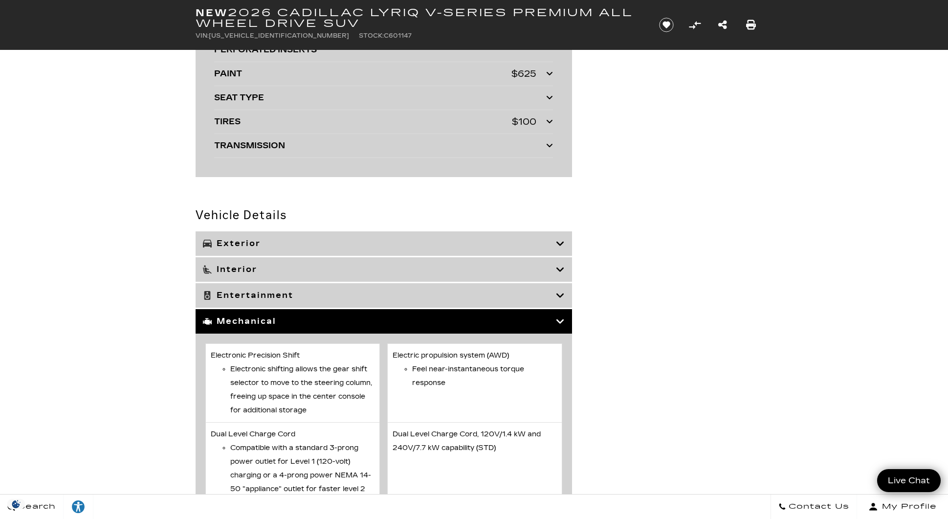
scroll to position [2609, 0]
click at [249, 272] on h3 "Interior" at bounding box center [379, 270] width 353 height 10
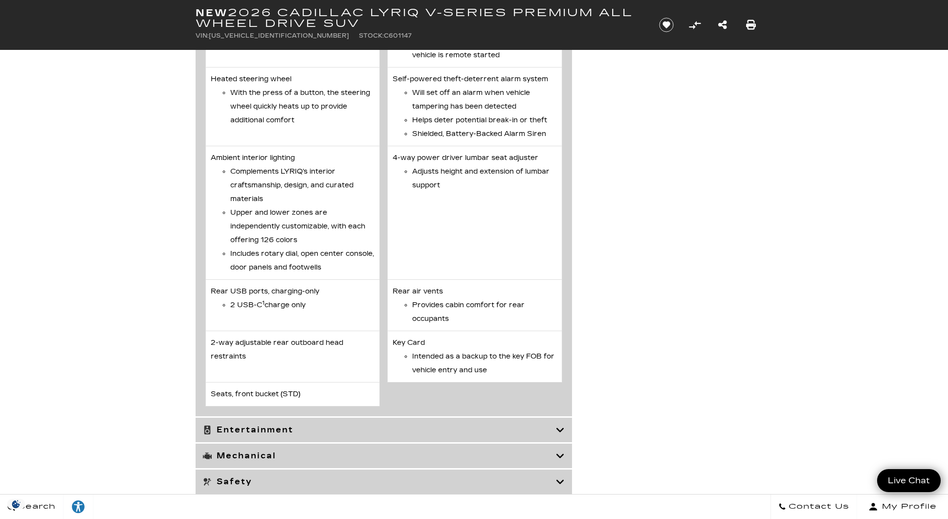
scroll to position [4565, 0]
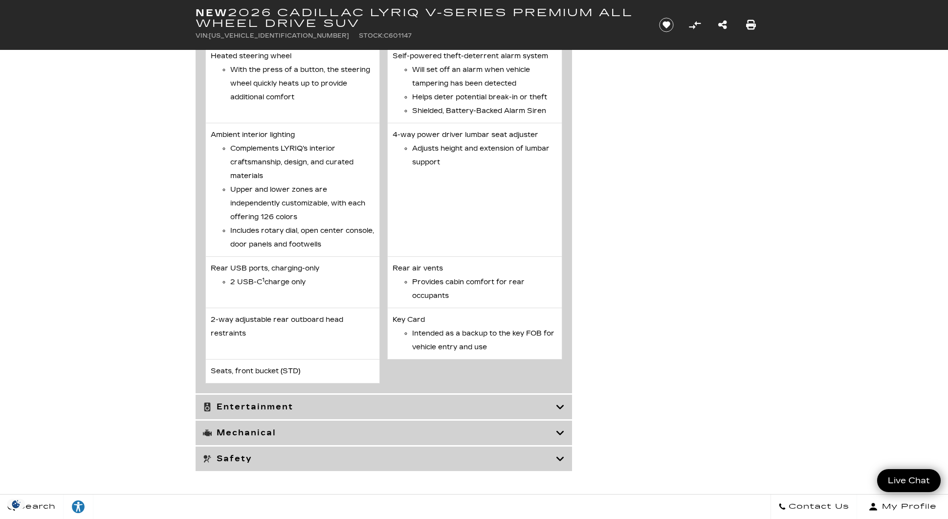
click at [291, 471] on div "Safety" at bounding box center [384, 459] width 377 height 24
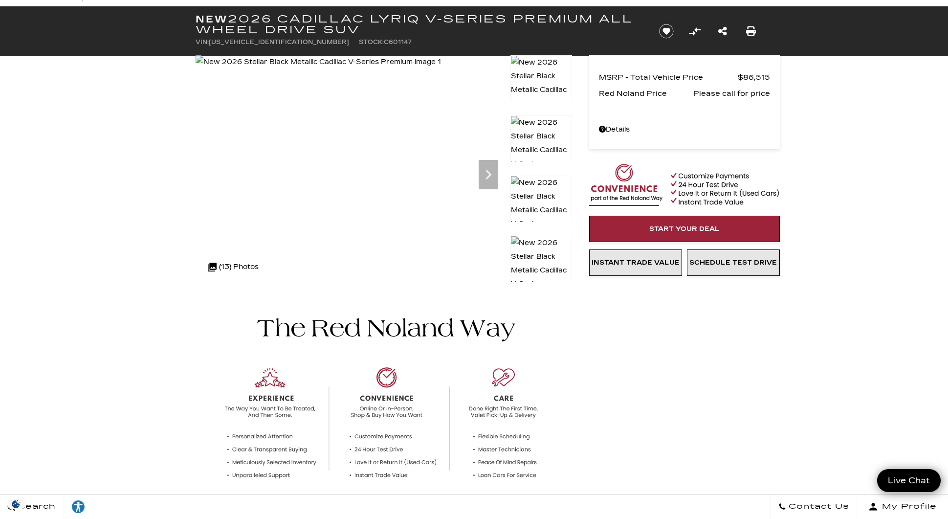
scroll to position [0, 0]
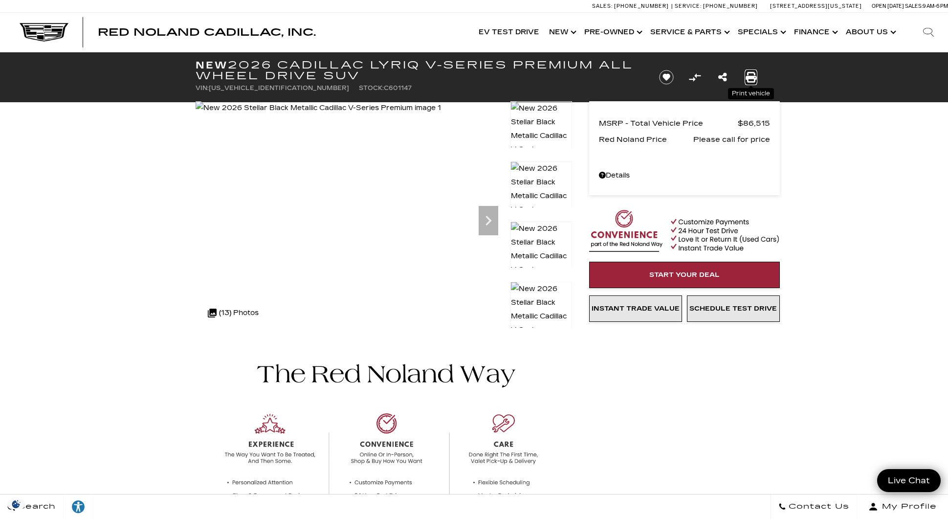
click at [754, 81] on icon "Print this New 2026 Cadillac LYRIQ V-Series Premium All Wheel Drive SUV" at bounding box center [751, 77] width 11 height 11
